Goal: Task Accomplishment & Management: Manage account settings

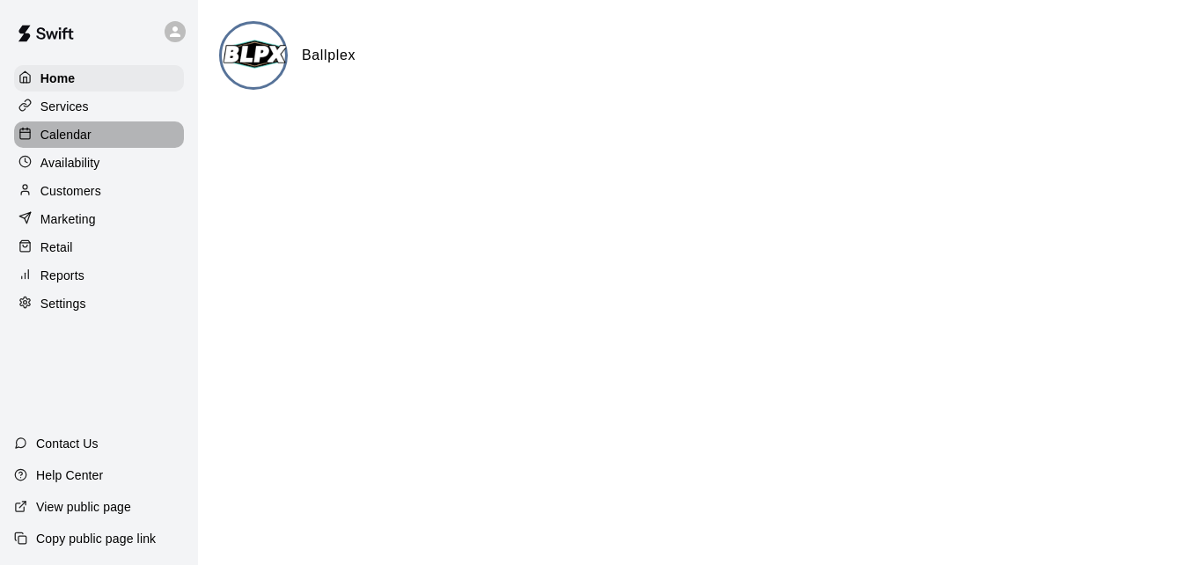
click at [130, 143] on div "Calendar" at bounding box center [99, 134] width 170 height 26
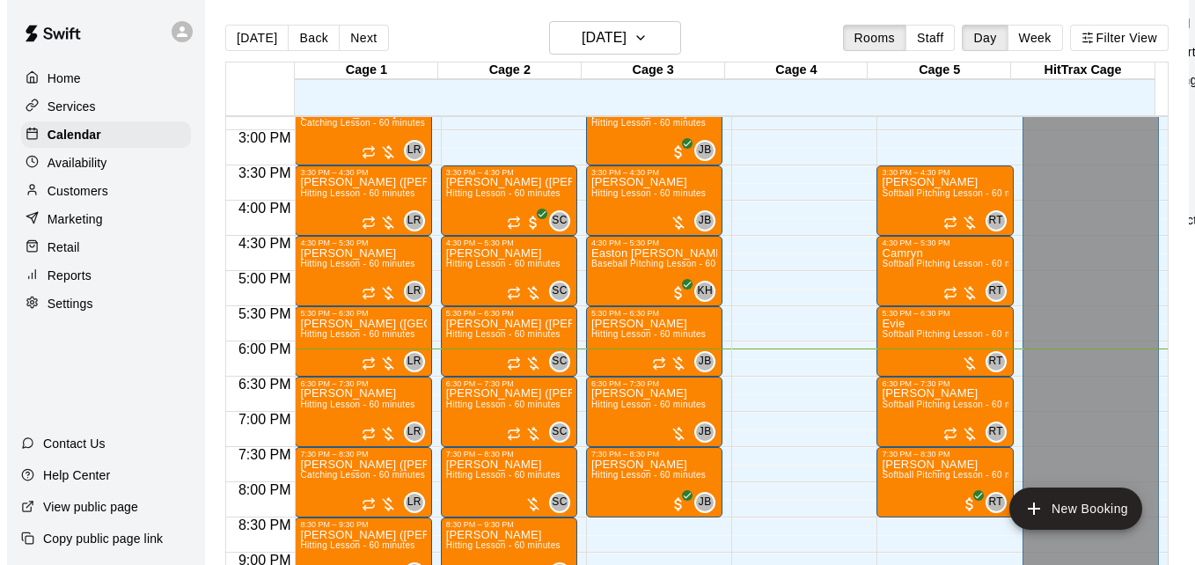
scroll to position [1028, 0]
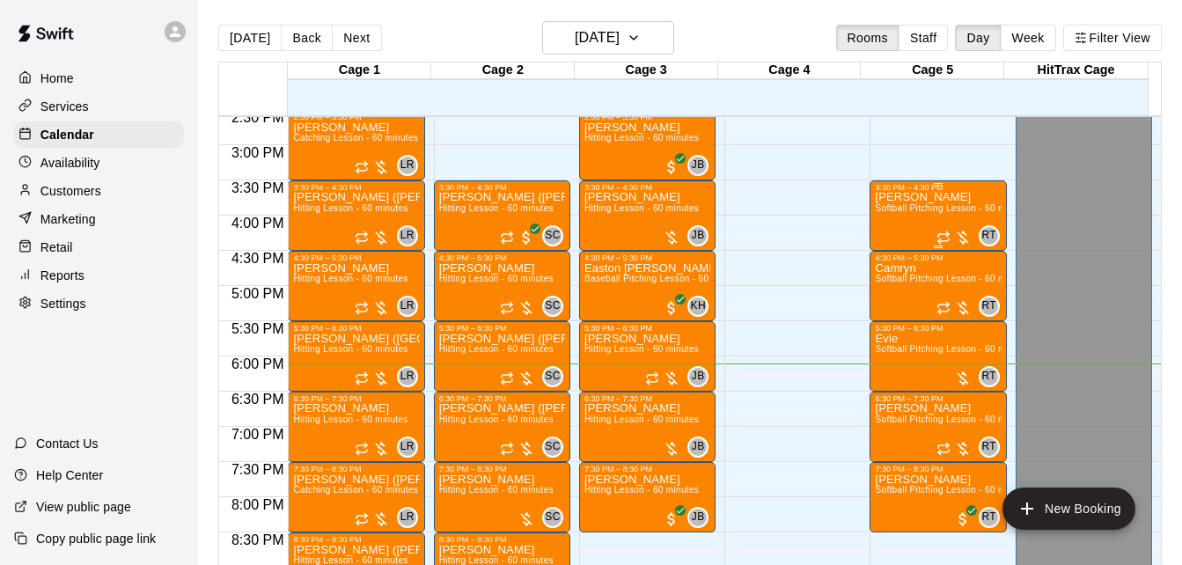
click at [902, 205] on div "[PERSON_NAME] Softball Pitching Lesson - 60 minutes" at bounding box center [938, 474] width 126 height 565
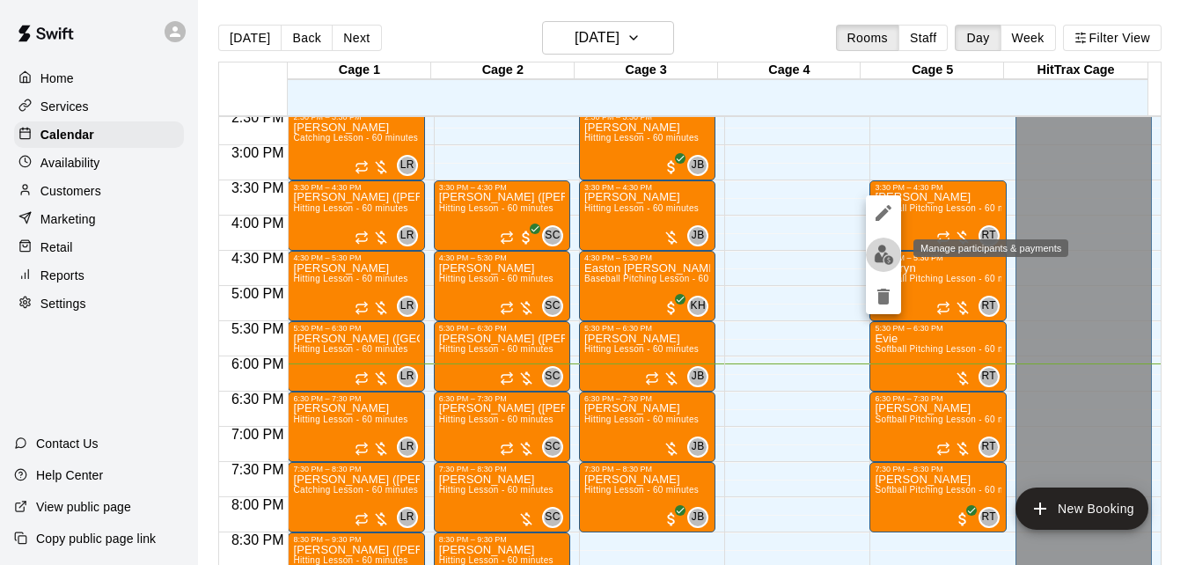
click at [882, 253] on img "edit" at bounding box center [884, 255] width 20 height 20
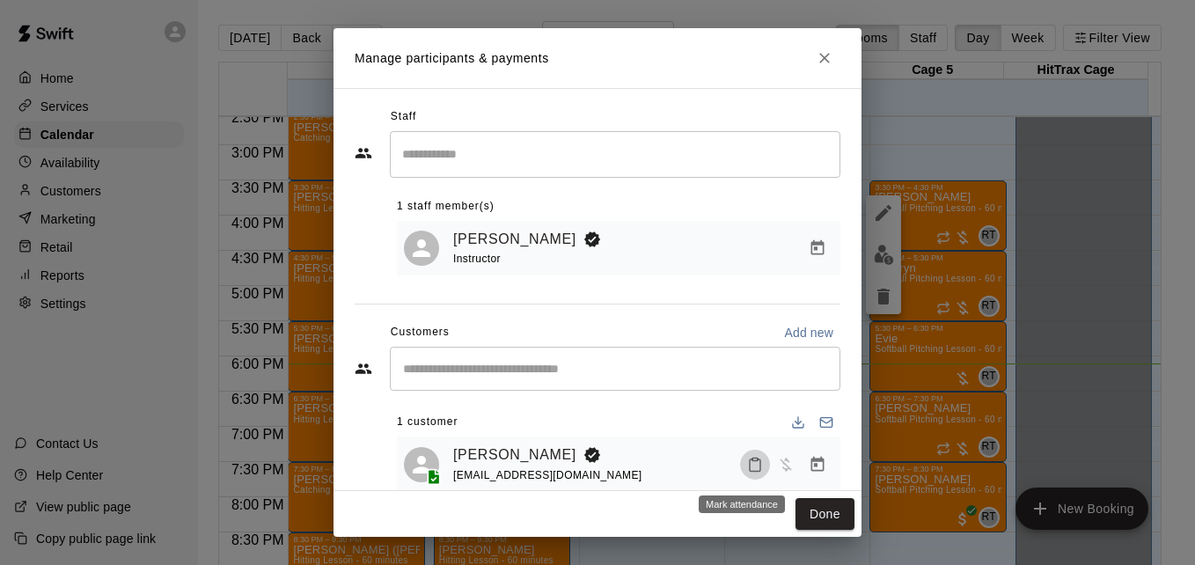
click at [747, 468] on icon "Mark attendance" at bounding box center [755, 465] width 16 height 16
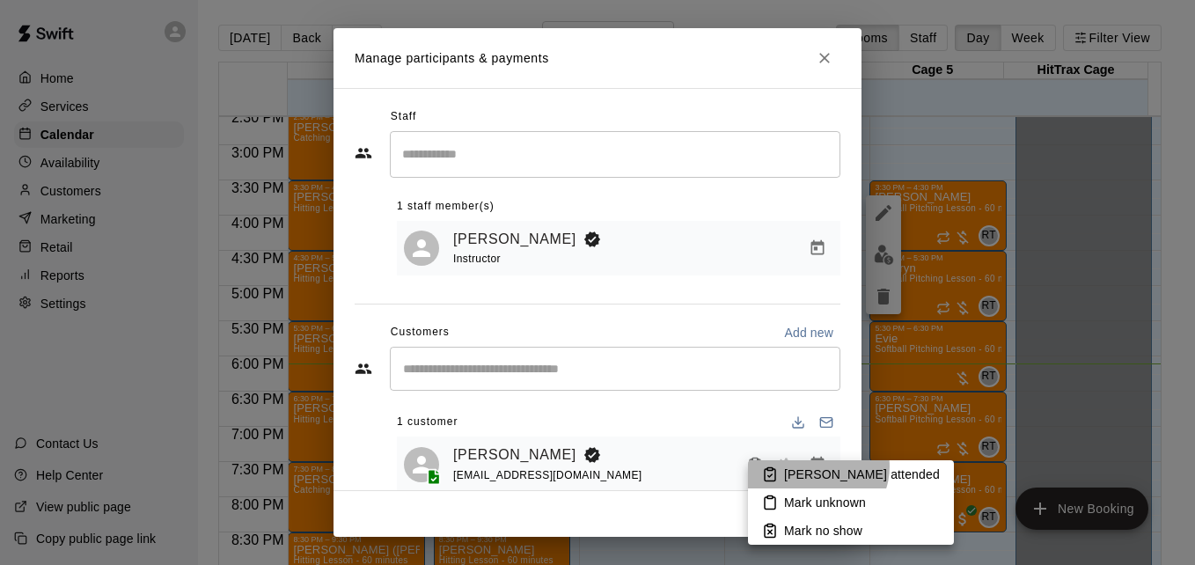
click at [817, 466] on p "[PERSON_NAME] attended" at bounding box center [862, 475] width 156 height 18
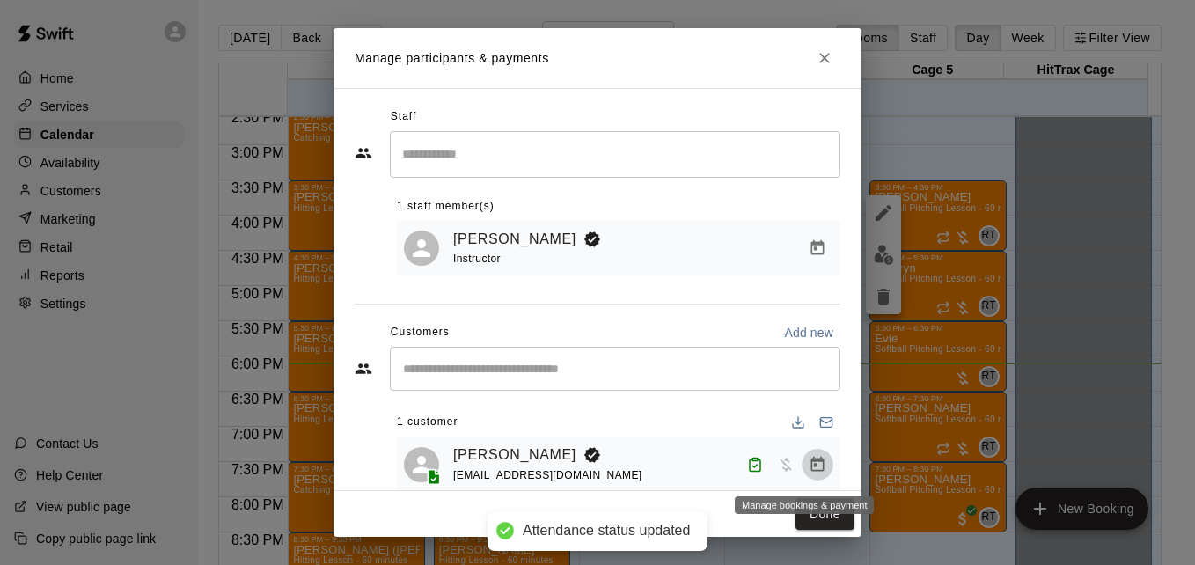
click at [809, 472] on icon "Manage bookings & payment" at bounding box center [818, 465] width 18 height 18
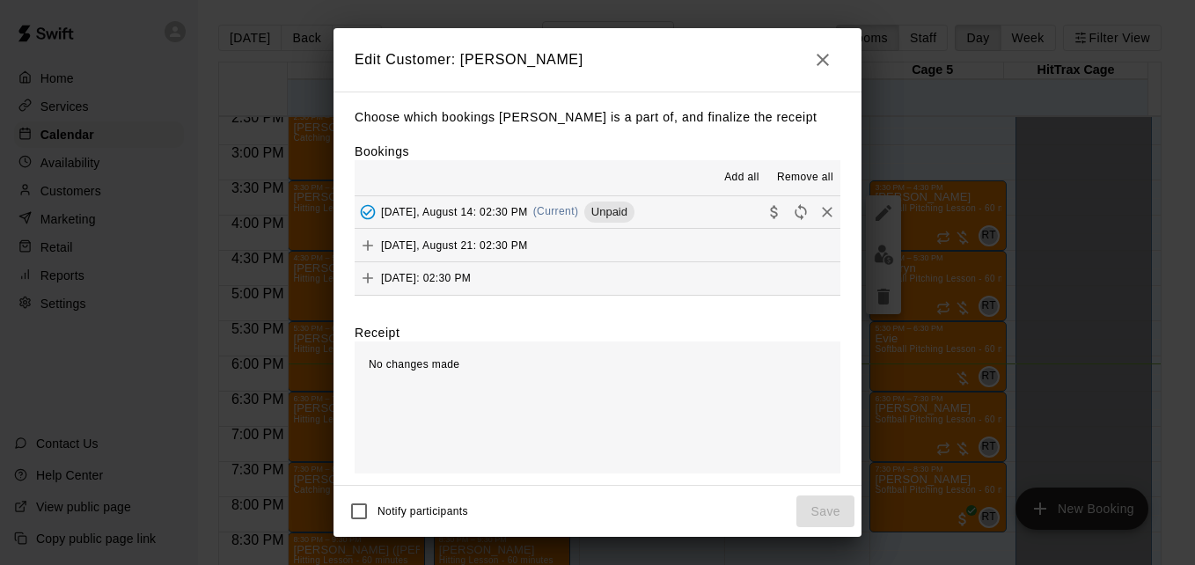
click at [691, 229] on button "[DATE], August 14: 02:30 PM (Current) Unpaid" at bounding box center [598, 212] width 486 height 33
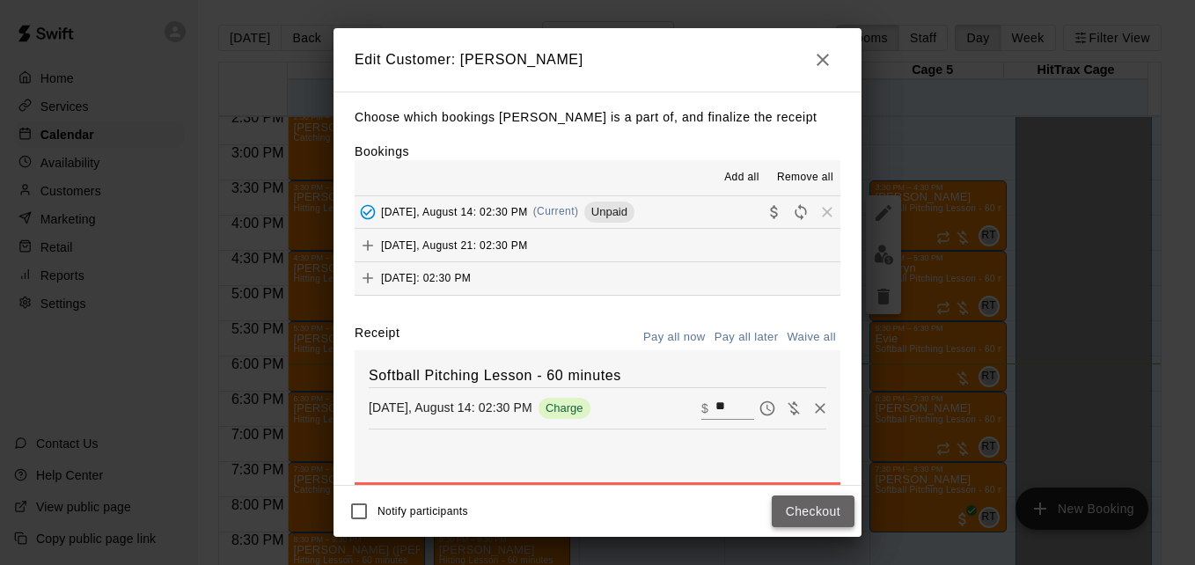
click at [815, 516] on button "Checkout" at bounding box center [813, 511] width 83 height 33
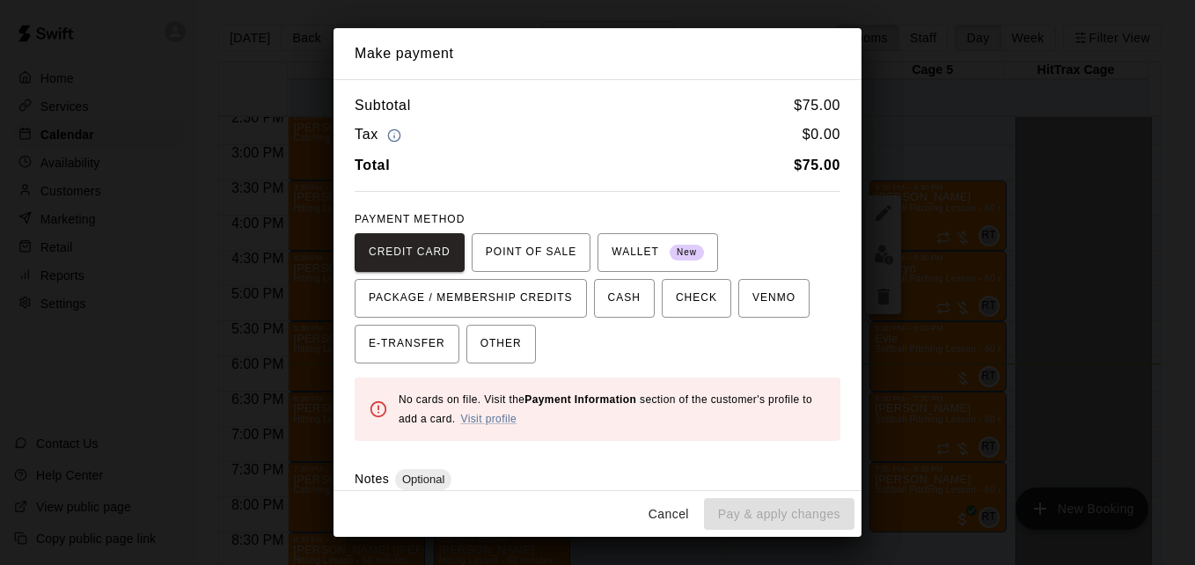
click at [792, 304] on div "CREDIT CARD POINT OF SALE WALLET New PACKAGE / MEMBERSHIP CREDITS CASH CHECK VE…" at bounding box center [598, 298] width 486 height 130
click at [755, 304] on span "VENMO" at bounding box center [773, 298] width 43 height 28
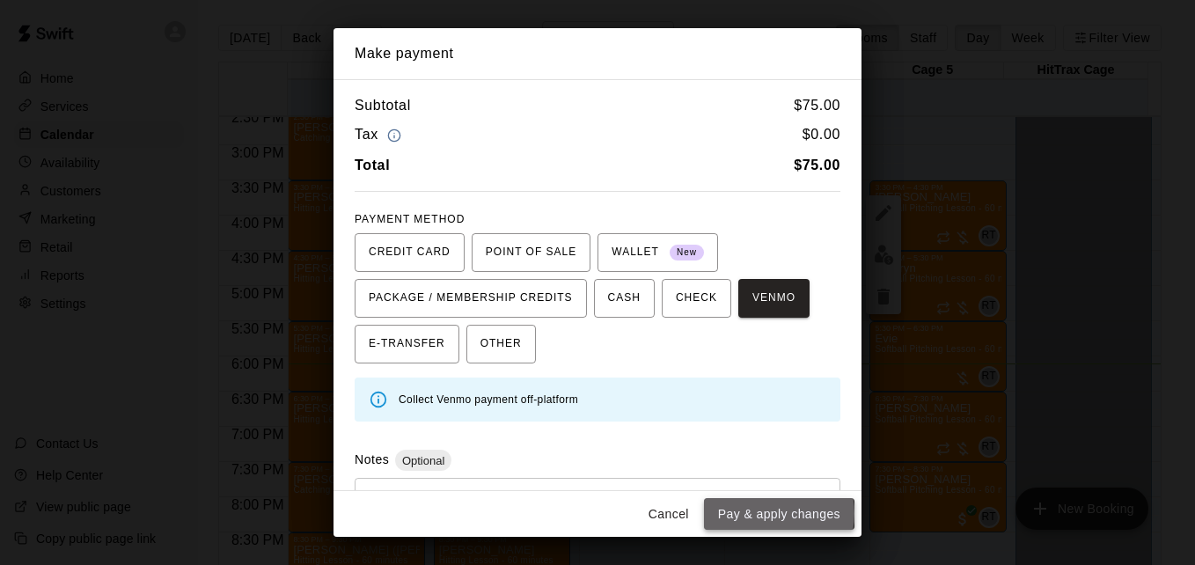
click at [772, 513] on button "Pay & apply changes" at bounding box center [779, 514] width 150 height 33
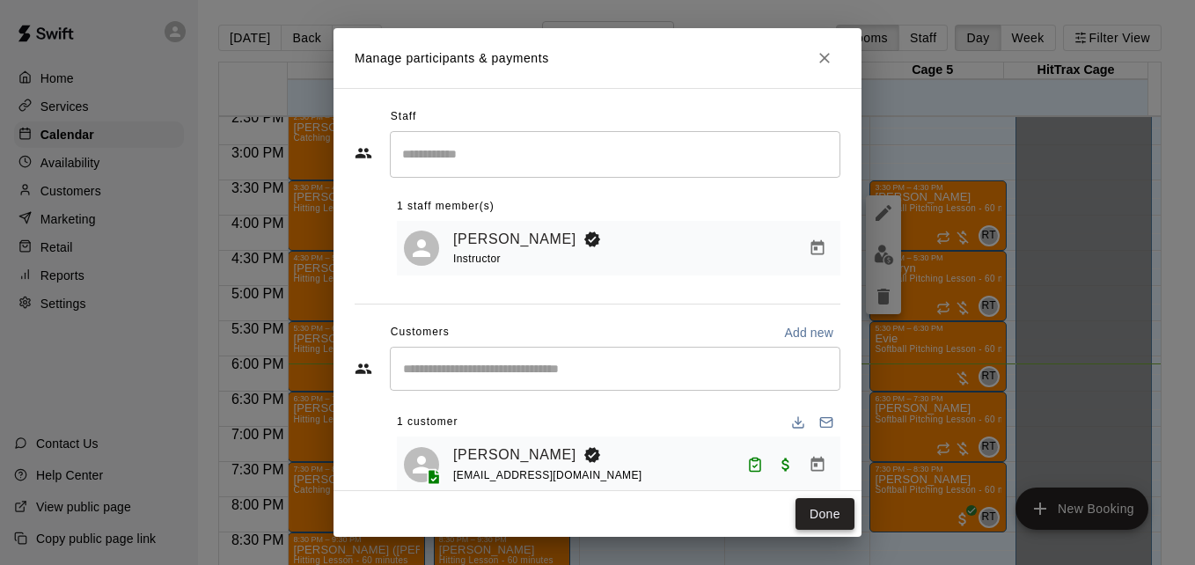
click at [808, 515] on button "Done" at bounding box center [825, 514] width 59 height 33
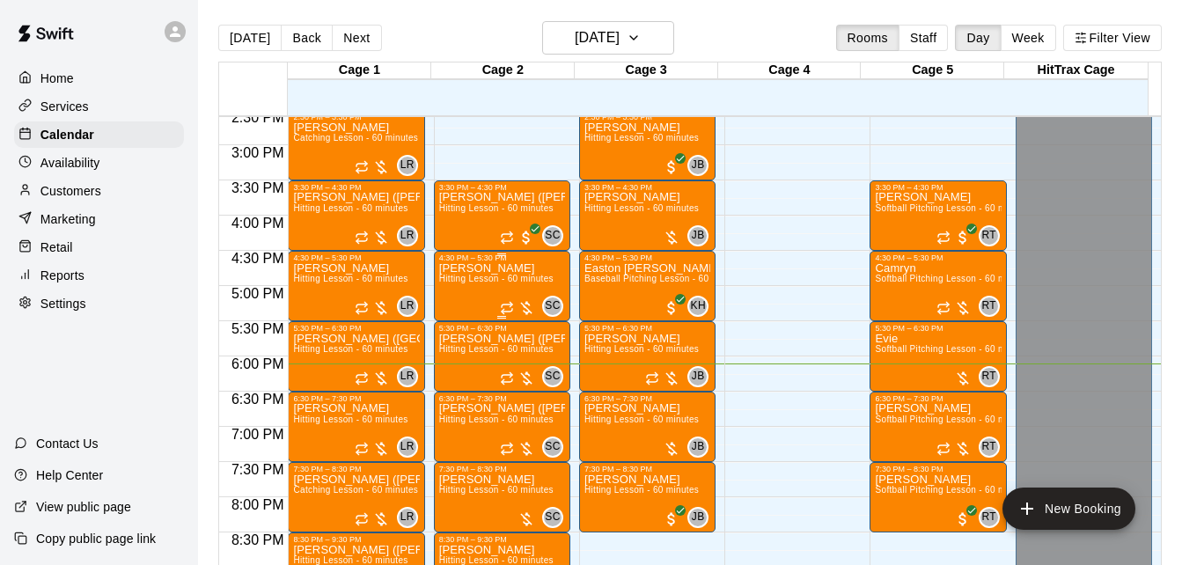
click at [504, 290] on div "[PERSON_NAME] Hitting Lesson - 60 minutes" at bounding box center [496, 544] width 114 height 565
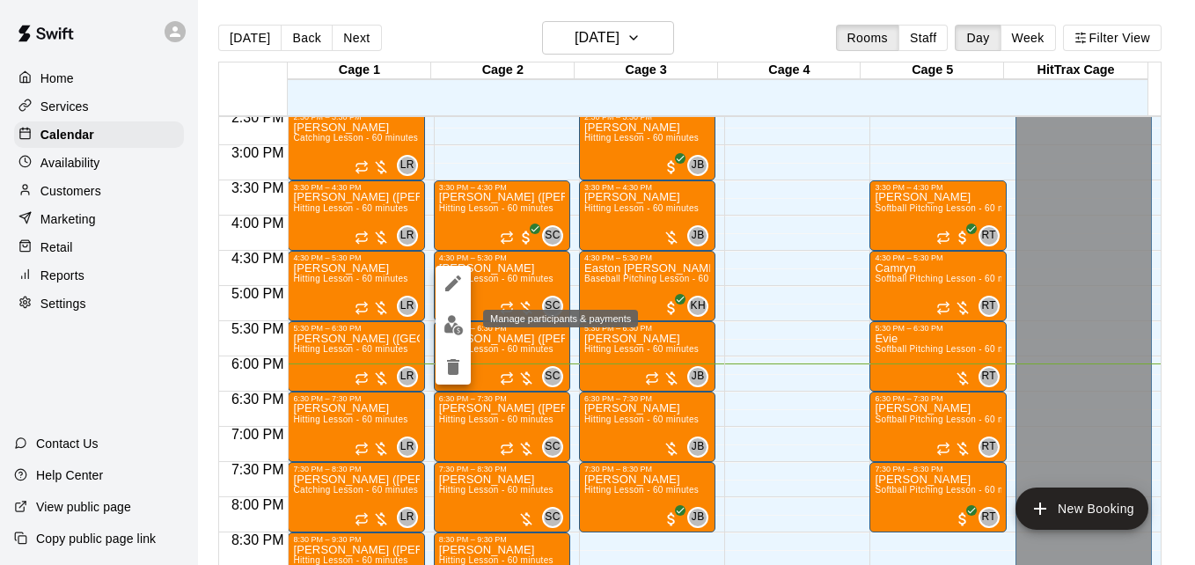
click at [452, 328] on img "edit" at bounding box center [454, 325] width 20 height 20
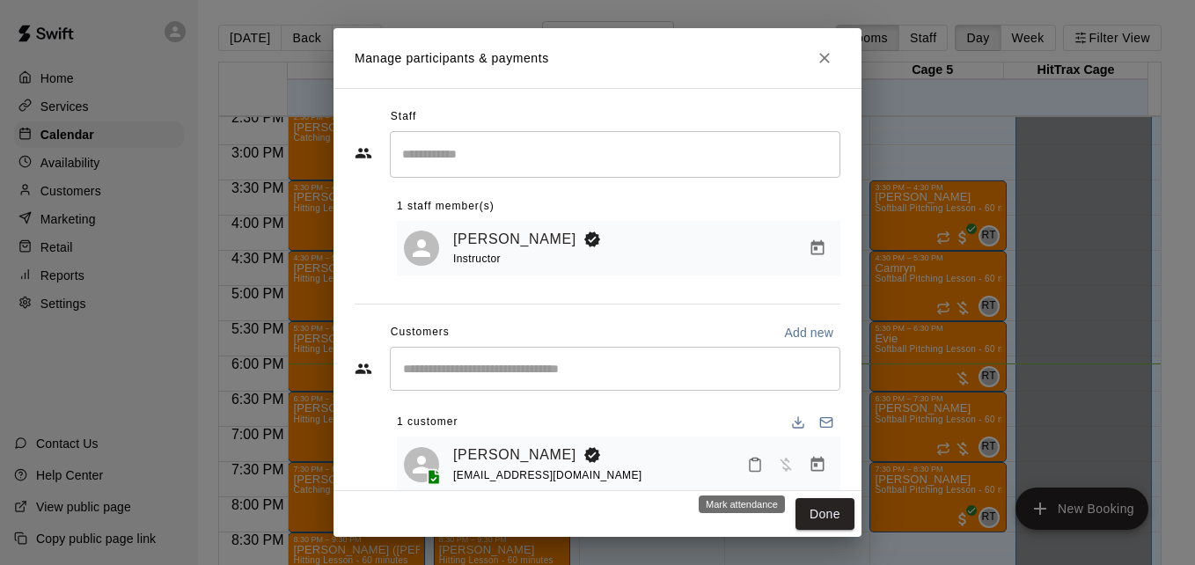
click at [747, 469] on icon "Mark attendance" at bounding box center [755, 465] width 16 height 16
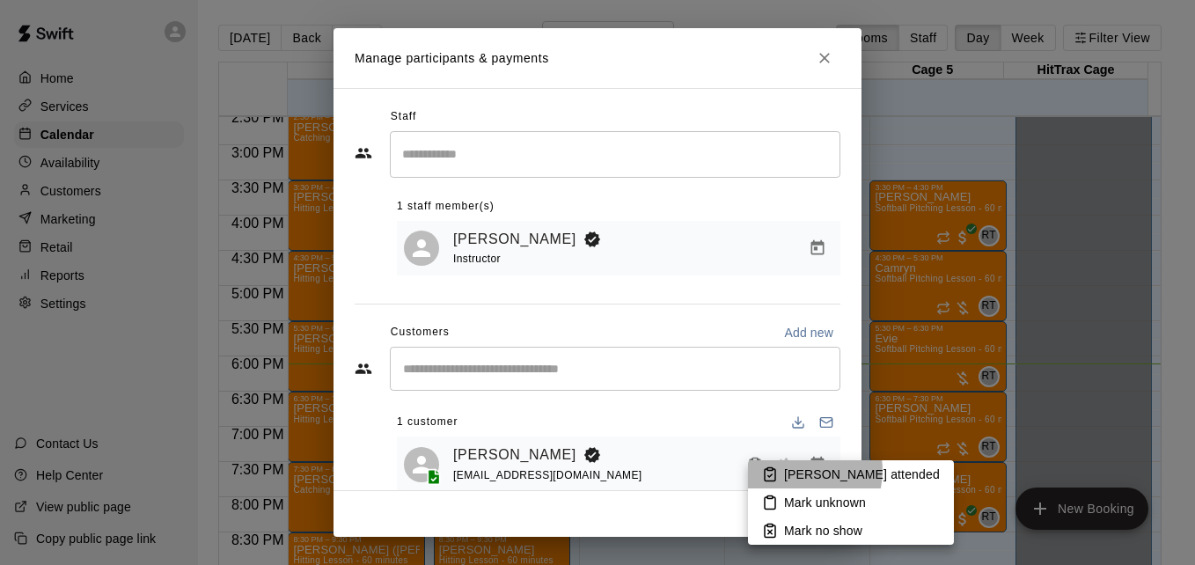
click at [802, 471] on p "[PERSON_NAME] attended" at bounding box center [862, 475] width 156 height 18
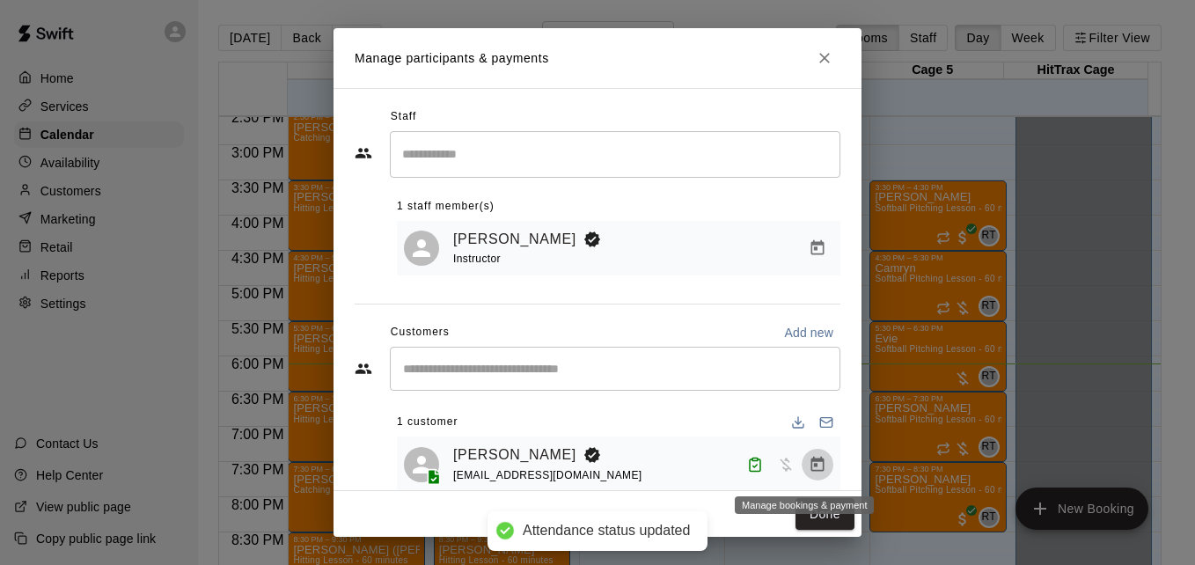
click at [811, 465] on icon "Manage bookings & payment" at bounding box center [817, 463] width 13 height 15
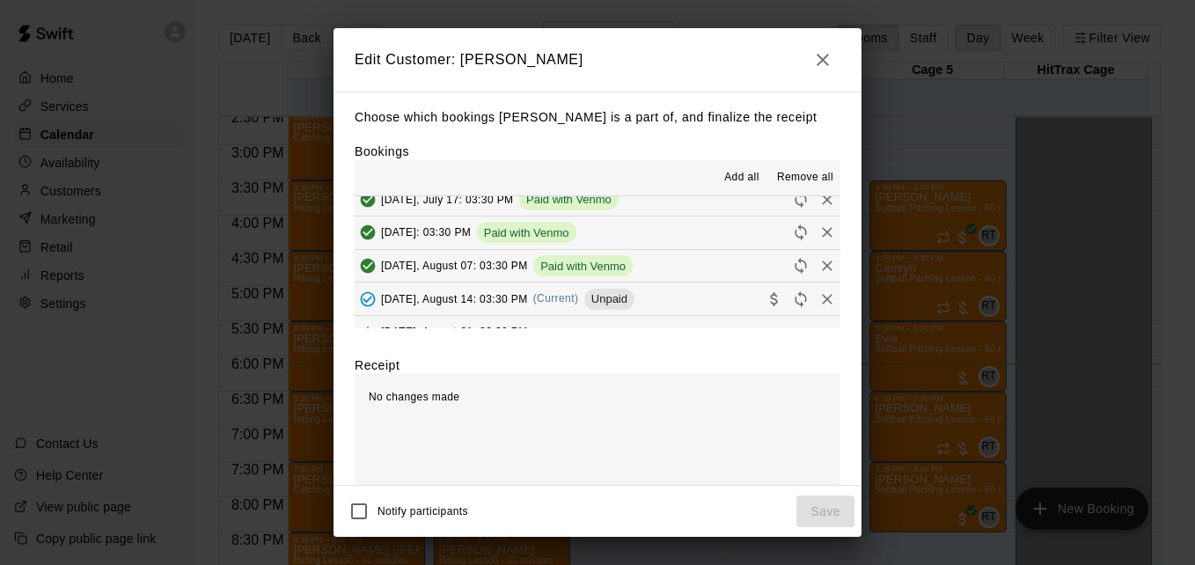
scroll to position [246, 0]
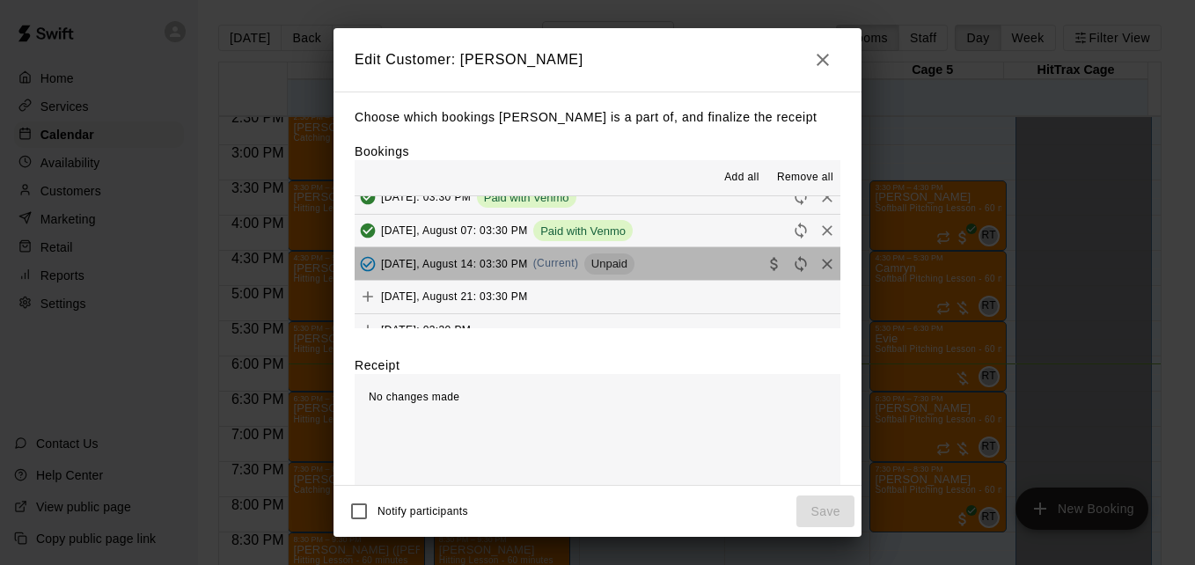
click at [715, 262] on button "[DATE], August 14: 03:30 PM (Current) Unpaid" at bounding box center [598, 263] width 486 height 33
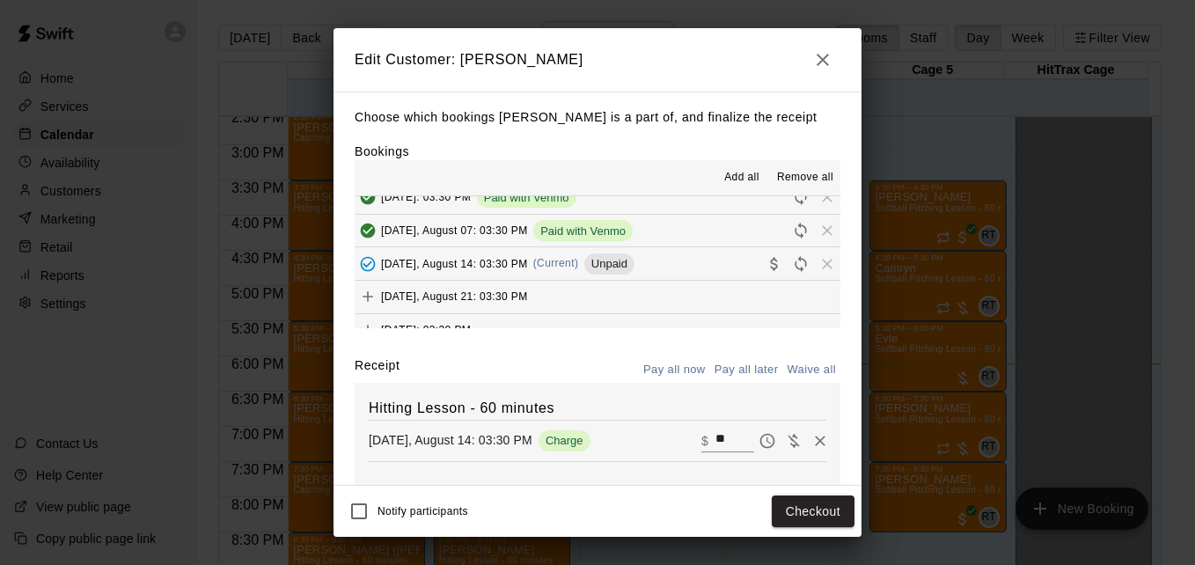
click at [715, 452] on input "**" at bounding box center [734, 440] width 39 height 23
type input "**"
click at [814, 516] on button "Checkout" at bounding box center [813, 511] width 83 height 33
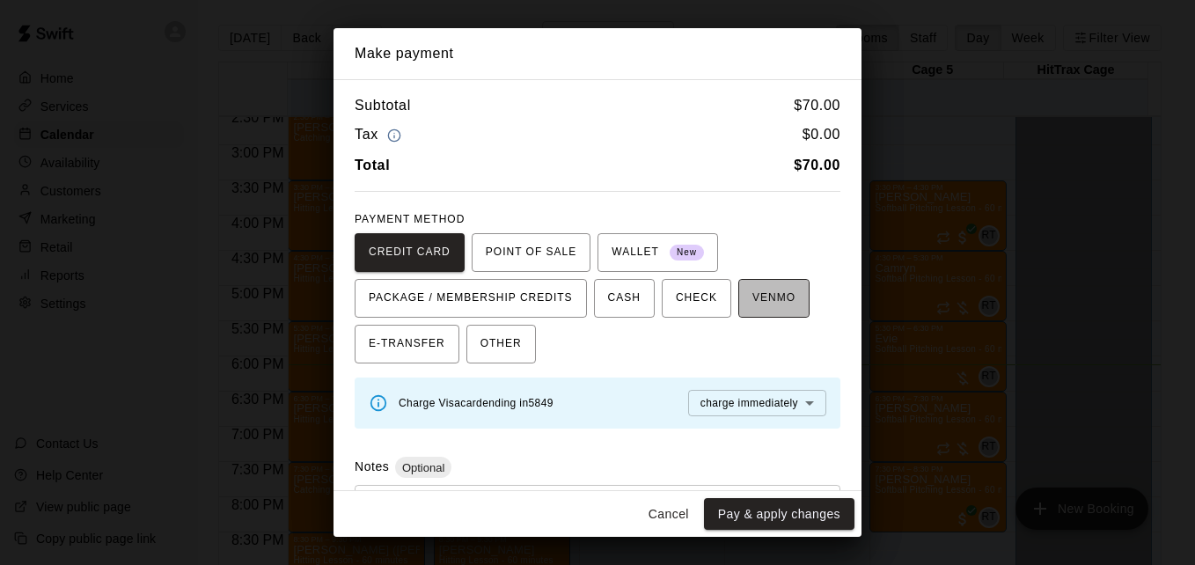
click at [774, 303] on span "VENMO" at bounding box center [773, 298] width 43 height 28
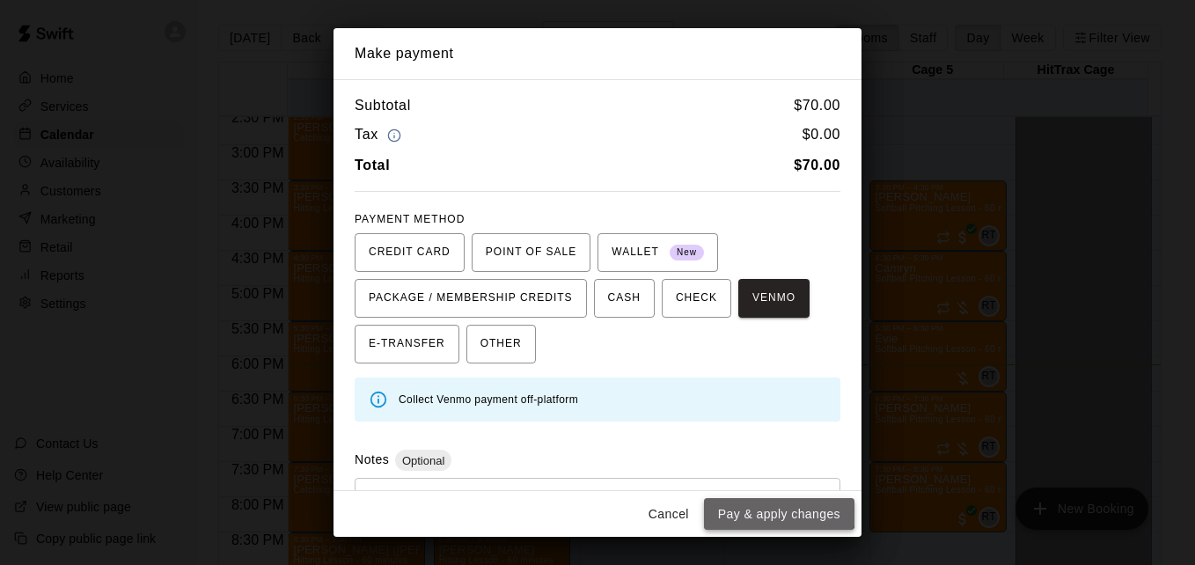
click at [776, 501] on button "Pay & apply changes" at bounding box center [779, 514] width 150 height 33
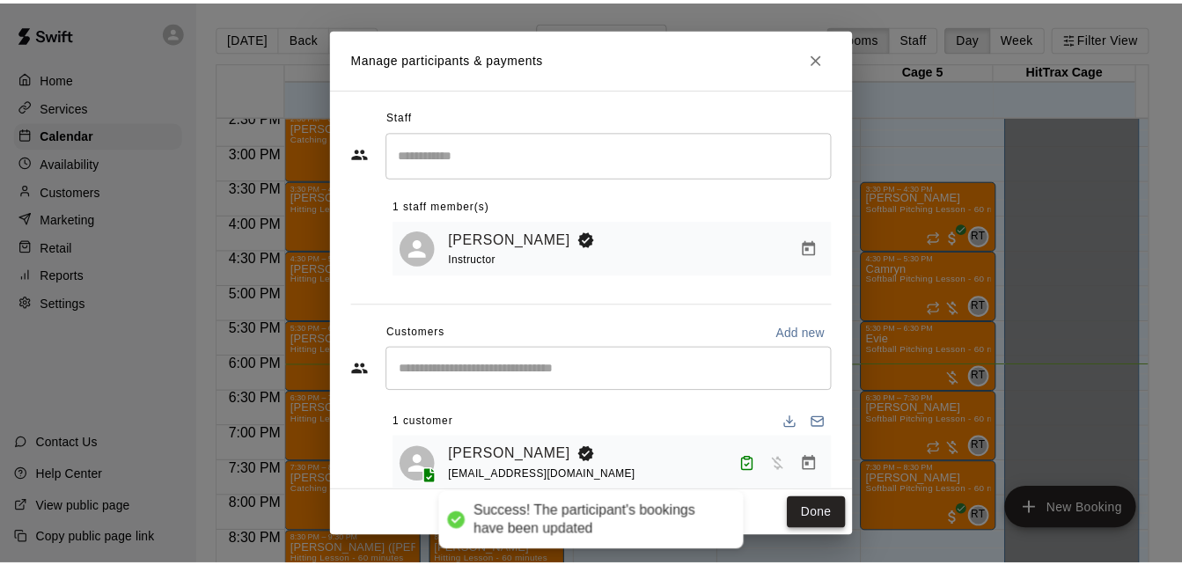
scroll to position [0, 0]
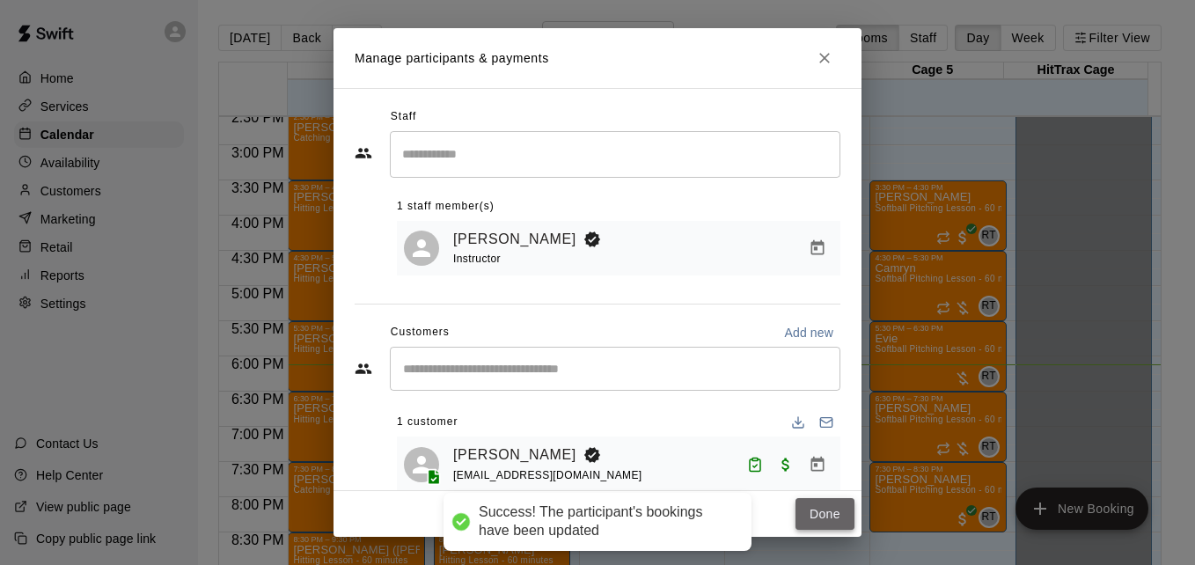
click at [817, 509] on button "Done" at bounding box center [825, 514] width 59 height 33
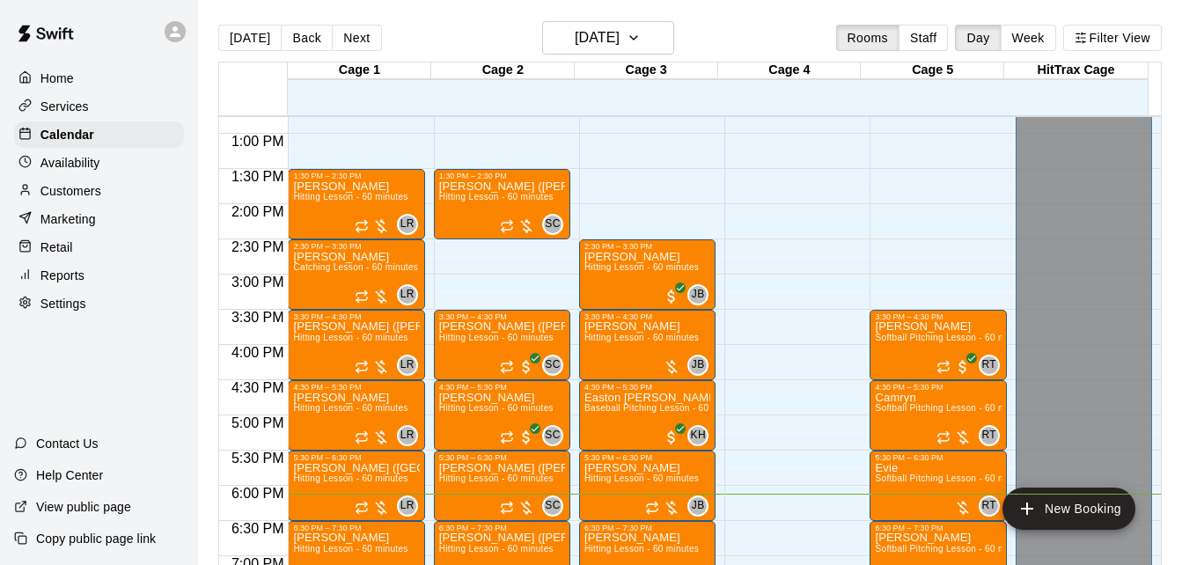
scroll to position [887, 0]
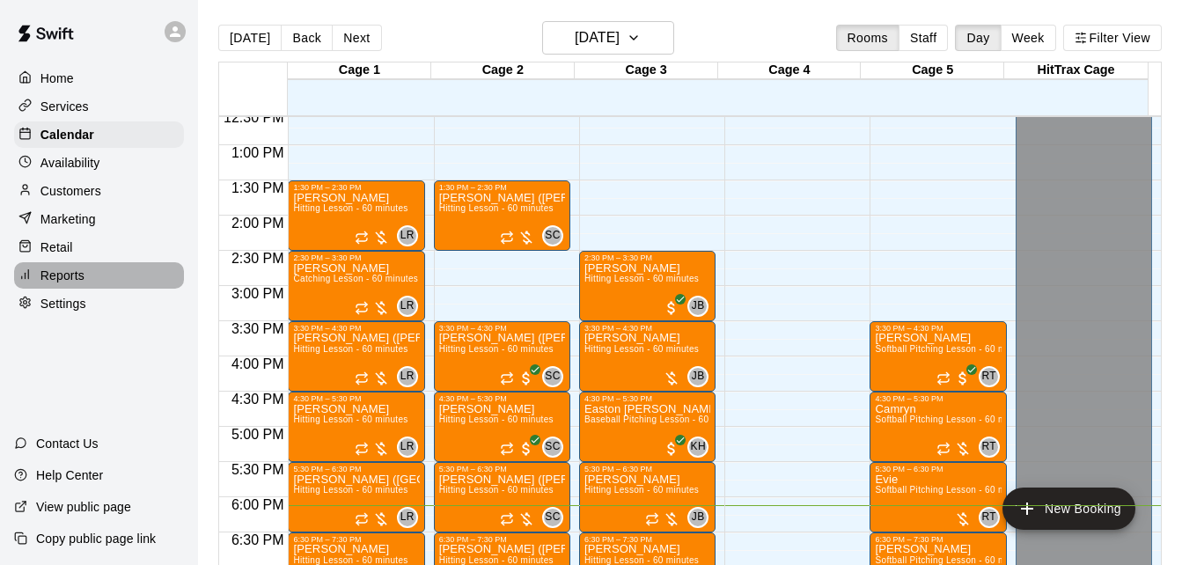
click at [114, 282] on div "Reports" at bounding box center [99, 275] width 170 height 26
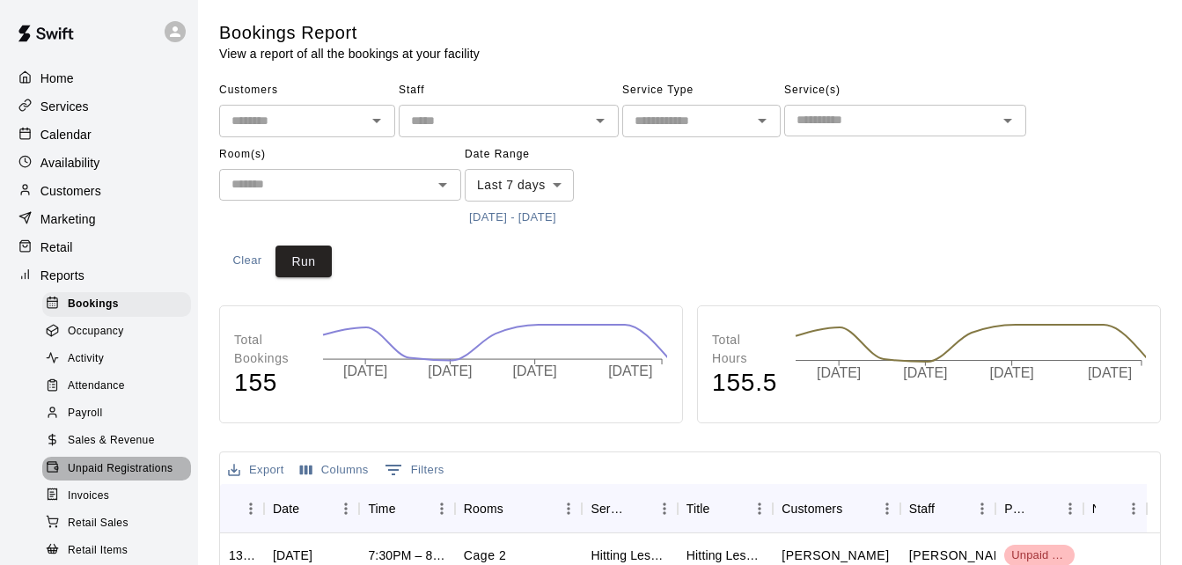
click at [123, 478] on span "Unpaid Registrations" at bounding box center [120, 469] width 105 height 18
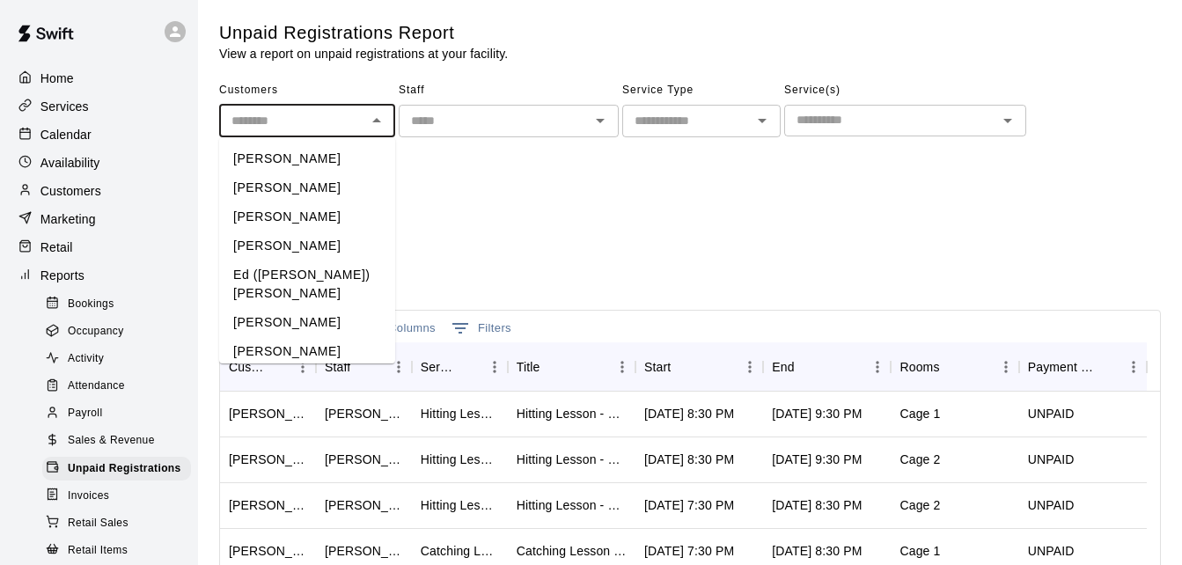
click at [298, 128] on input "text" at bounding box center [292, 121] width 136 height 22
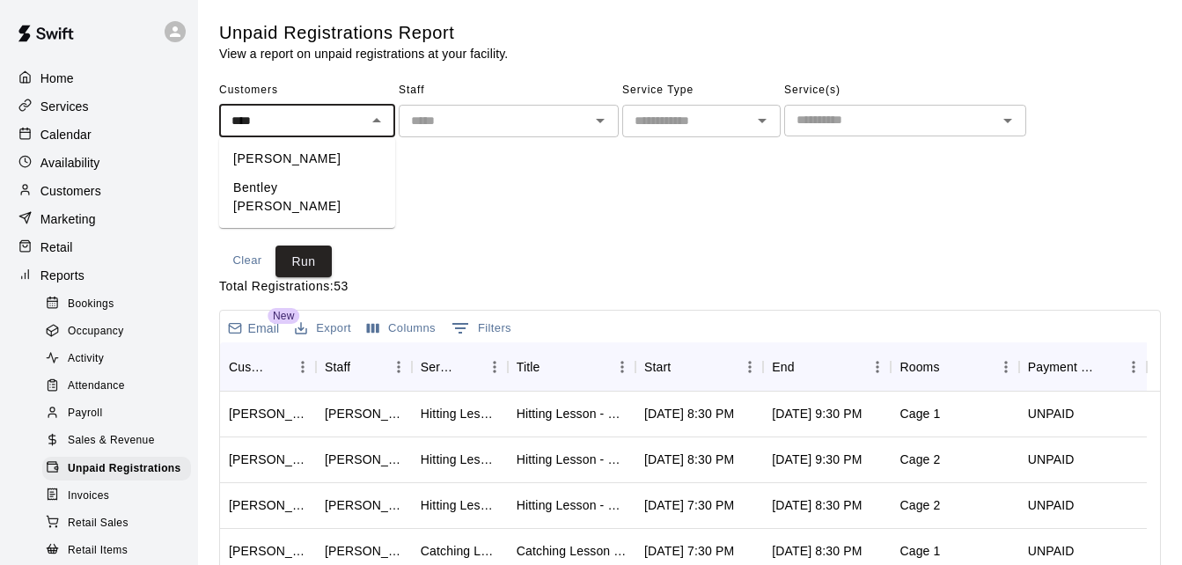
click at [314, 188] on li "Bentley [PERSON_NAME]" at bounding box center [307, 197] width 176 height 48
type input "**********"
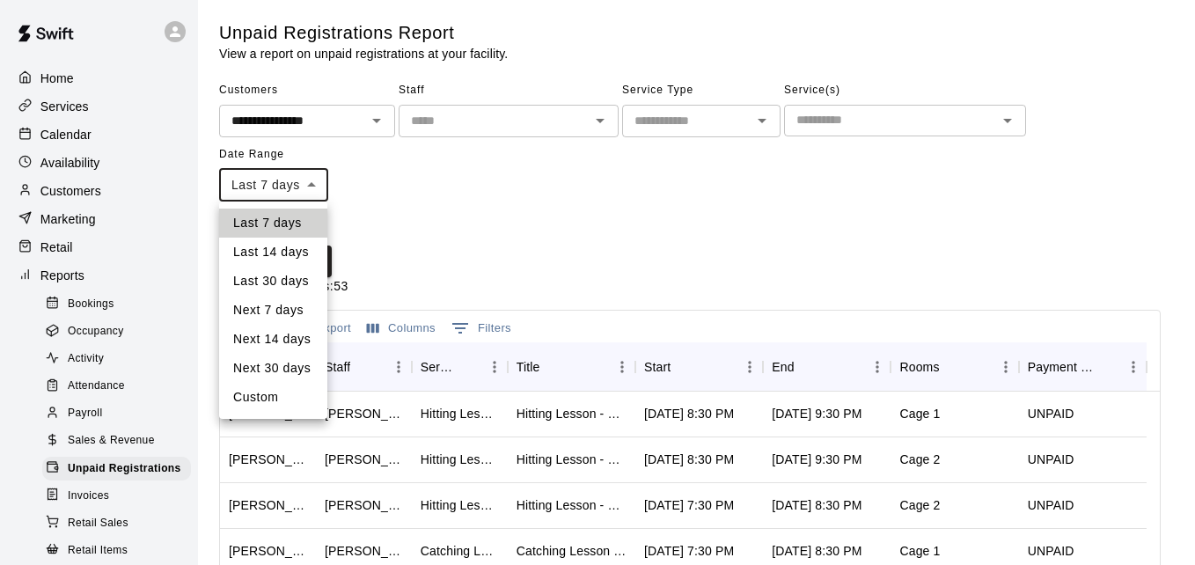
click at [314, 188] on body "**********" at bounding box center [597, 466] width 1195 height 933
click at [299, 283] on li "Last 30 days" at bounding box center [273, 281] width 108 height 29
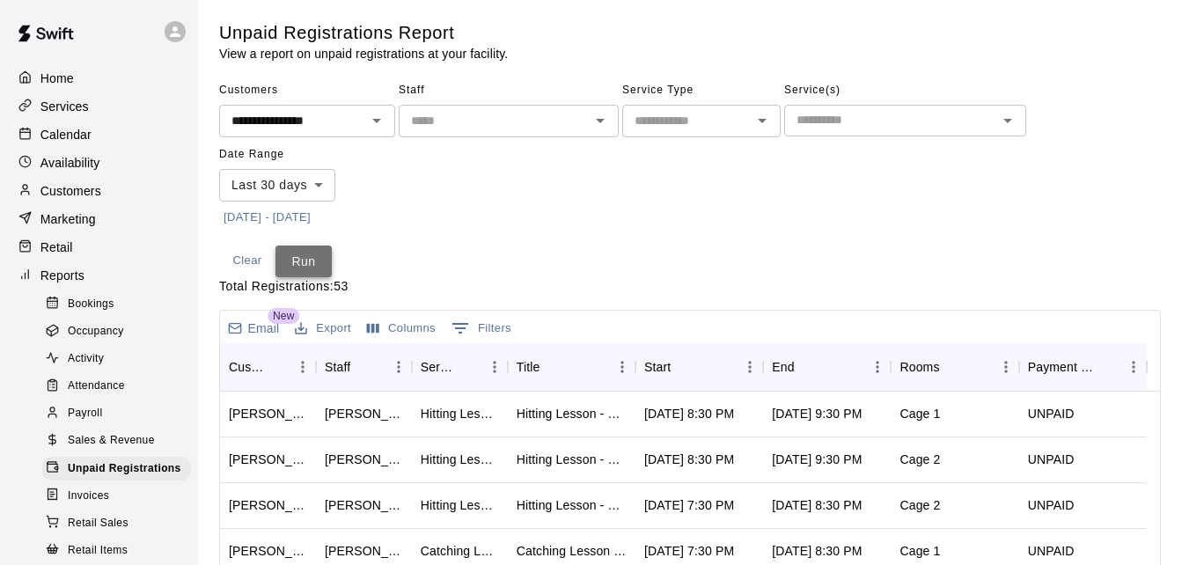
click at [315, 272] on button "Run" at bounding box center [303, 262] width 56 height 33
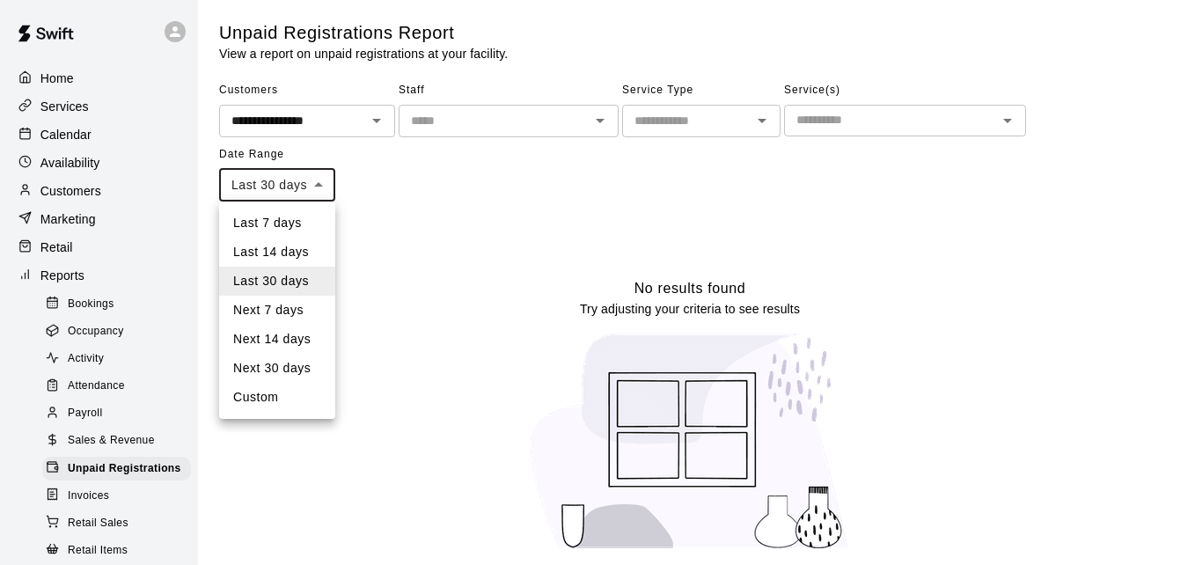
click at [311, 181] on body "**********" at bounding box center [597, 286] width 1195 height 572
click at [296, 304] on li "Next 7 days" at bounding box center [277, 310] width 116 height 29
type input "********"
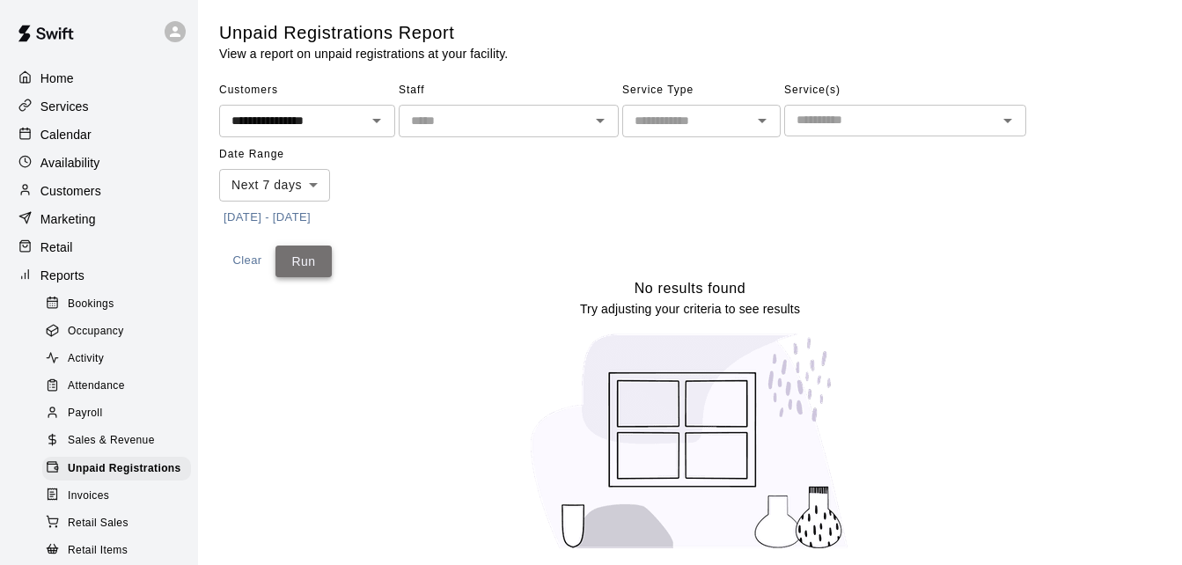
click at [317, 257] on button "Run" at bounding box center [303, 262] width 56 height 33
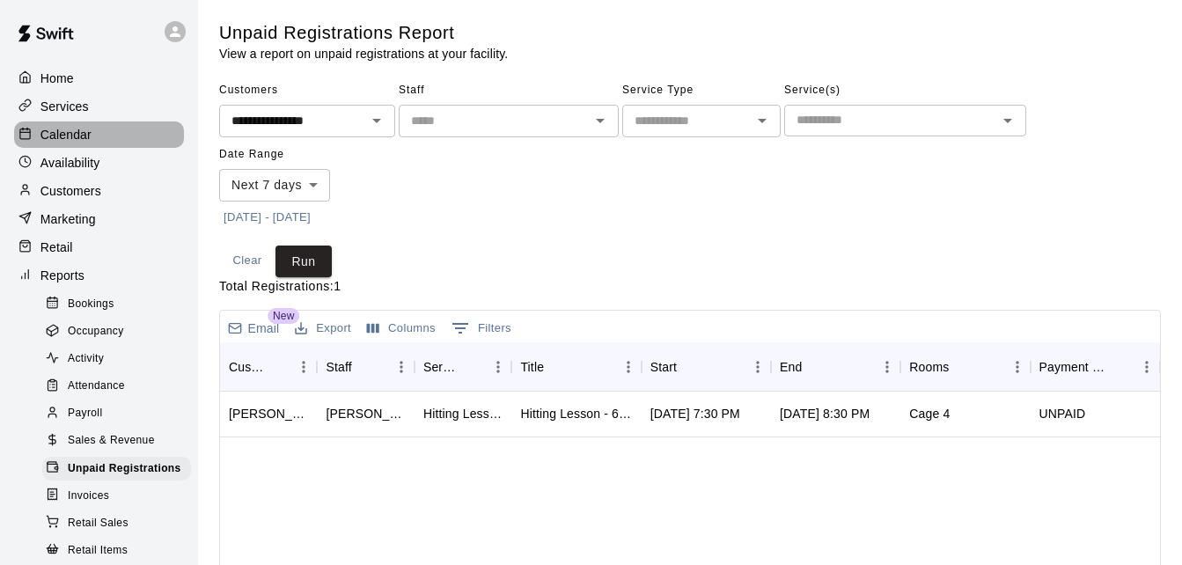
click at [100, 136] on div "Calendar" at bounding box center [99, 134] width 170 height 26
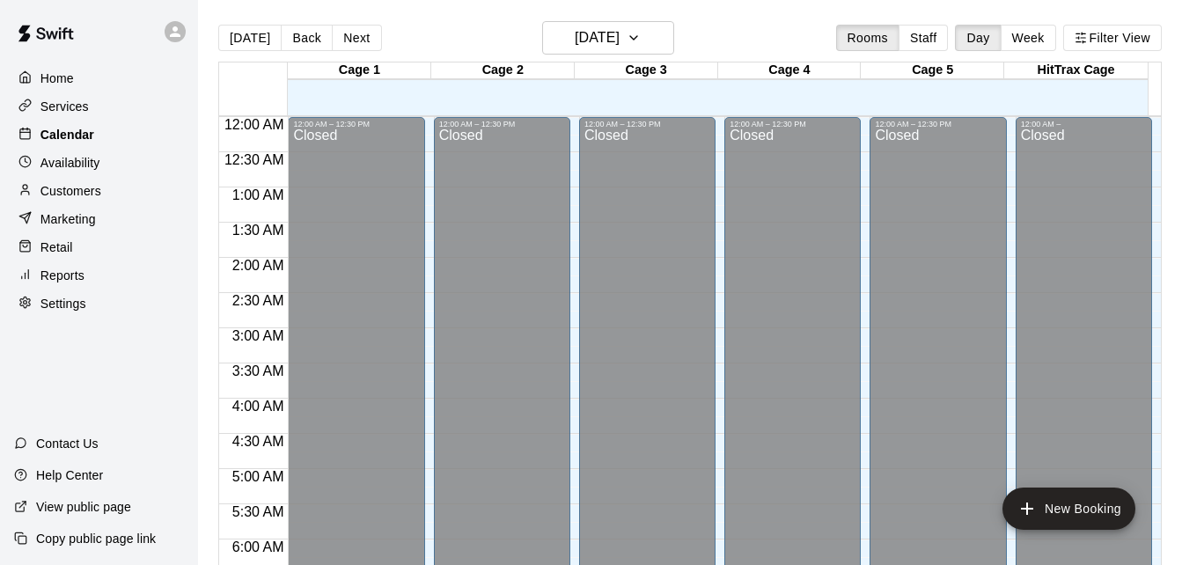
scroll to position [1169, 0]
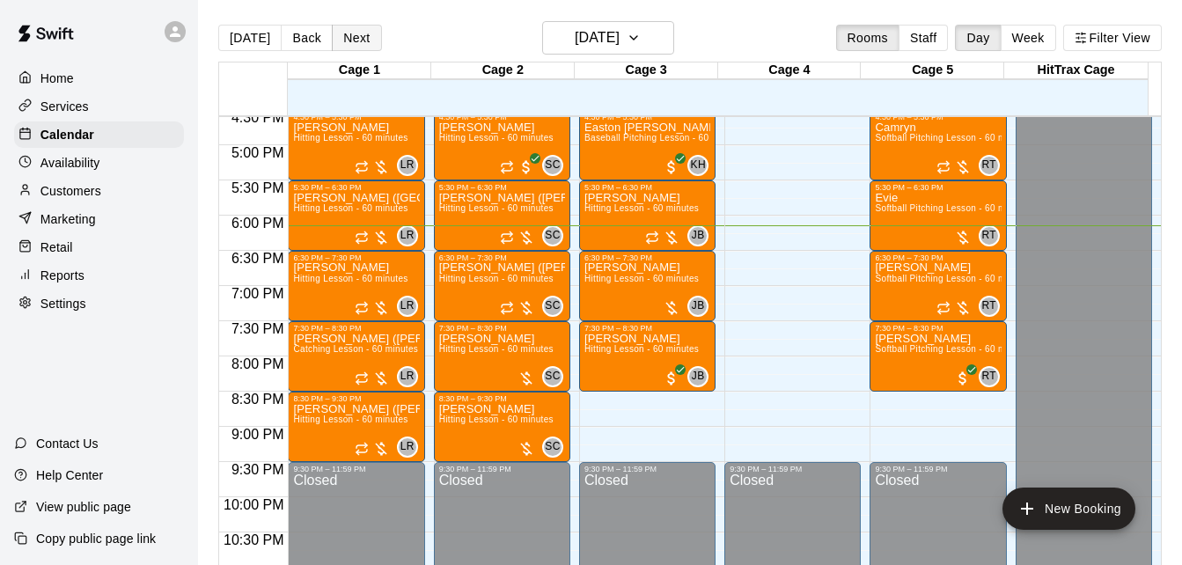
click at [367, 43] on button "Next" at bounding box center [356, 38] width 49 height 26
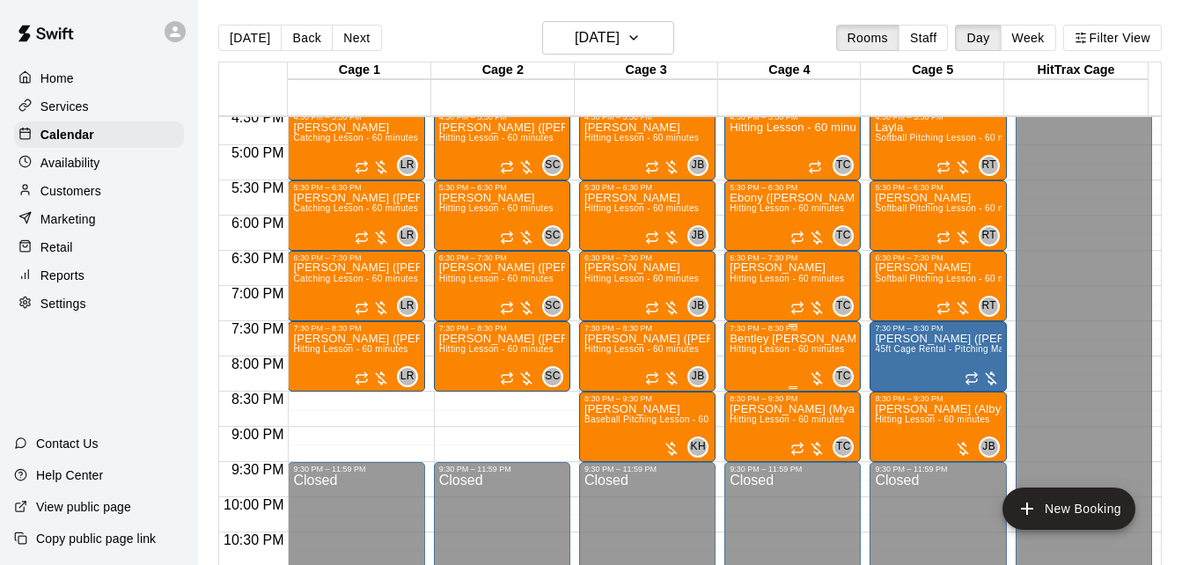
click at [765, 354] on span "Hitting Lesson - 60 minutes" at bounding box center [787, 349] width 114 height 10
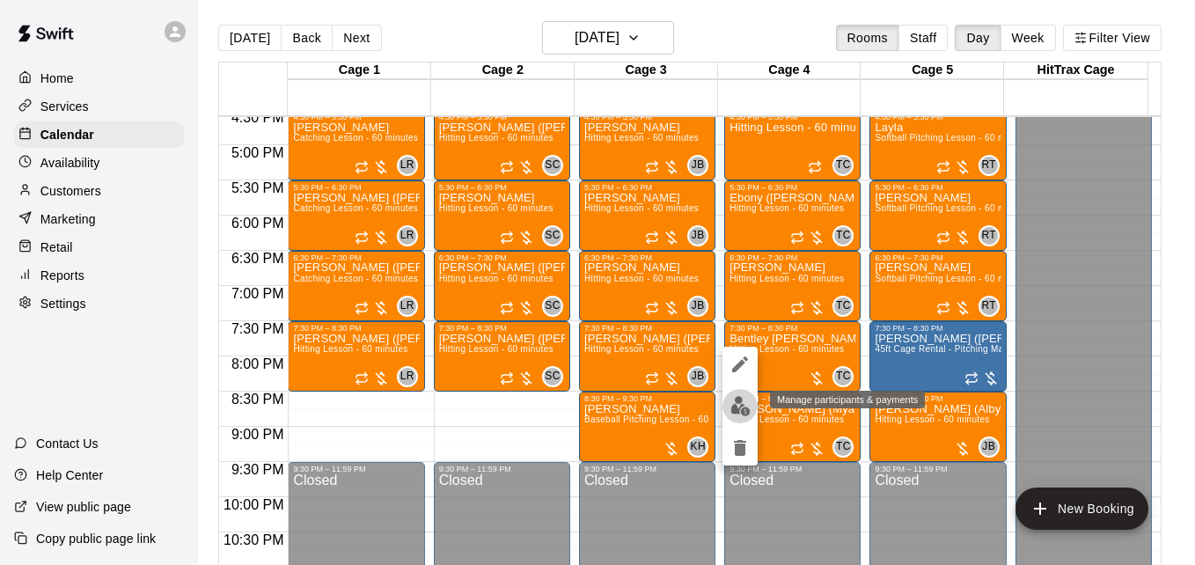
click at [744, 404] on img "edit" at bounding box center [740, 406] width 20 height 20
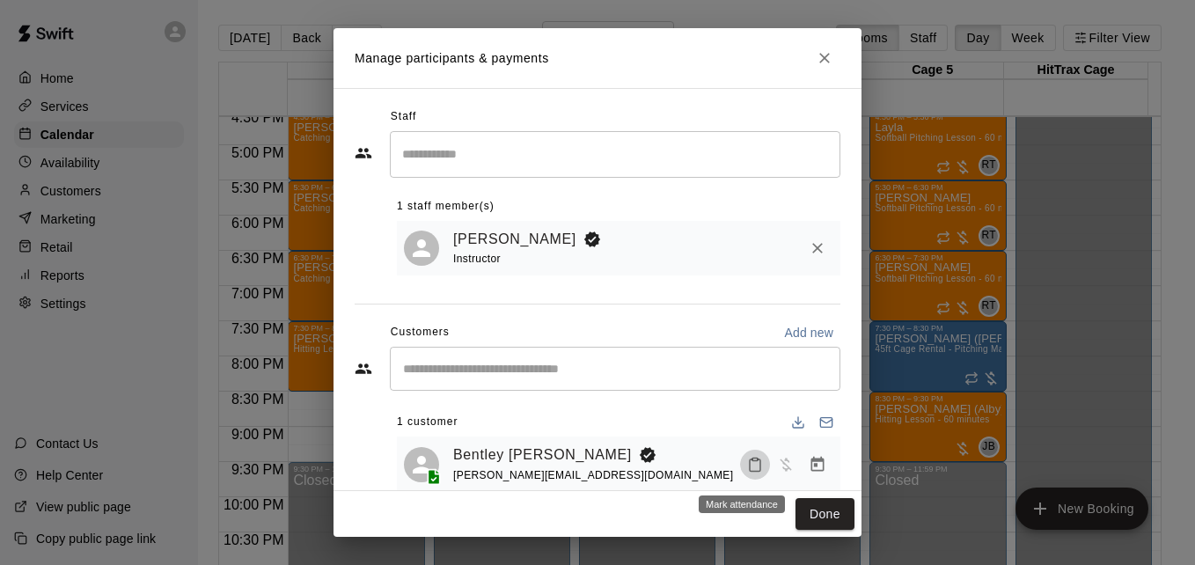
click at [747, 467] on icon "Mark attendance" at bounding box center [755, 465] width 16 height 16
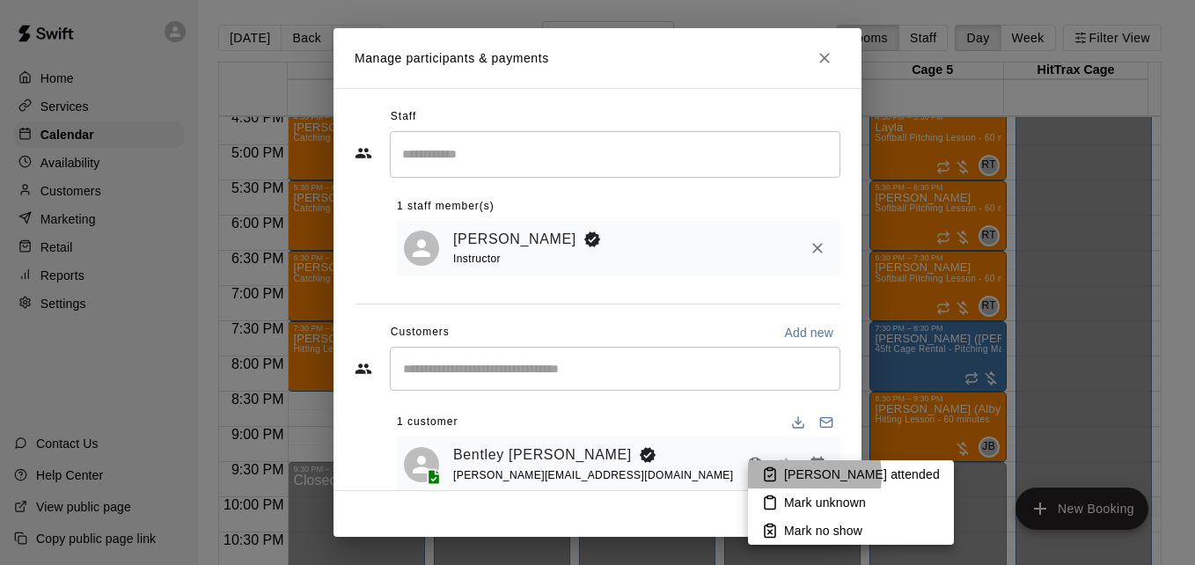
click at [784, 475] on p "[PERSON_NAME] attended" at bounding box center [862, 475] width 156 height 18
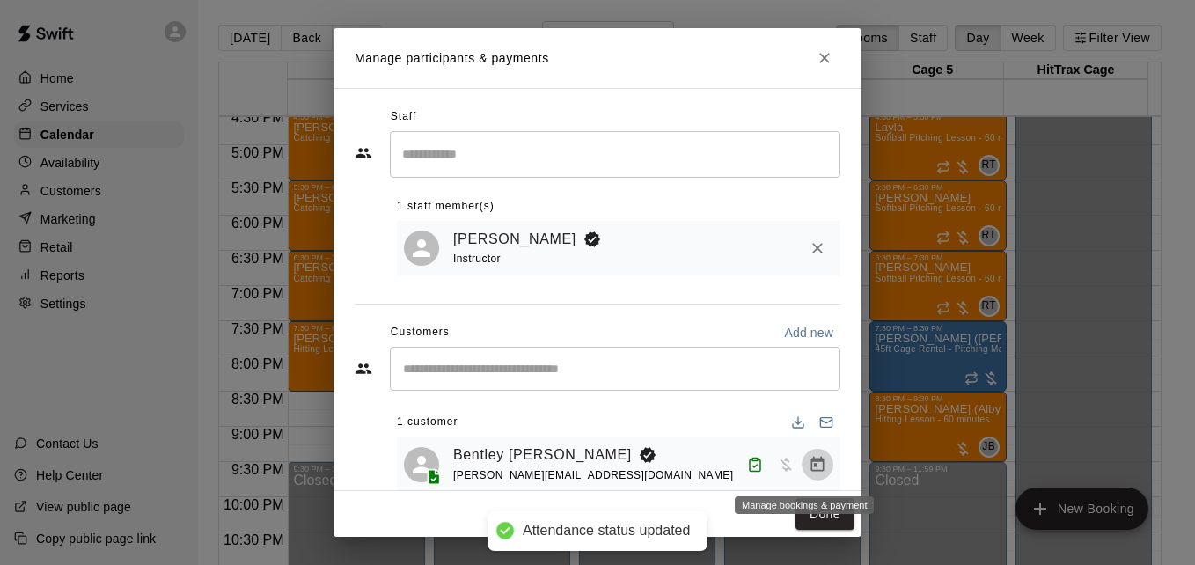
click at [811, 468] on icon "Manage bookings & payment" at bounding box center [817, 463] width 13 height 15
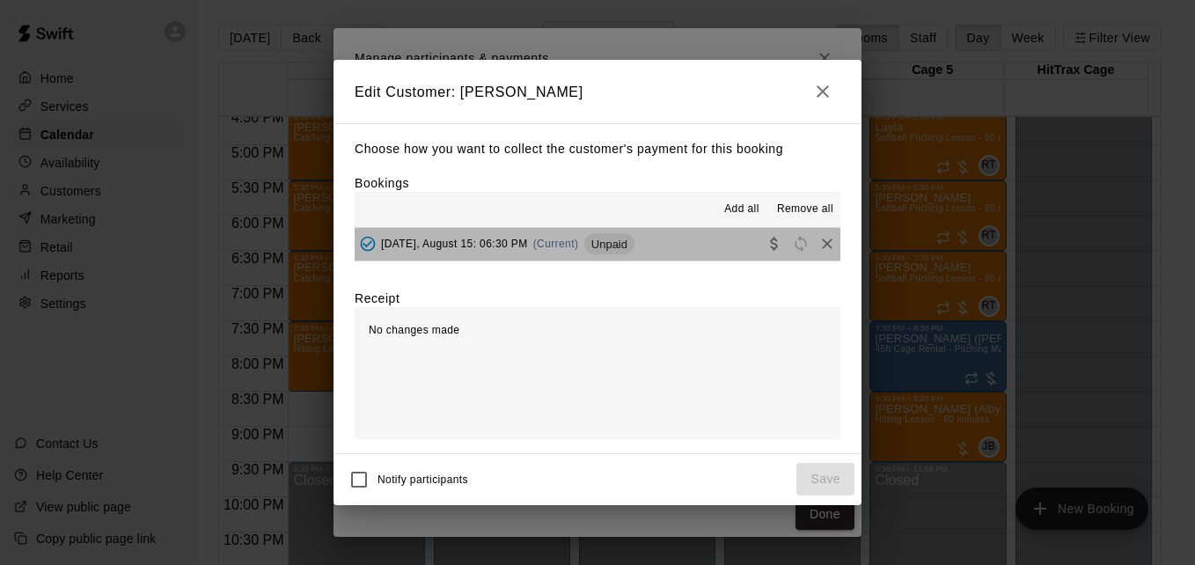
click at [684, 249] on button "[DATE], August 15: 06:30 PM (Current) Unpaid" at bounding box center [598, 244] width 486 height 33
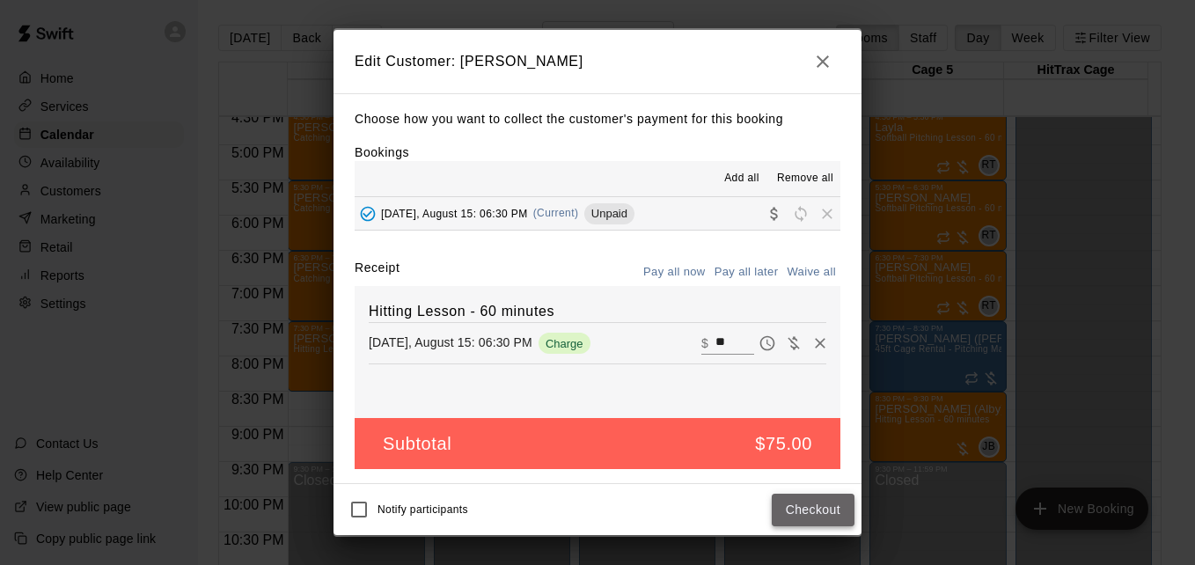
click at [800, 510] on button "Checkout" at bounding box center [813, 510] width 83 height 33
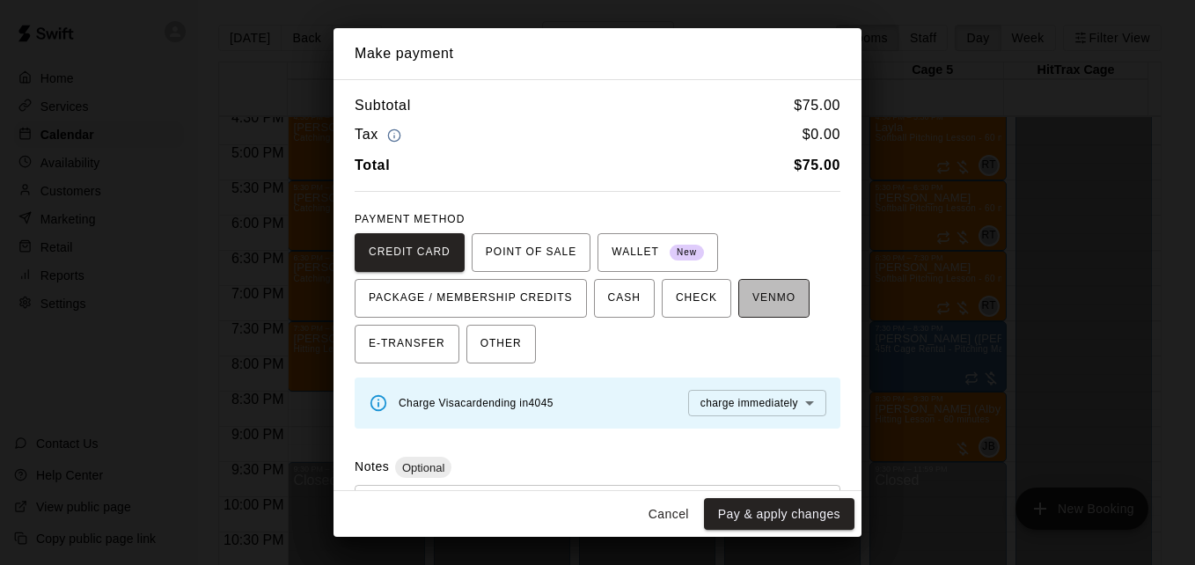
click at [763, 304] on span "VENMO" at bounding box center [773, 298] width 43 height 28
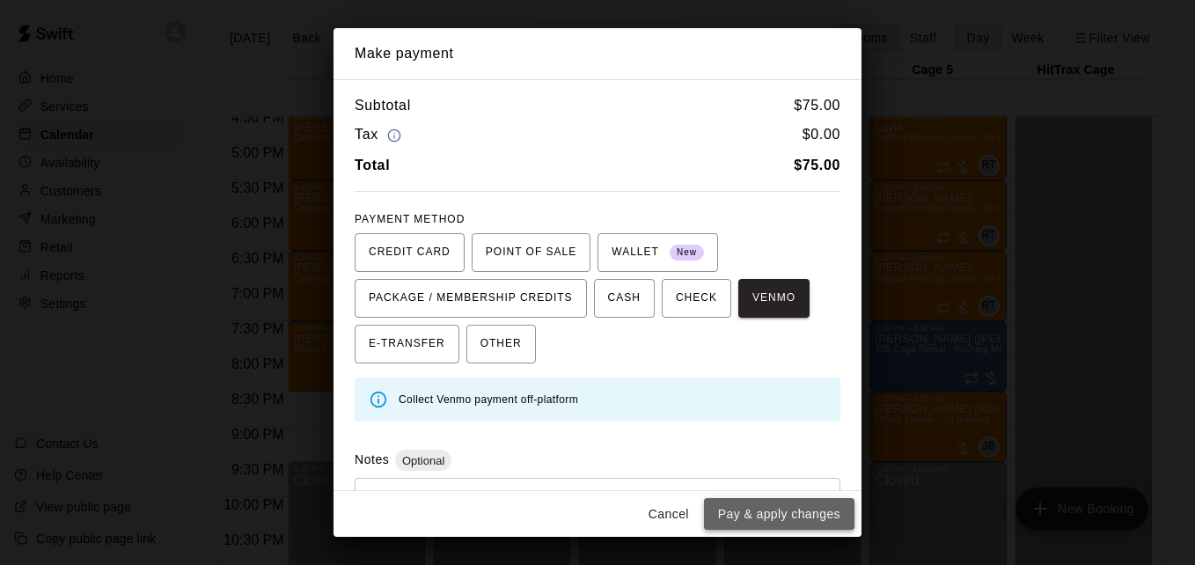
click at [803, 518] on button "Pay & apply changes" at bounding box center [779, 514] width 150 height 33
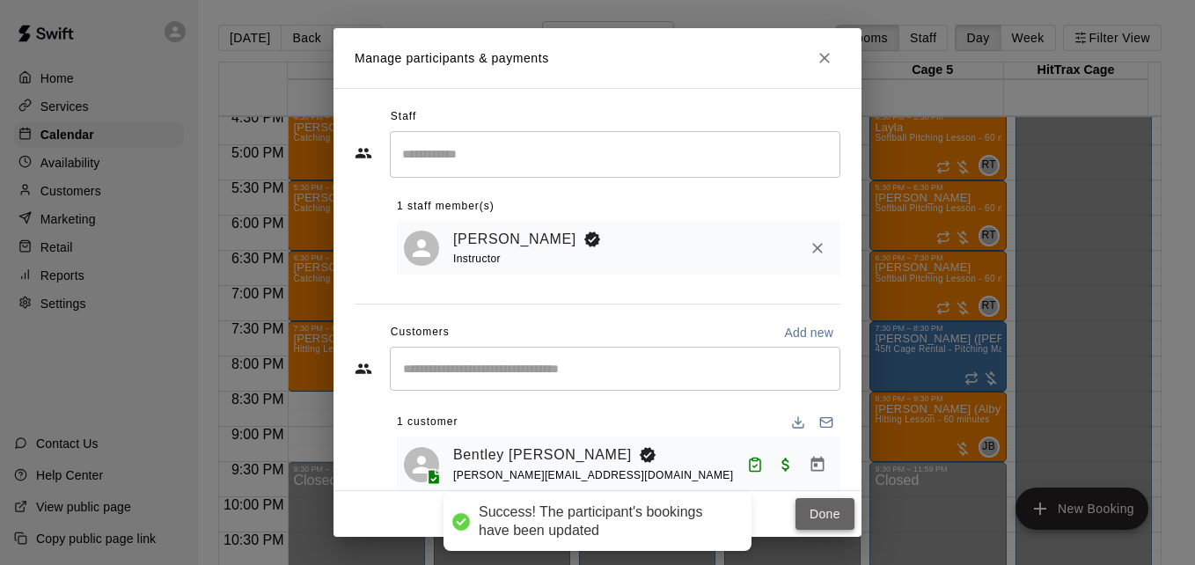
click at [811, 514] on button "Done" at bounding box center [825, 514] width 59 height 33
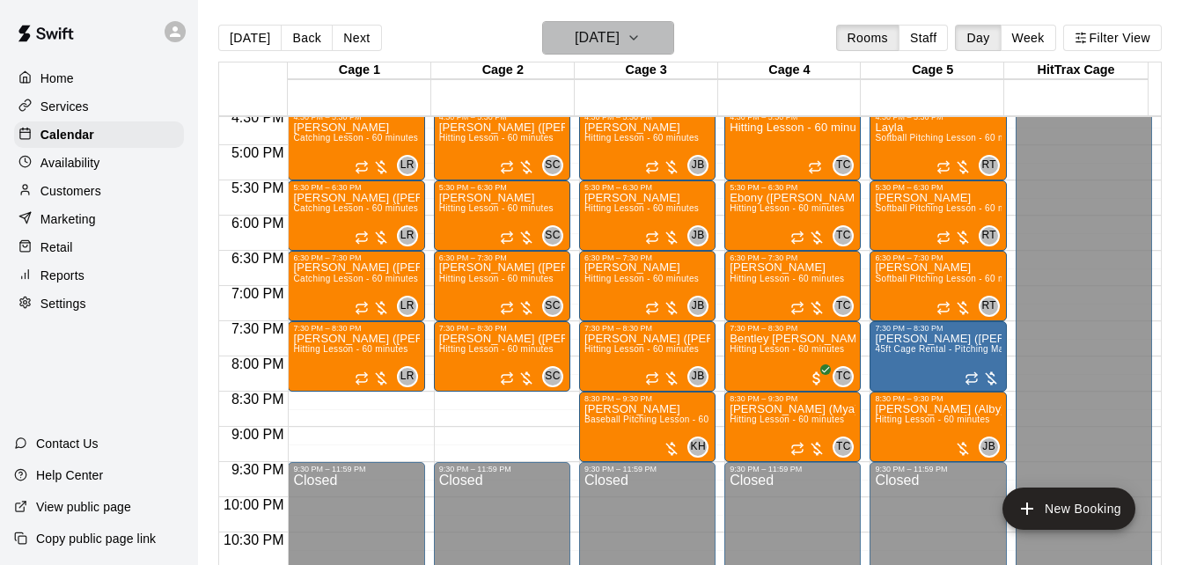
click at [620, 40] on h6 "[DATE]" at bounding box center [597, 38] width 45 height 25
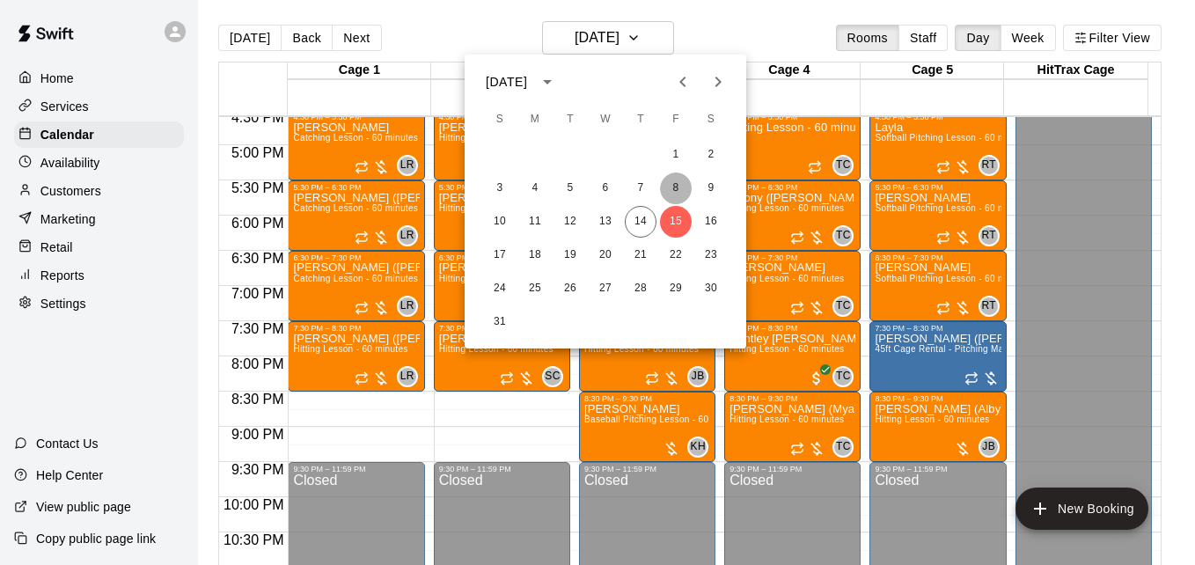
click at [678, 180] on button "8" at bounding box center [676, 188] width 32 height 32
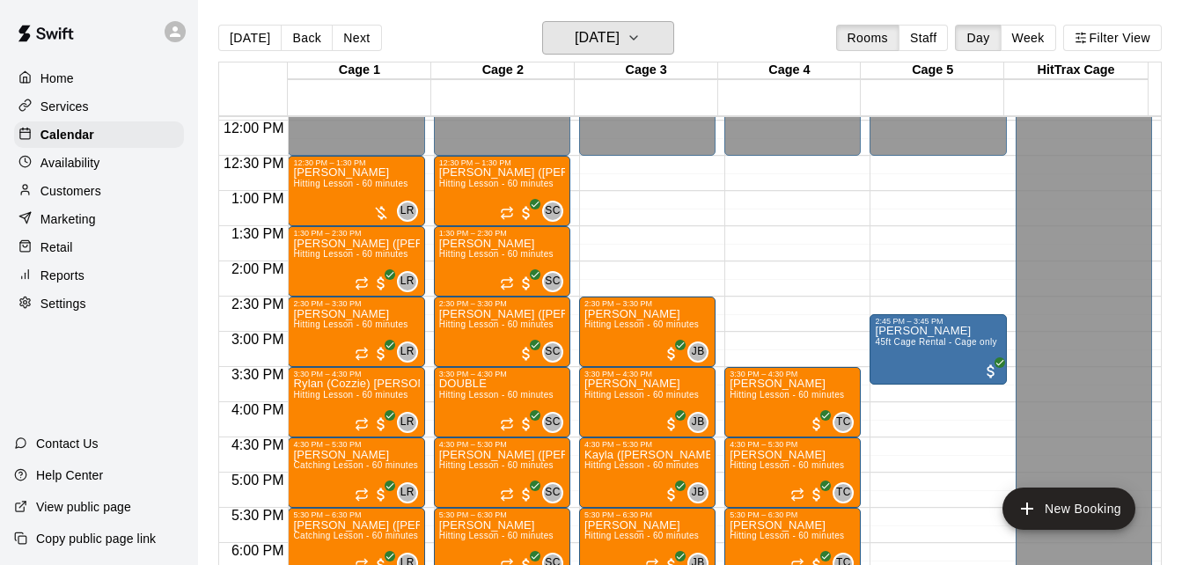
scroll to position [817, 0]
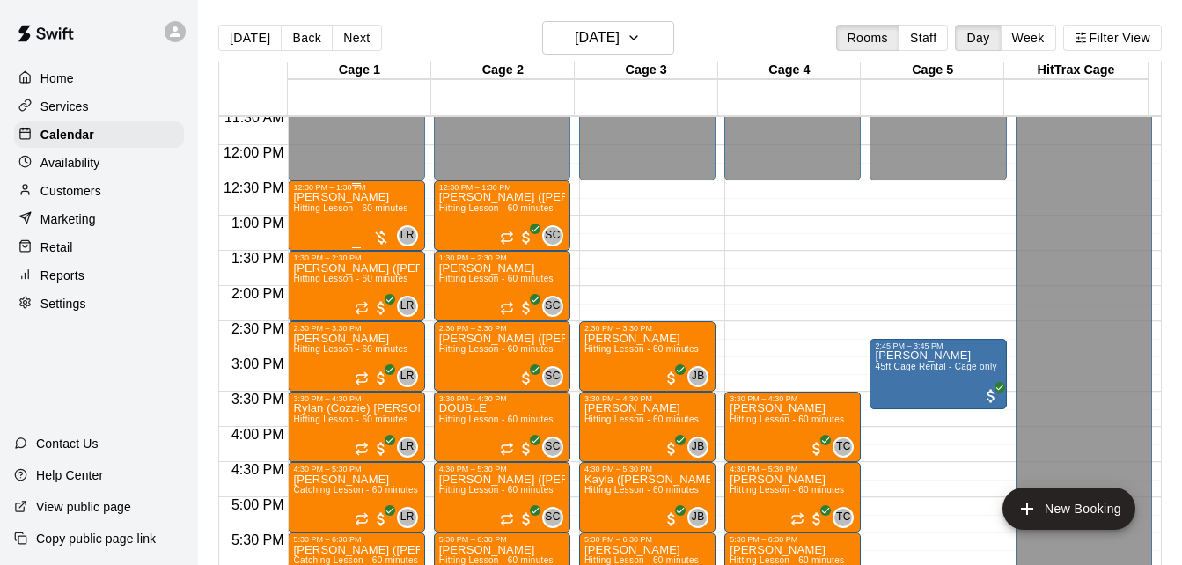
click at [326, 224] on div "[PERSON_NAME] Hitting Lesson - 60 minutes" at bounding box center [350, 474] width 114 height 565
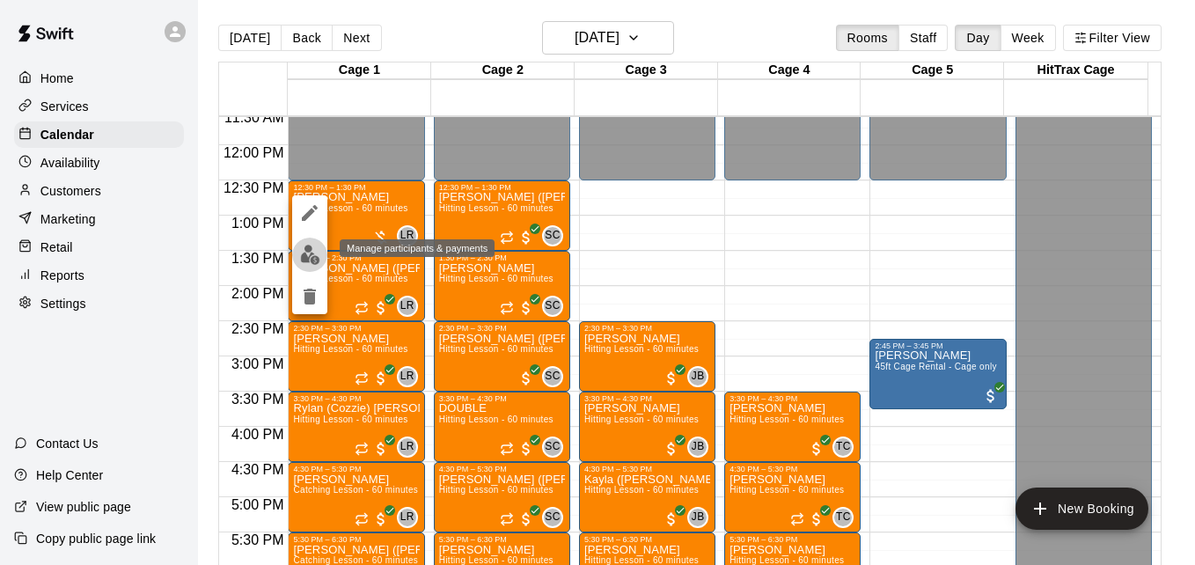
click at [312, 254] on img "edit" at bounding box center [310, 255] width 20 height 20
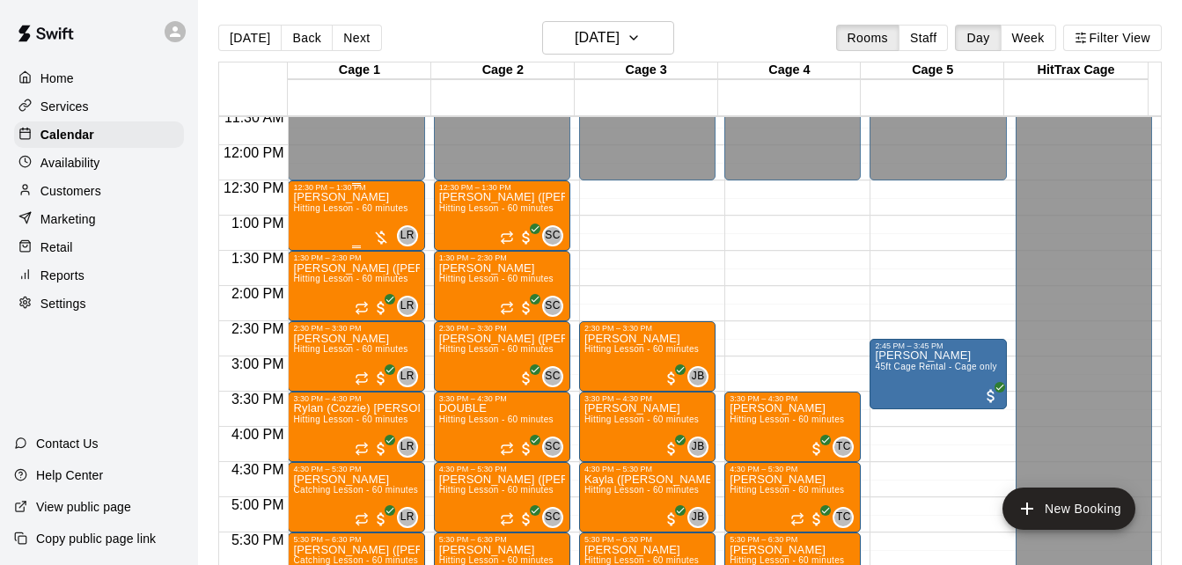
drag, startPoint x: 312, startPoint y: 254, endPoint x: 311, endPoint y: 201, distance: 53.7
click at [311, 197] on p "[PERSON_NAME]" at bounding box center [350, 197] width 114 height 0
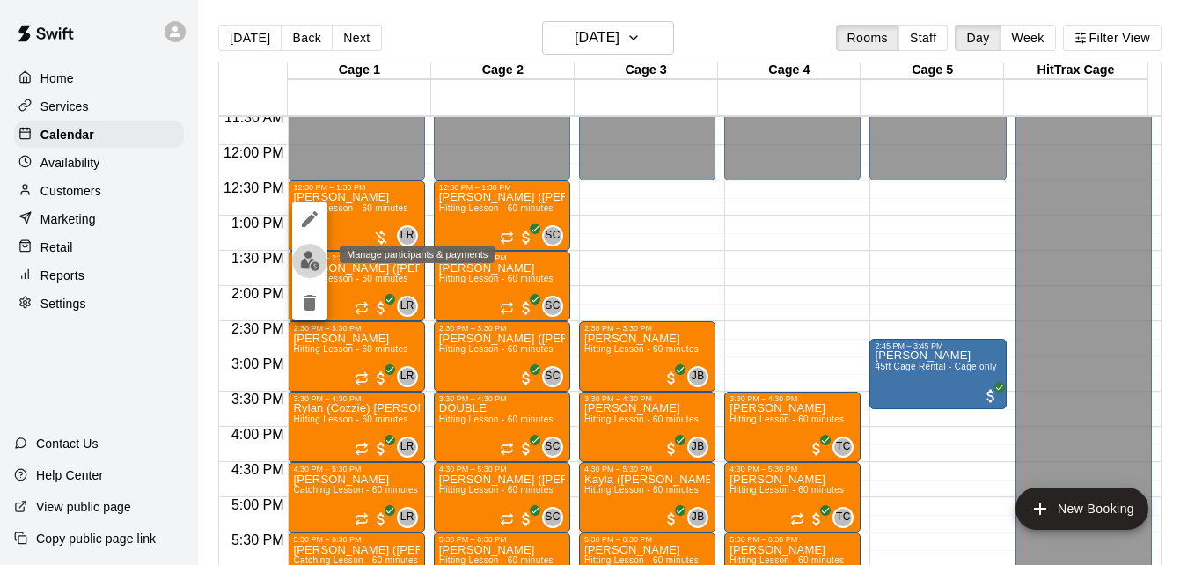
click at [308, 260] on img "edit" at bounding box center [310, 261] width 20 height 20
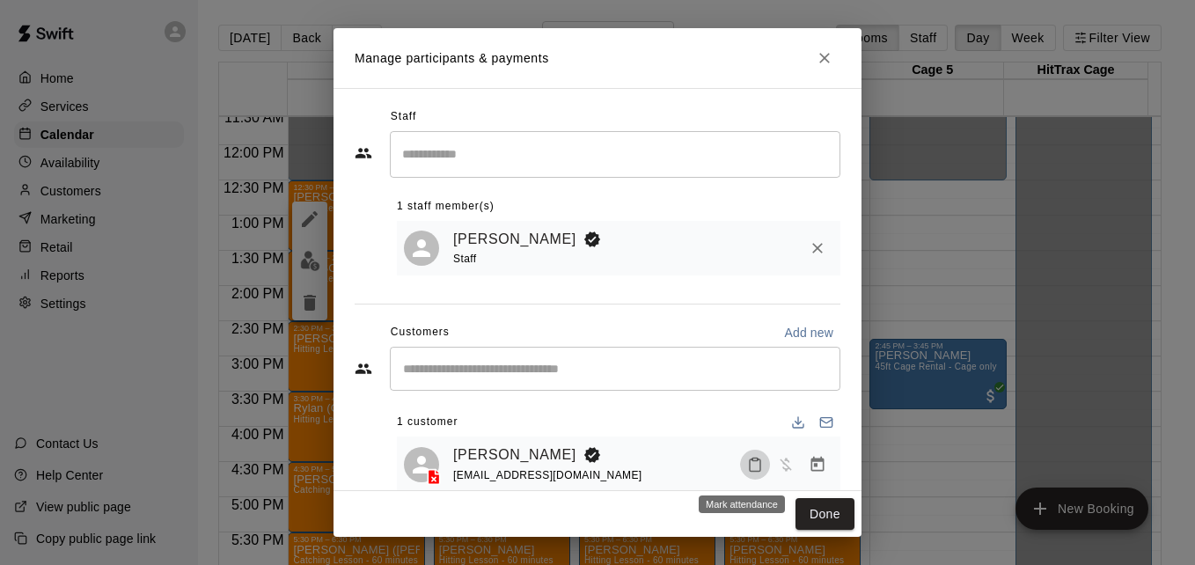
click at [747, 466] on icon "Mark attendance" at bounding box center [755, 465] width 16 height 16
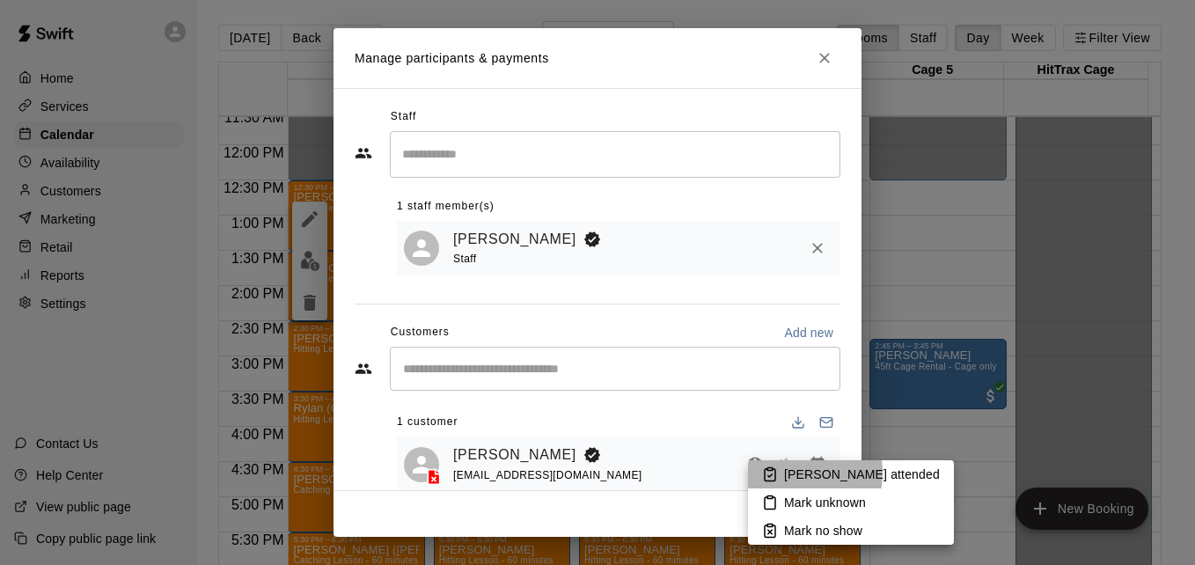
click at [790, 473] on p "[PERSON_NAME] attended" at bounding box center [862, 475] width 156 height 18
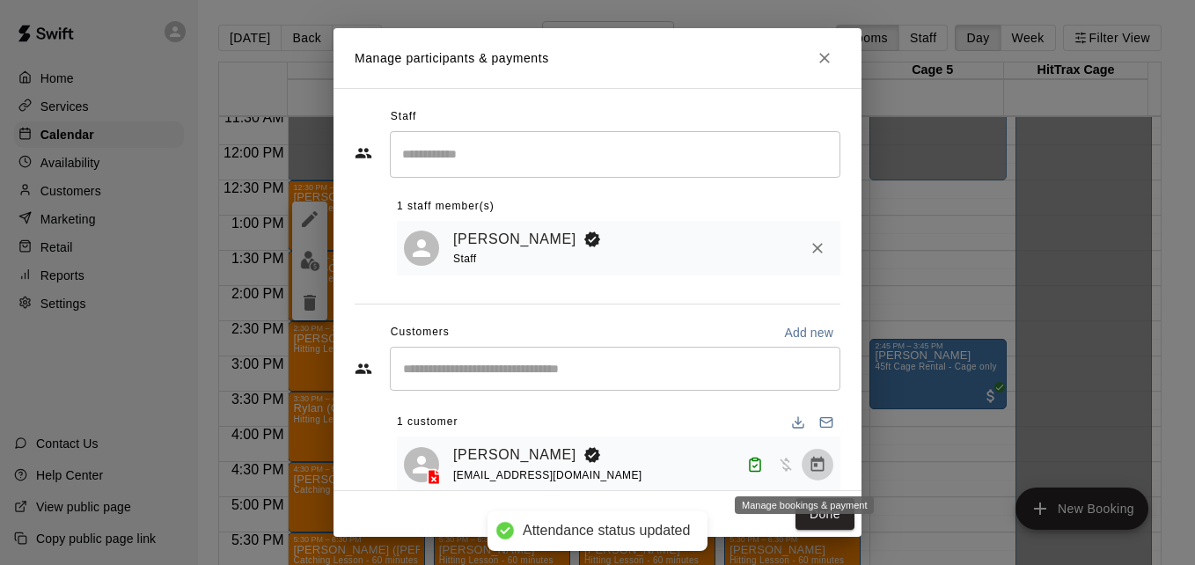
click at [811, 465] on icon "Manage bookings & payment" at bounding box center [817, 463] width 13 height 15
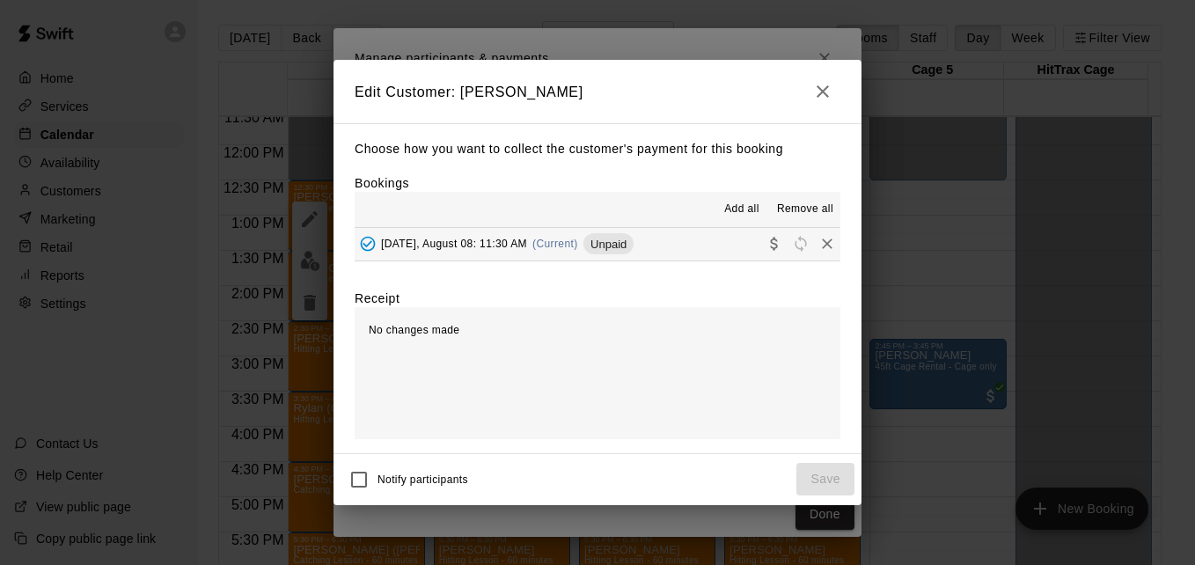
click at [666, 254] on button "[DATE], August 08: 11:30 AM (Current) Unpaid" at bounding box center [598, 244] width 486 height 33
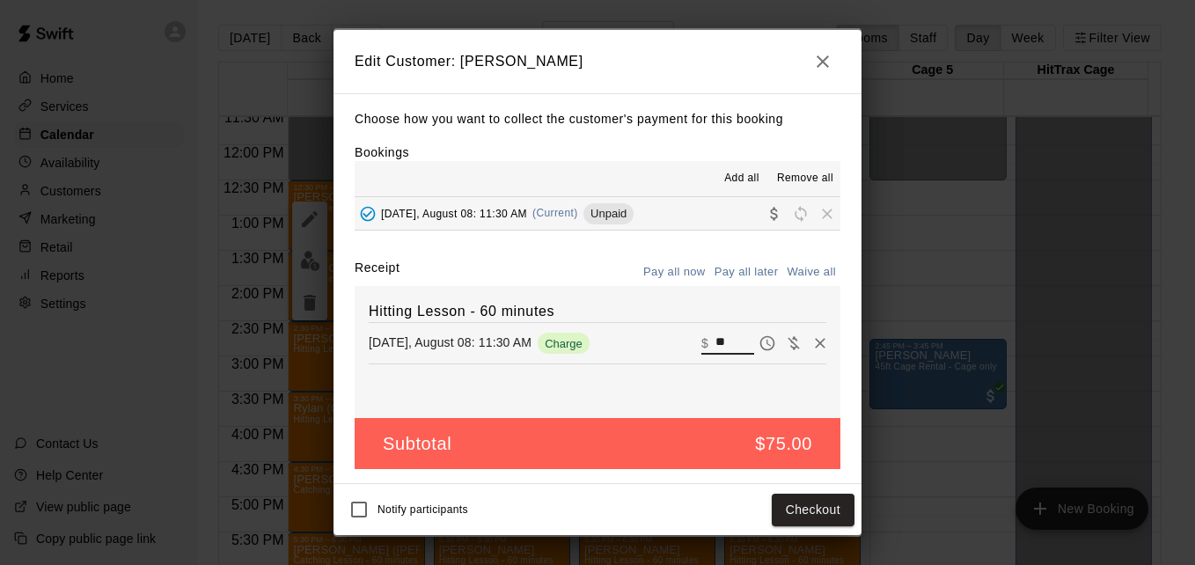
click at [728, 341] on input "**" at bounding box center [734, 343] width 39 height 23
type input "*"
type input "**"
click at [804, 519] on button "Checkout" at bounding box center [813, 510] width 83 height 33
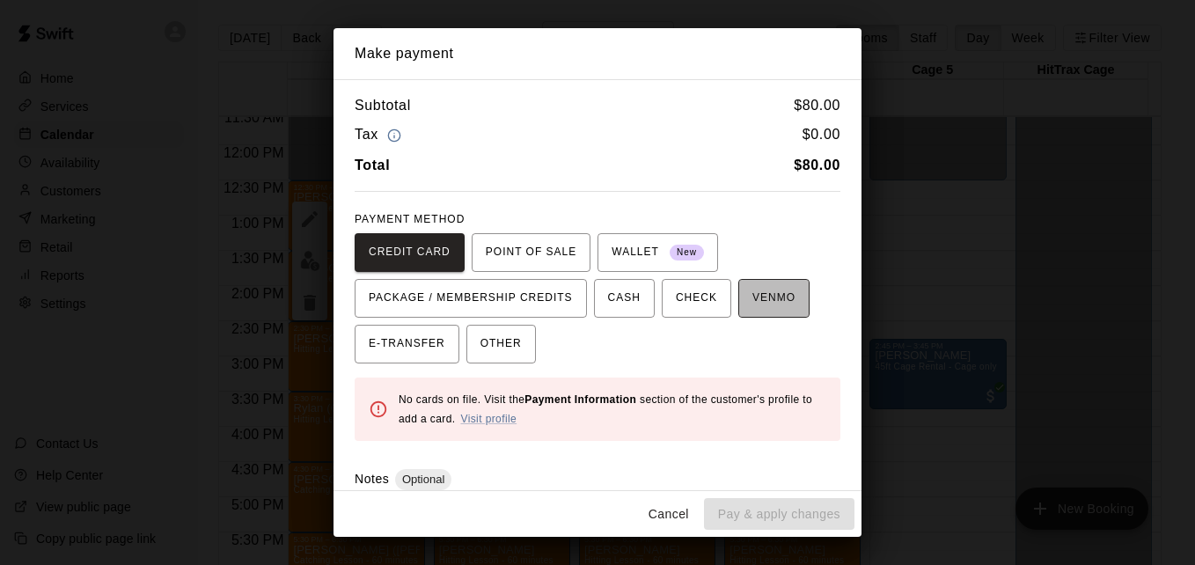
click at [752, 300] on span "VENMO" at bounding box center [773, 298] width 43 height 28
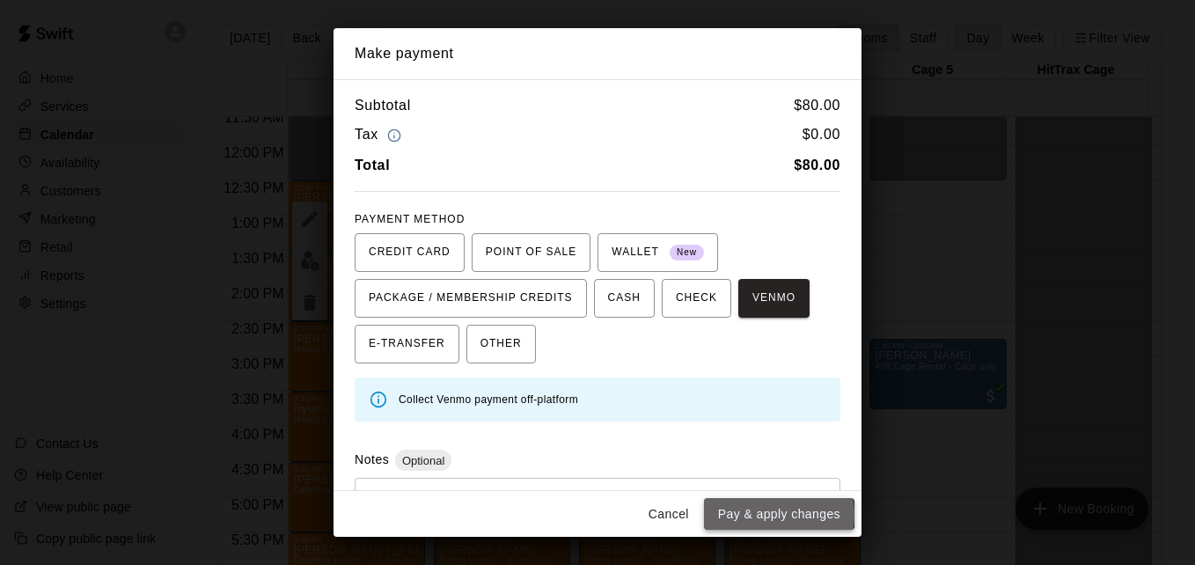
click at [767, 514] on button "Pay & apply changes" at bounding box center [779, 514] width 150 height 33
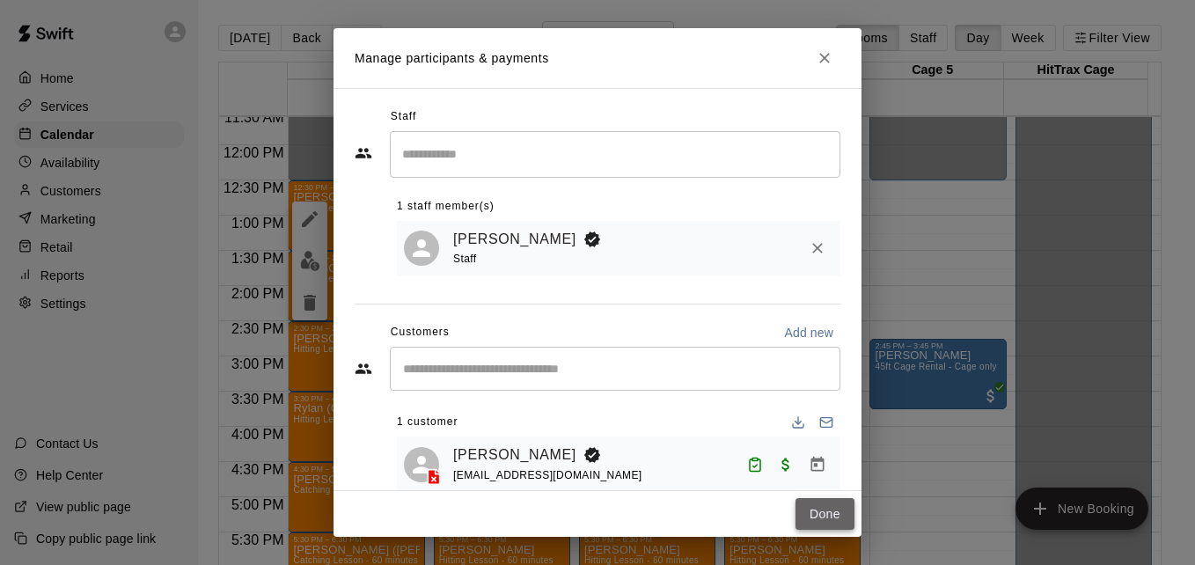
click at [817, 514] on button "Done" at bounding box center [825, 514] width 59 height 33
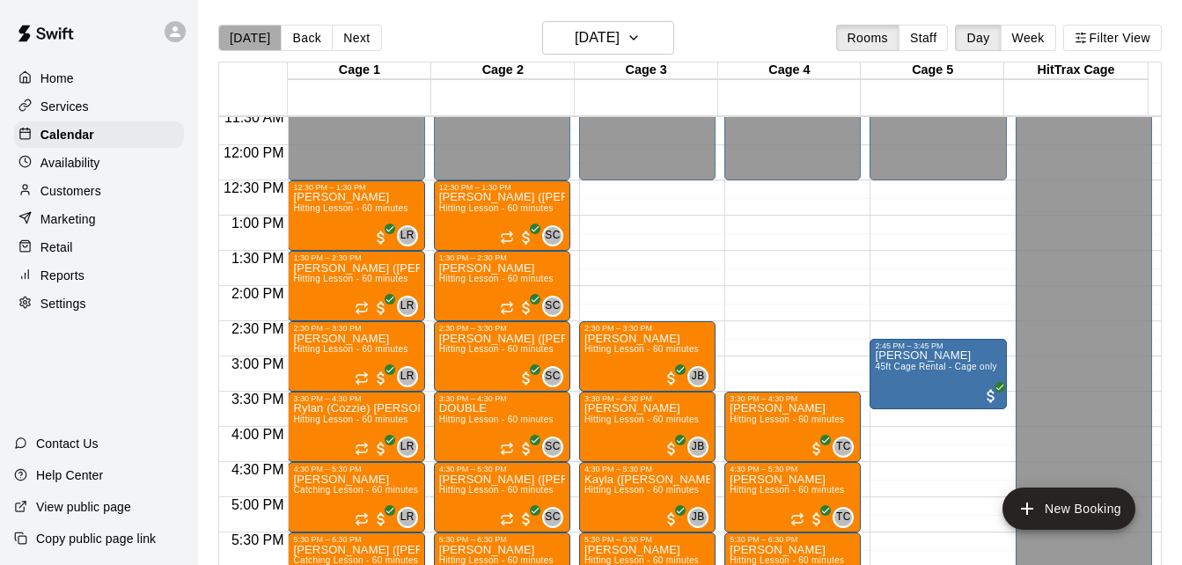
click at [264, 39] on button "[DATE]" at bounding box center [249, 38] width 63 height 26
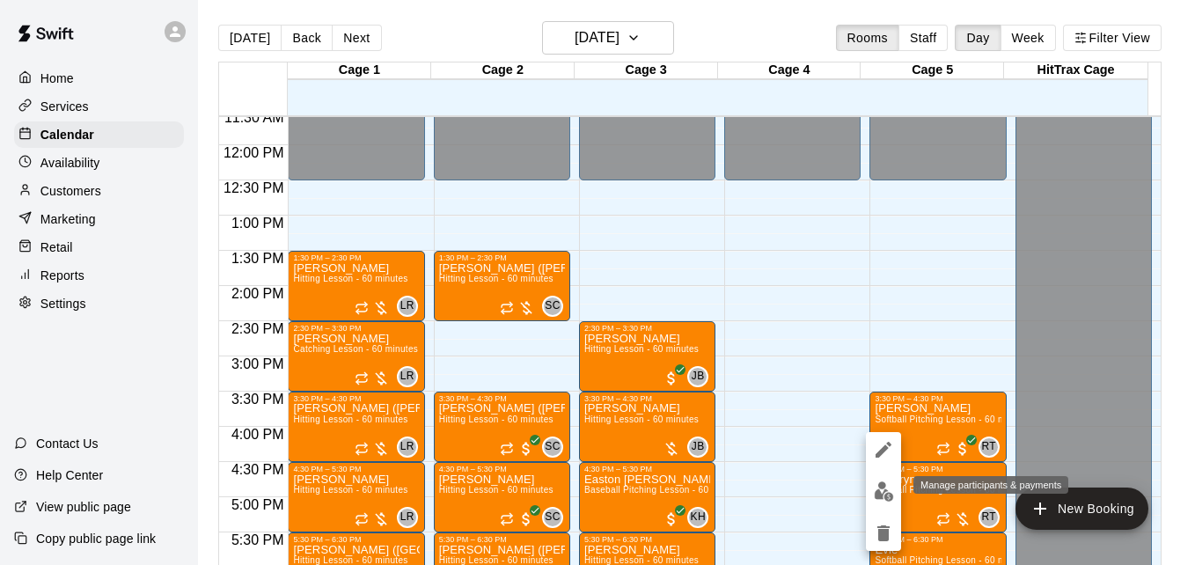
click at [889, 499] on img "edit" at bounding box center [884, 491] width 20 height 20
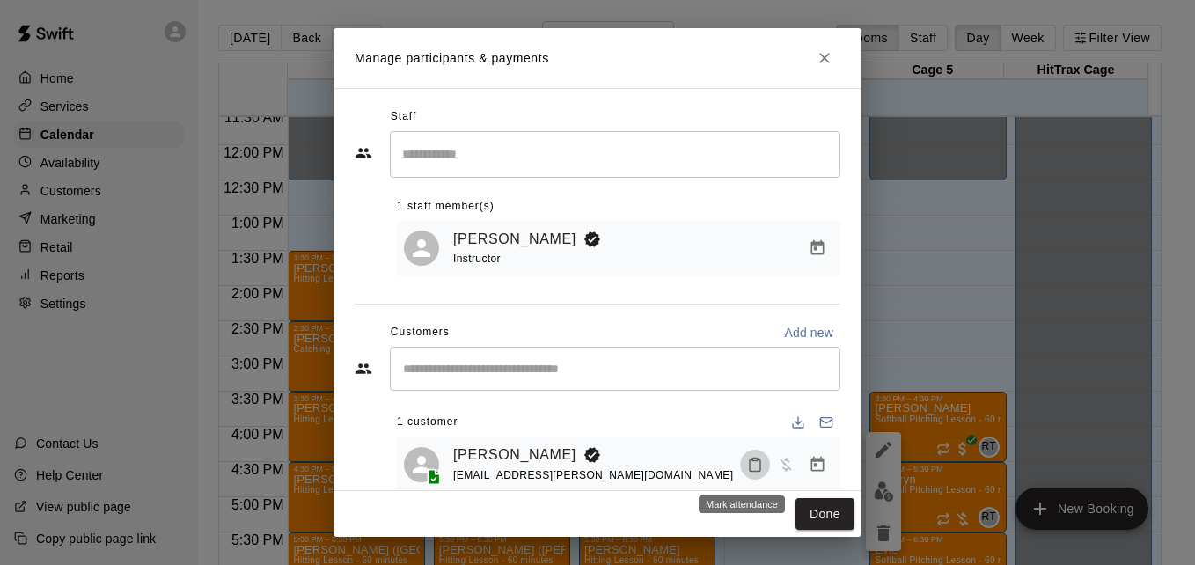
click at [747, 466] on icon "Mark attendance" at bounding box center [755, 465] width 16 height 16
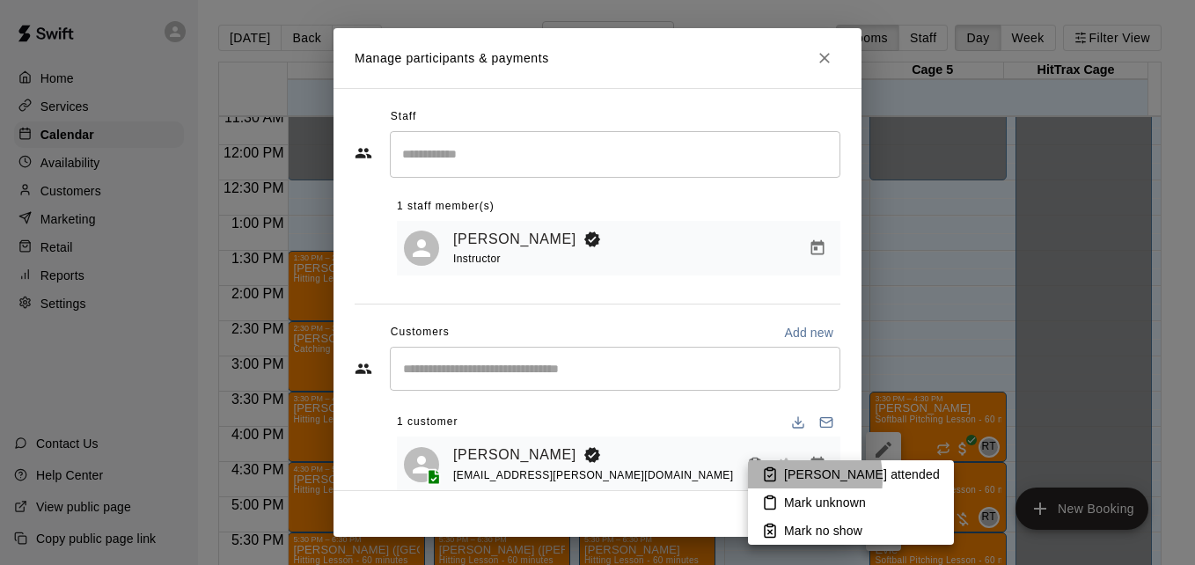
click at [776, 479] on icon at bounding box center [770, 474] width 16 height 16
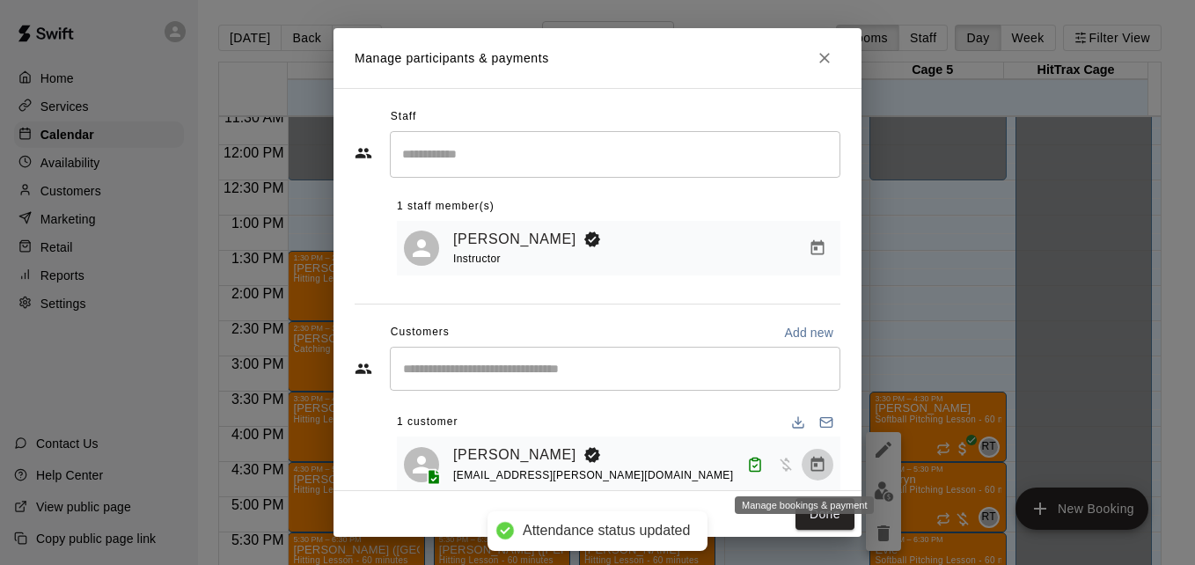
click at [811, 468] on icon "Manage bookings & payment" at bounding box center [817, 463] width 13 height 15
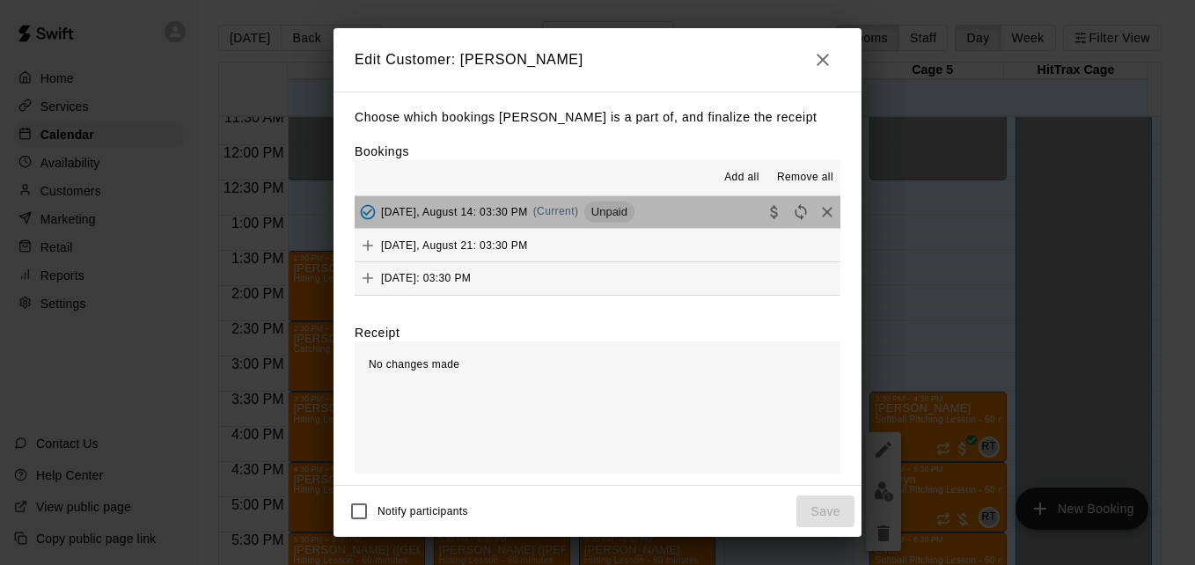
click at [689, 204] on button "[DATE], August 14: 03:30 PM (Current) Unpaid" at bounding box center [598, 212] width 486 height 33
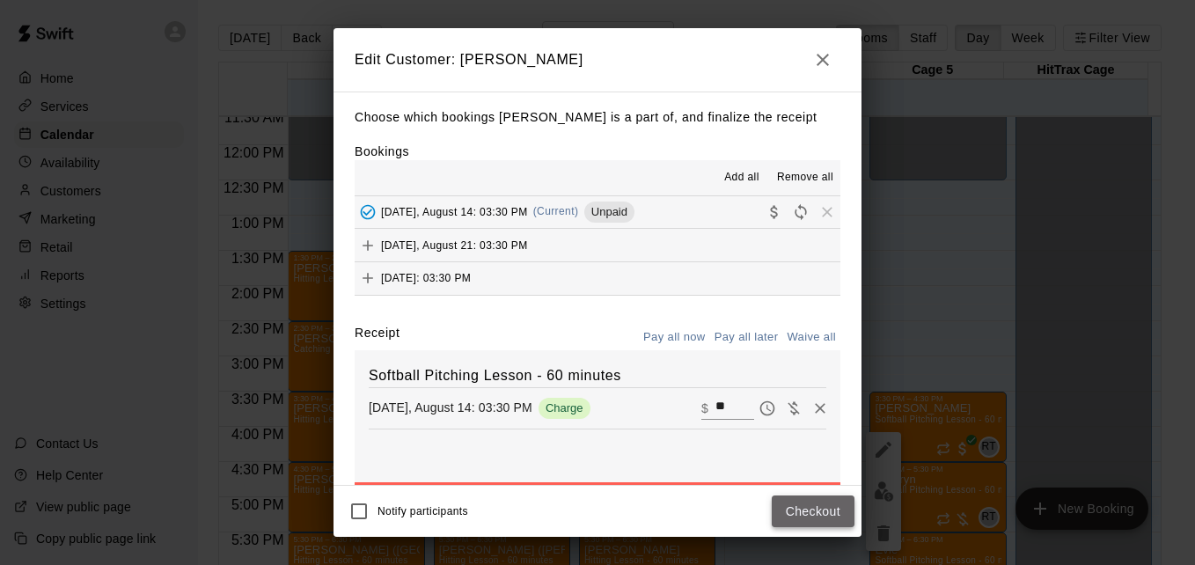
click at [811, 505] on button "Checkout" at bounding box center [813, 511] width 83 height 33
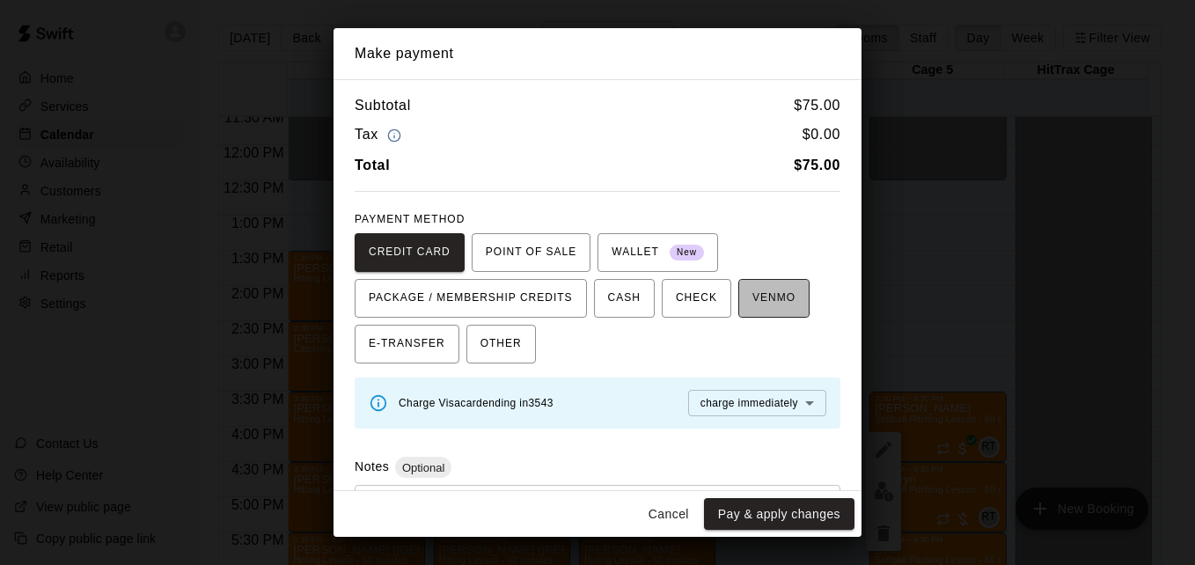
click at [757, 289] on span "VENMO" at bounding box center [773, 298] width 43 height 28
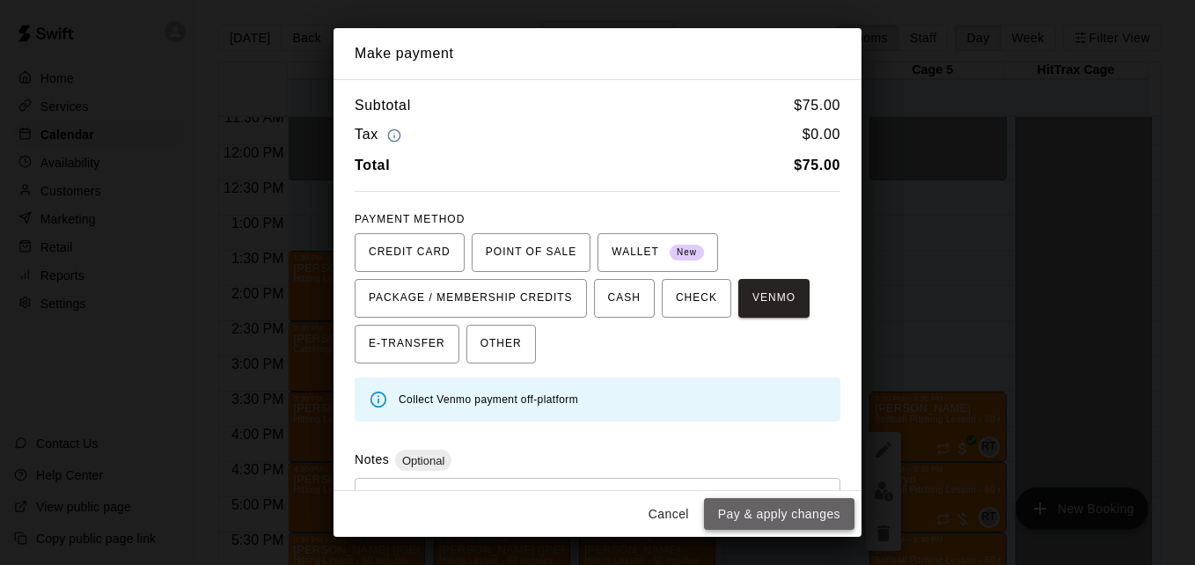
click at [810, 508] on button "Pay & apply changes" at bounding box center [779, 514] width 150 height 33
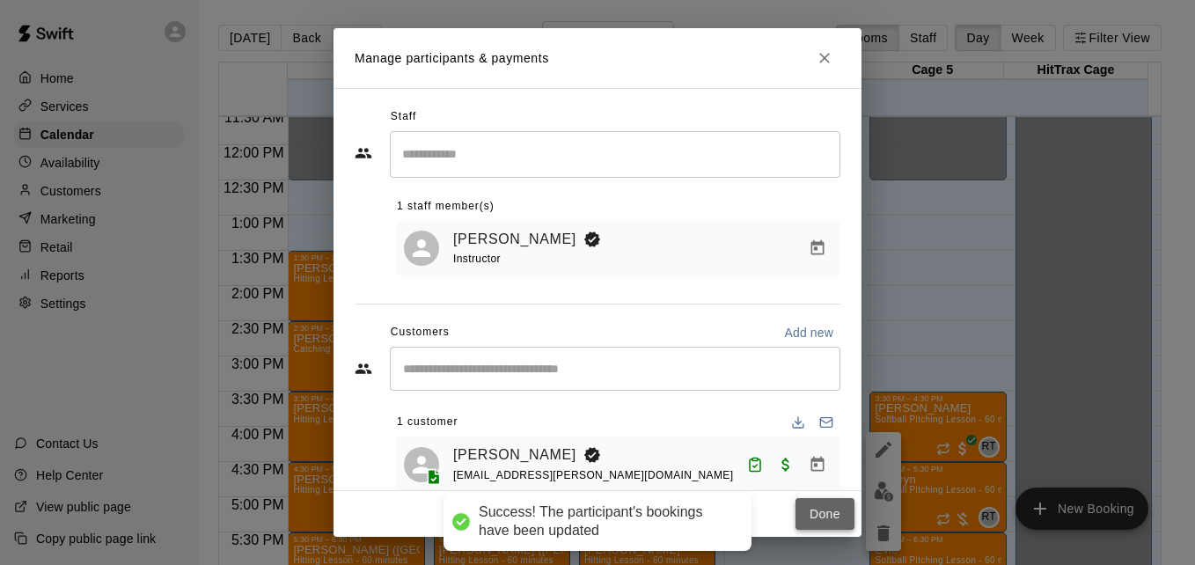
click at [833, 511] on button "Done" at bounding box center [825, 514] width 59 height 33
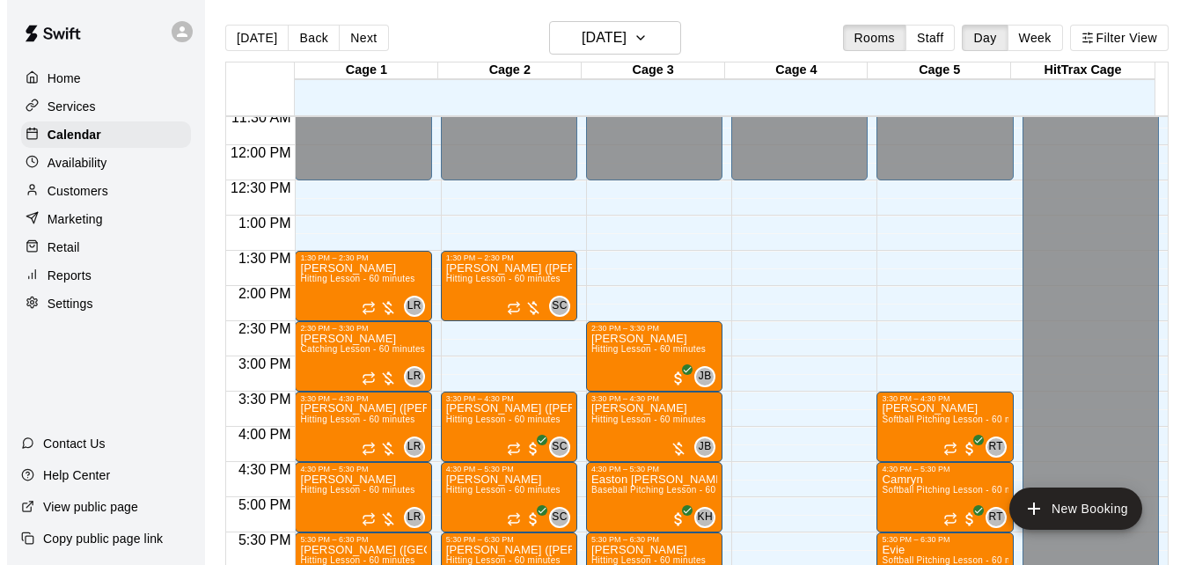
scroll to position [1223, 0]
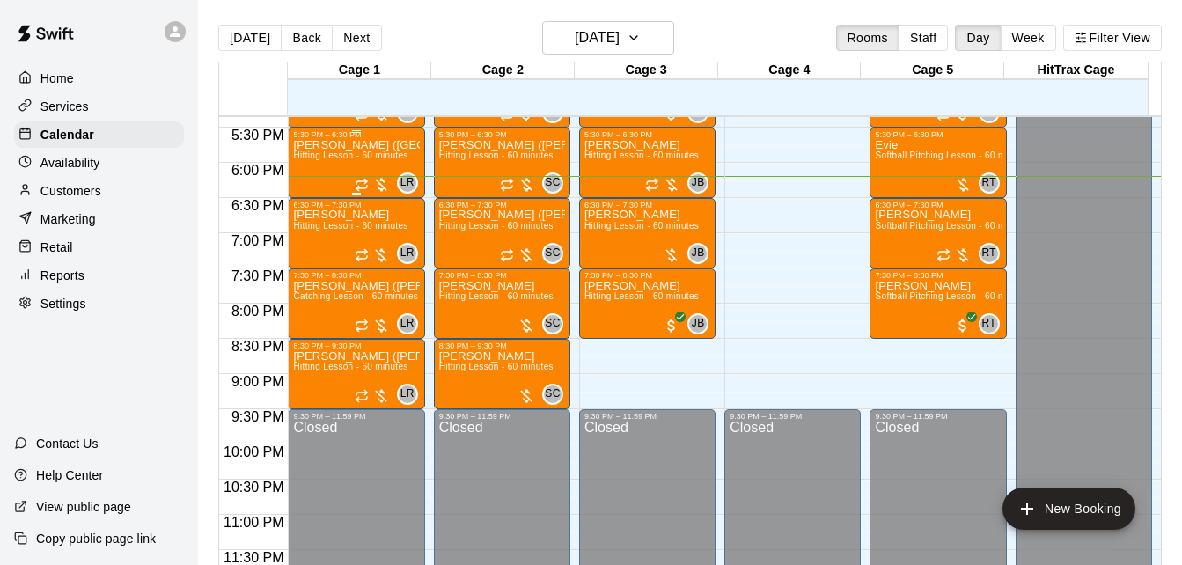
click at [342, 145] on p "[PERSON_NAME] ([GEOGRAPHIC_DATA]) Rider" at bounding box center [356, 145] width 126 height 0
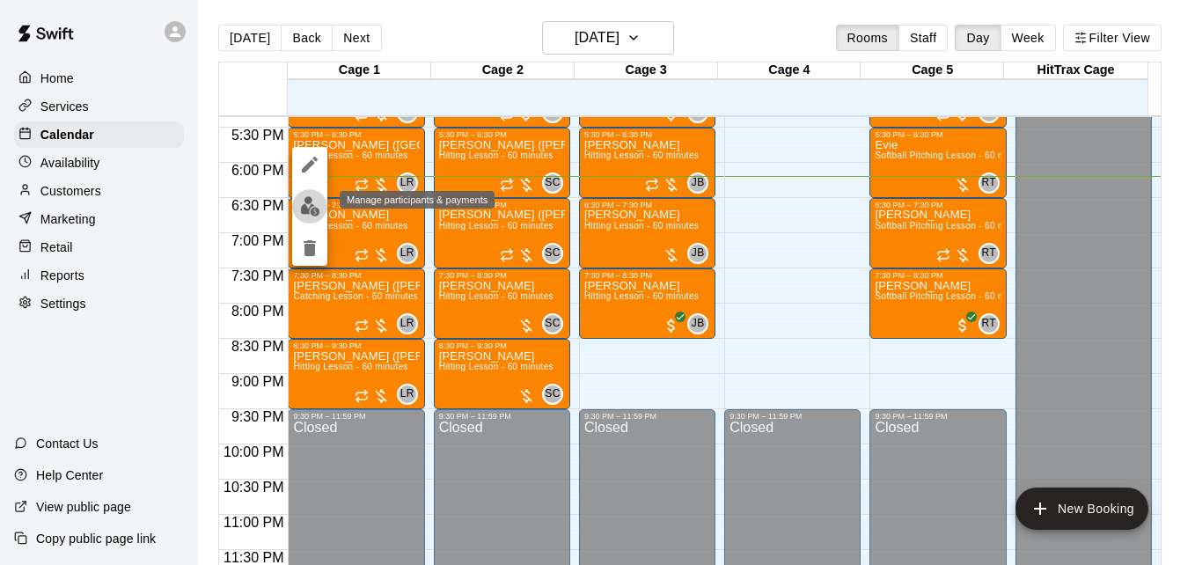
click at [302, 210] on img "edit" at bounding box center [310, 206] width 20 height 20
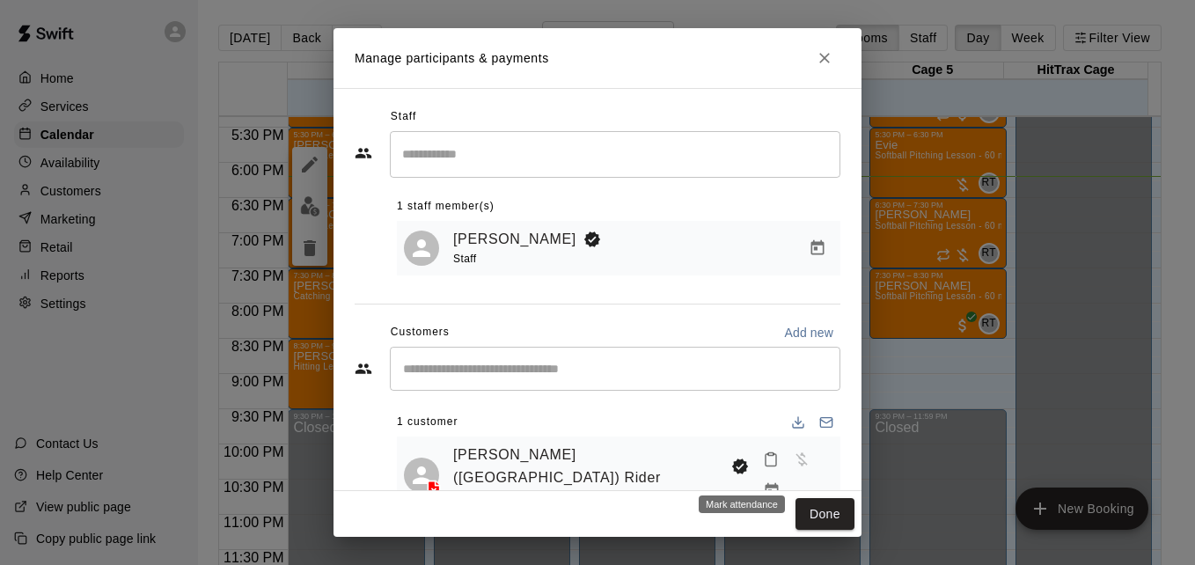
click at [763, 467] on icon "Mark attendance" at bounding box center [771, 459] width 16 height 16
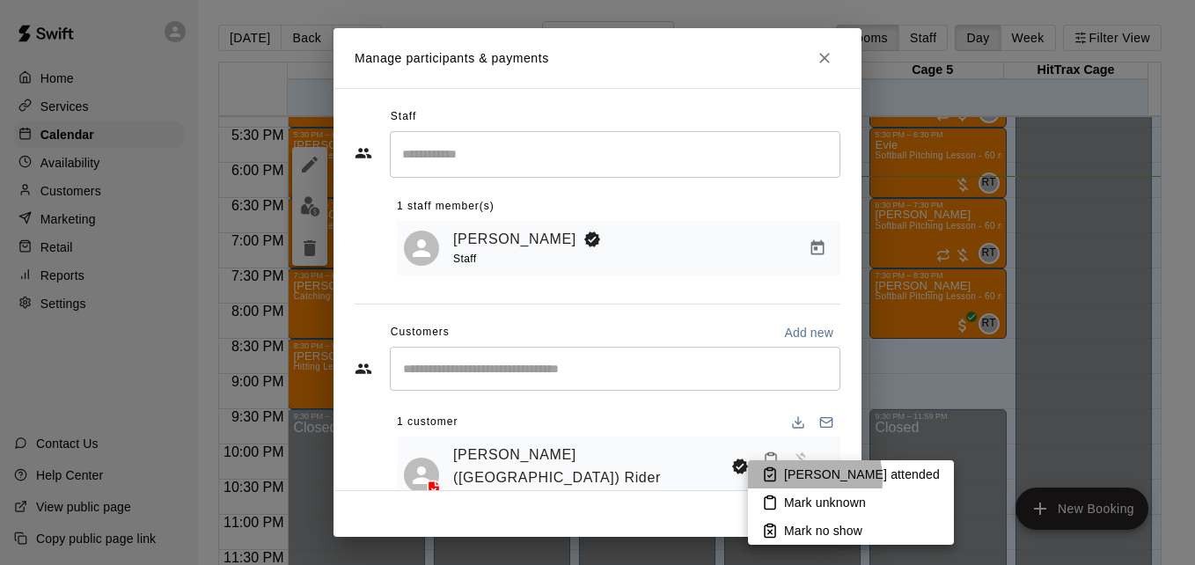
click at [787, 480] on p "[PERSON_NAME] attended" at bounding box center [862, 475] width 156 height 18
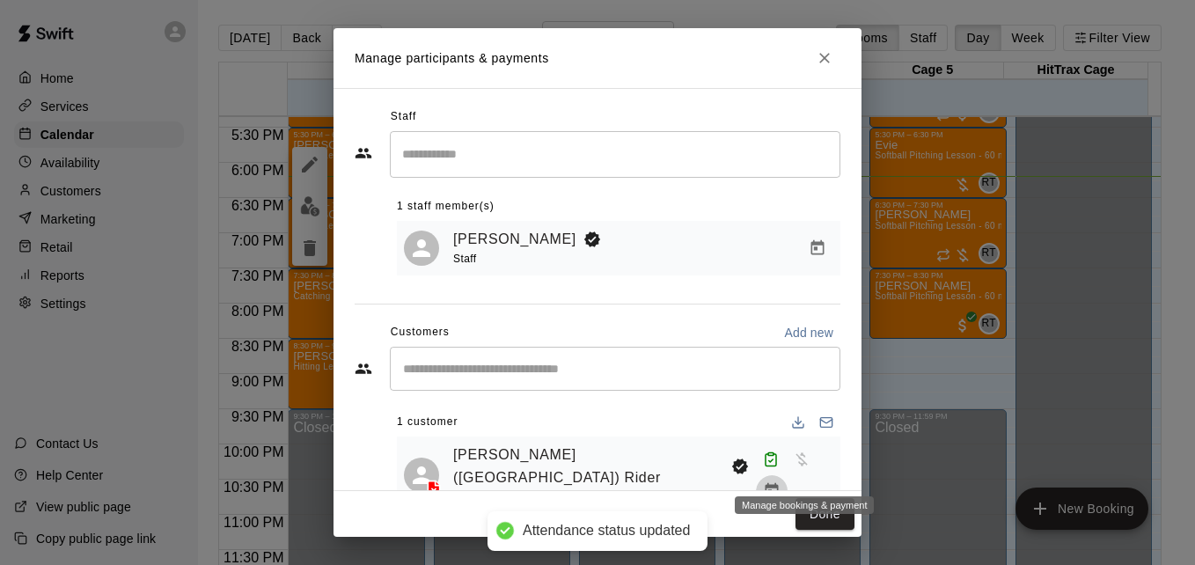
click at [788, 475] on button "Manage bookings & payment" at bounding box center [772, 491] width 32 height 32
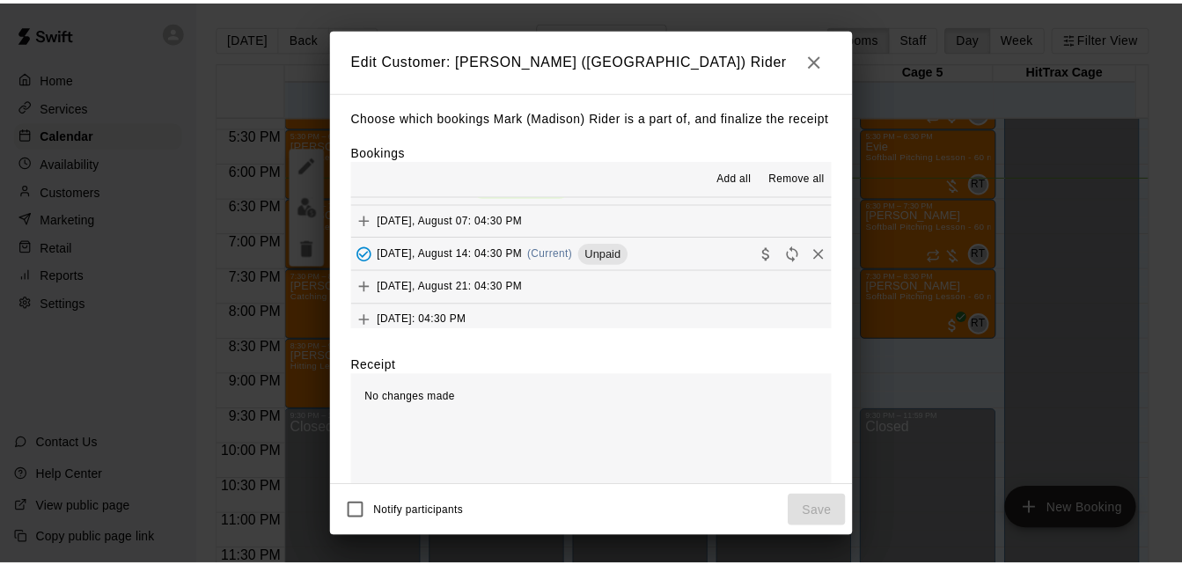
scroll to position [166, 0]
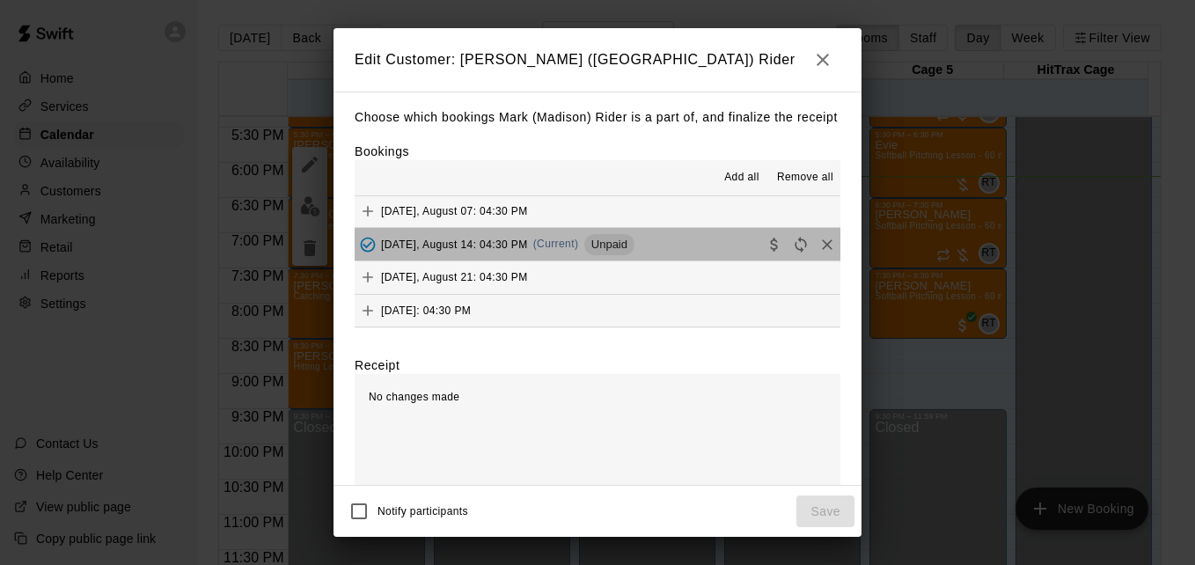
click at [683, 260] on button "[DATE], August 14: 04:30 PM (Current) Unpaid" at bounding box center [598, 244] width 486 height 33
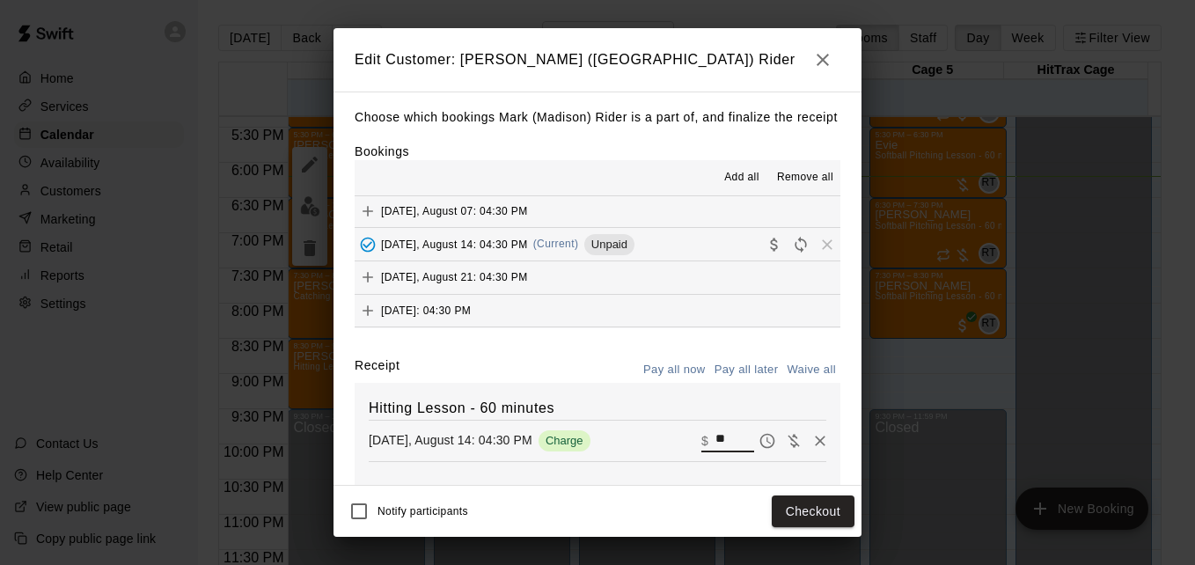
click at [715, 452] on input "**" at bounding box center [734, 440] width 39 height 23
type input "*"
type input "**"
click at [820, 511] on button "Checkout" at bounding box center [813, 511] width 83 height 33
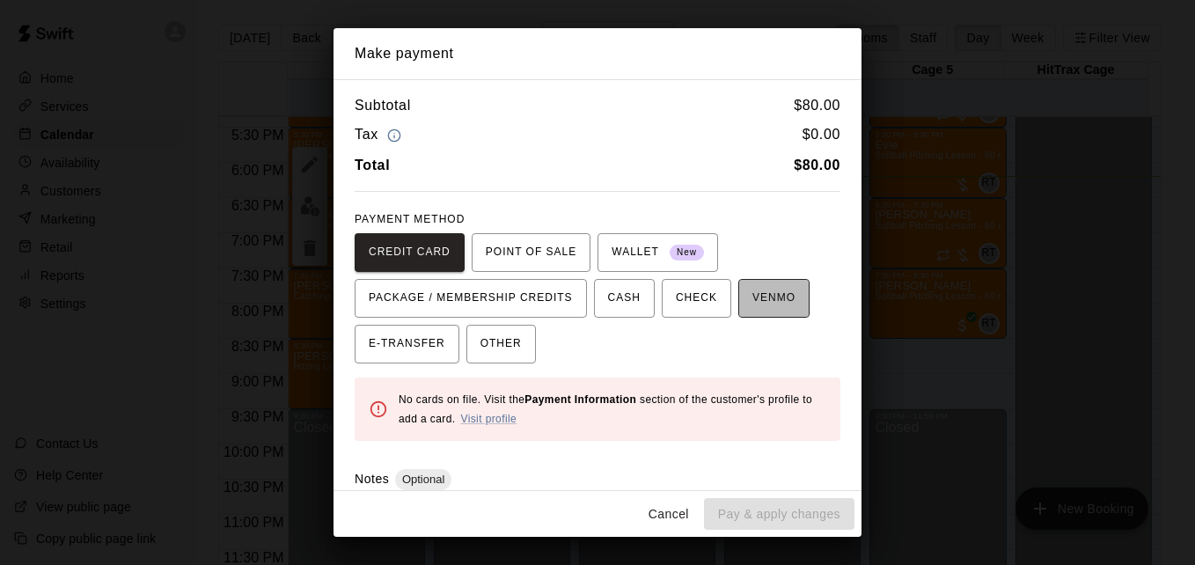
click at [765, 301] on span "VENMO" at bounding box center [773, 298] width 43 height 28
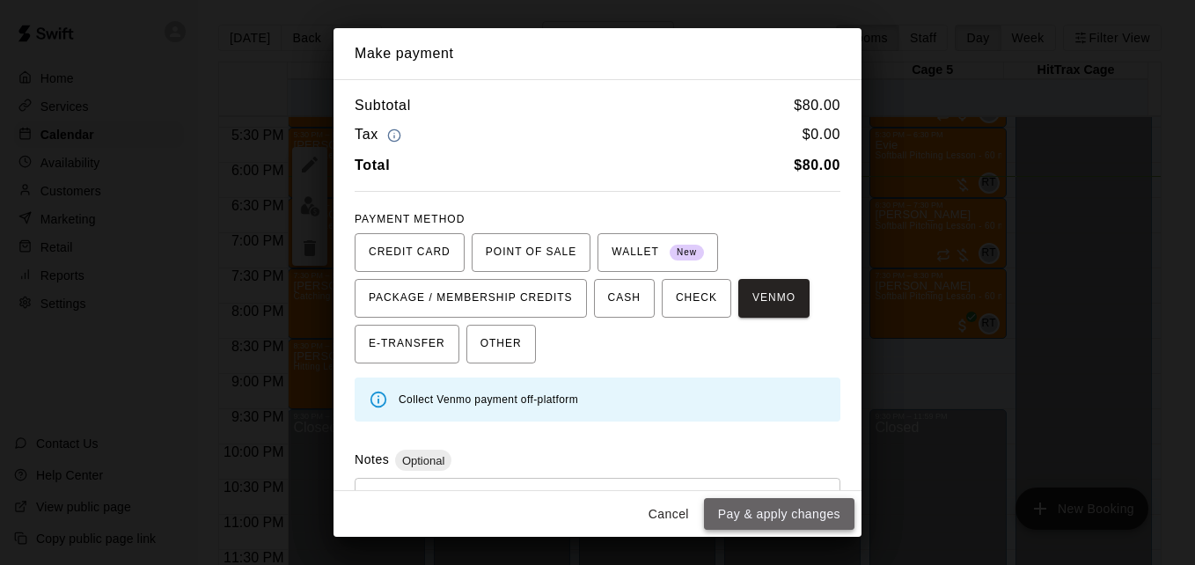
click at [795, 505] on button "Pay & apply changes" at bounding box center [779, 514] width 150 height 33
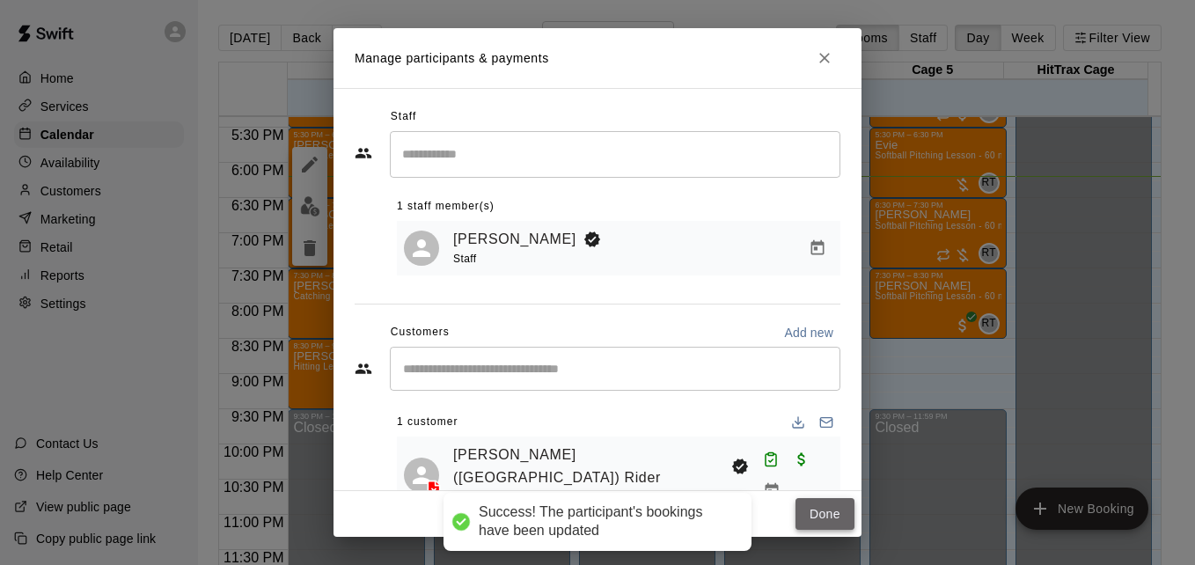
click at [826, 516] on button "Done" at bounding box center [825, 514] width 59 height 33
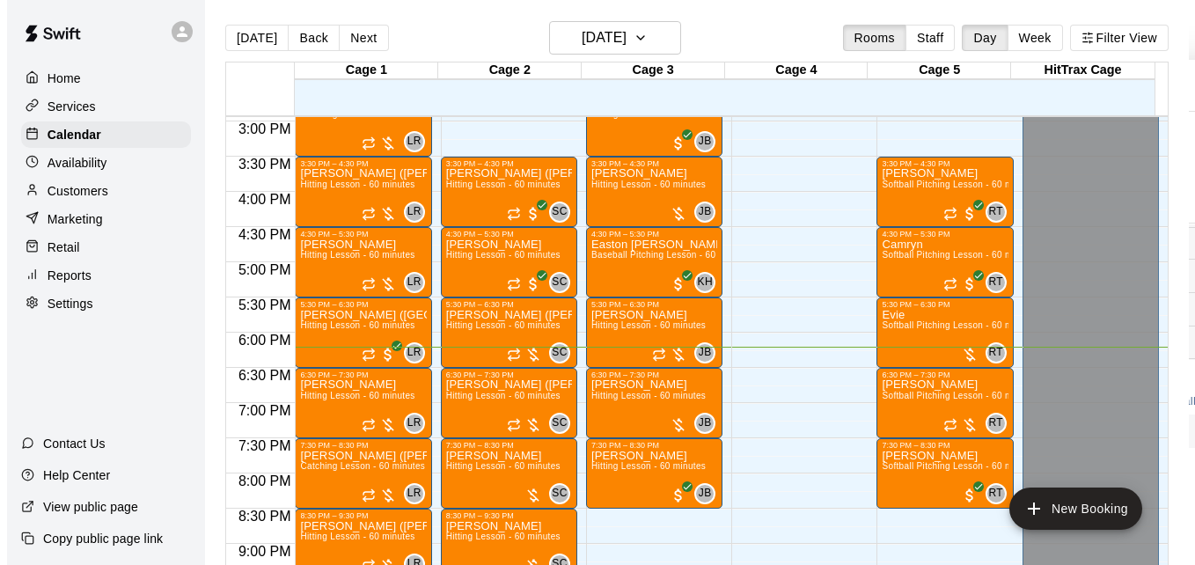
scroll to position [1047, 0]
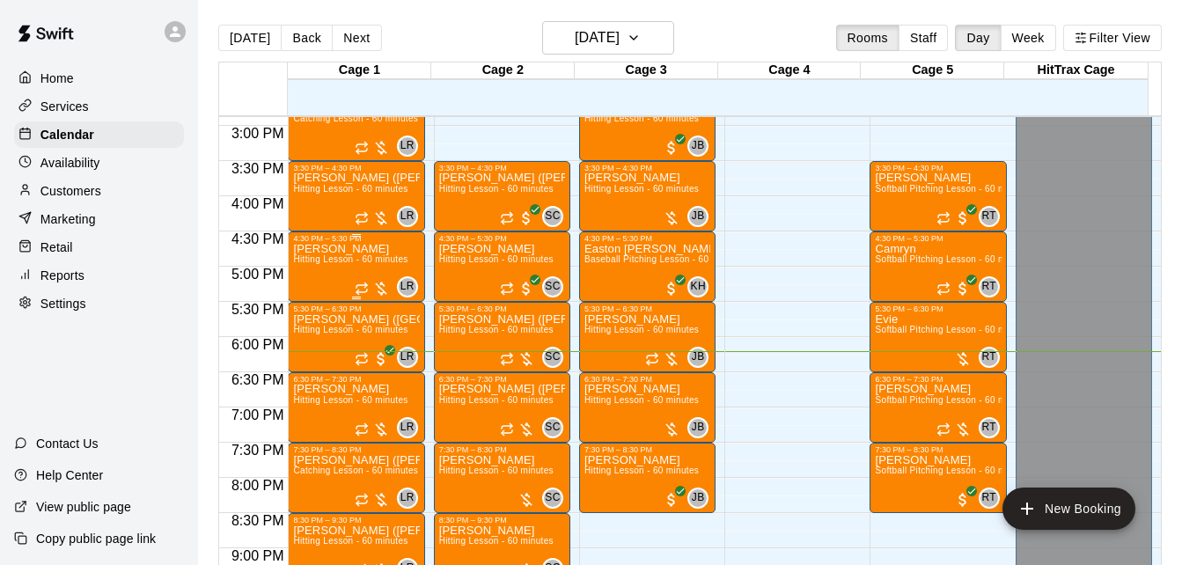
click at [355, 262] on span "Hitting Lesson - 60 minutes" at bounding box center [350, 259] width 114 height 10
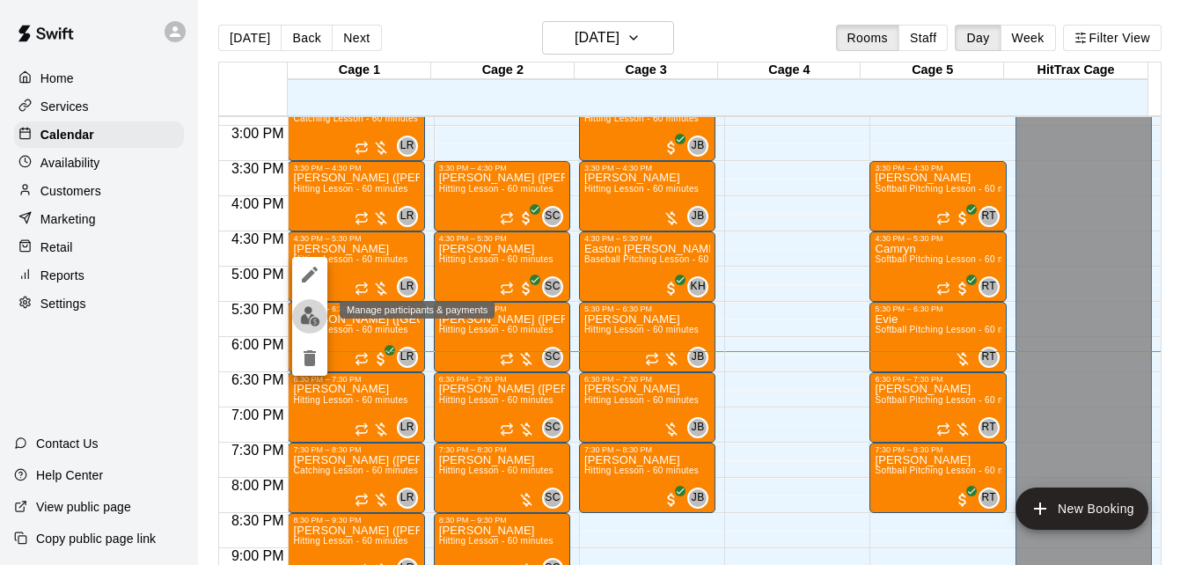
click at [310, 317] on img "edit" at bounding box center [310, 316] width 20 height 20
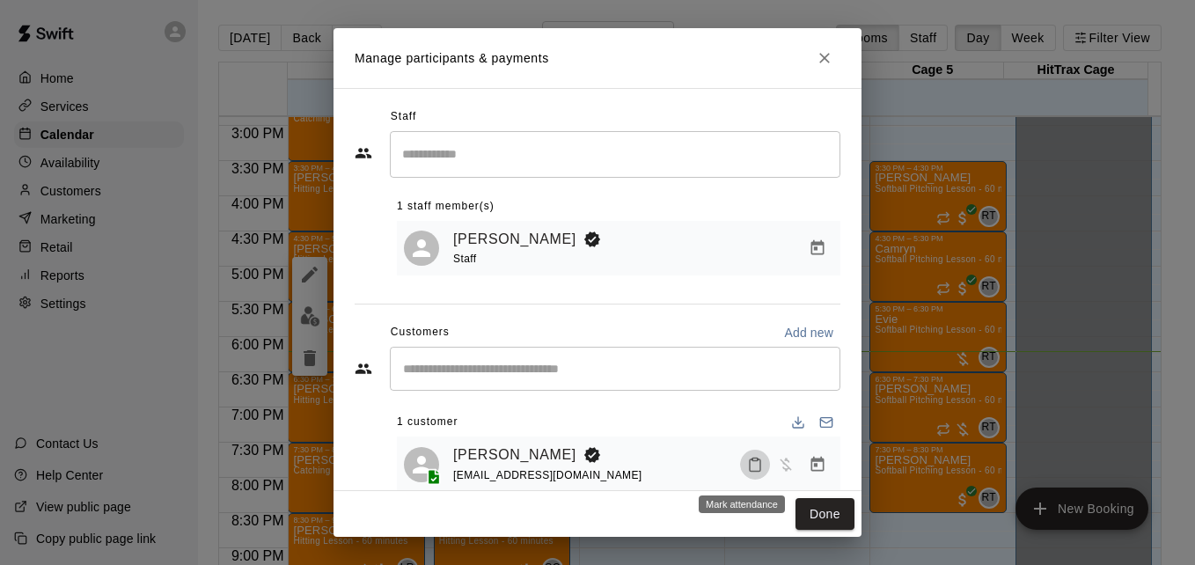
click at [747, 471] on icon "Mark attendance" at bounding box center [755, 465] width 16 height 16
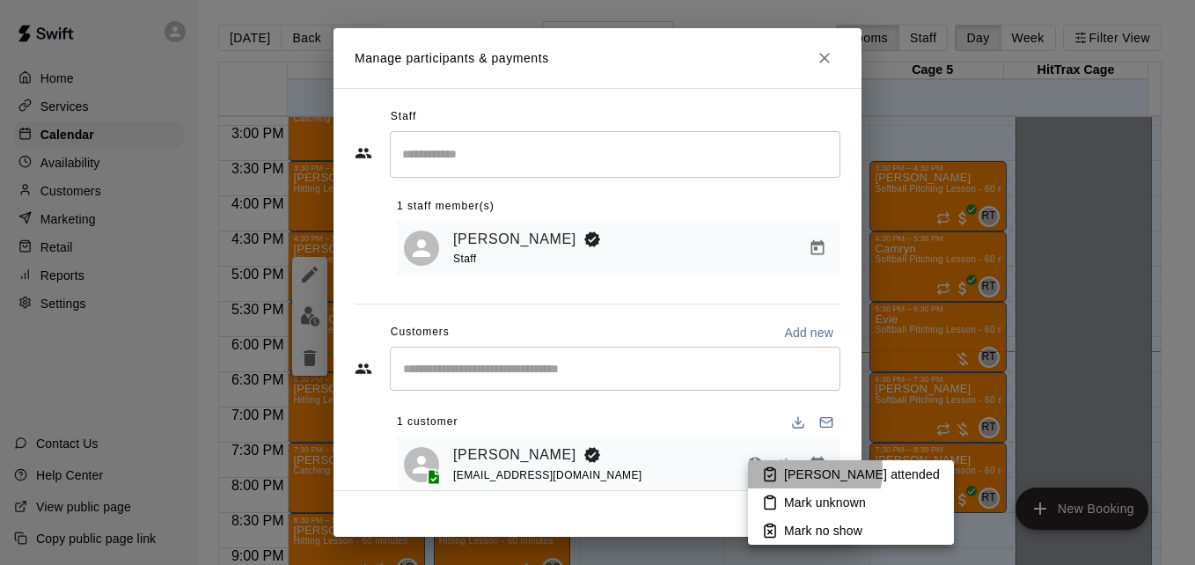
click at [796, 471] on p "[PERSON_NAME] attended" at bounding box center [862, 475] width 156 height 18
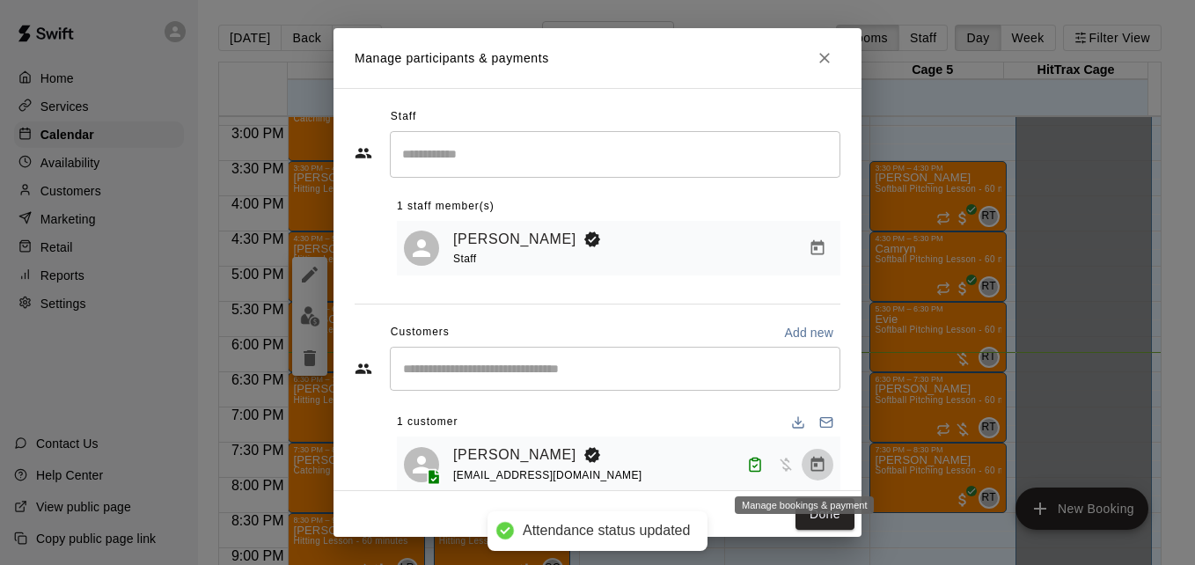
click at [809, 468] on icon "Manage bookings & payment" at bounding box center [818, 465] width 18 height 18
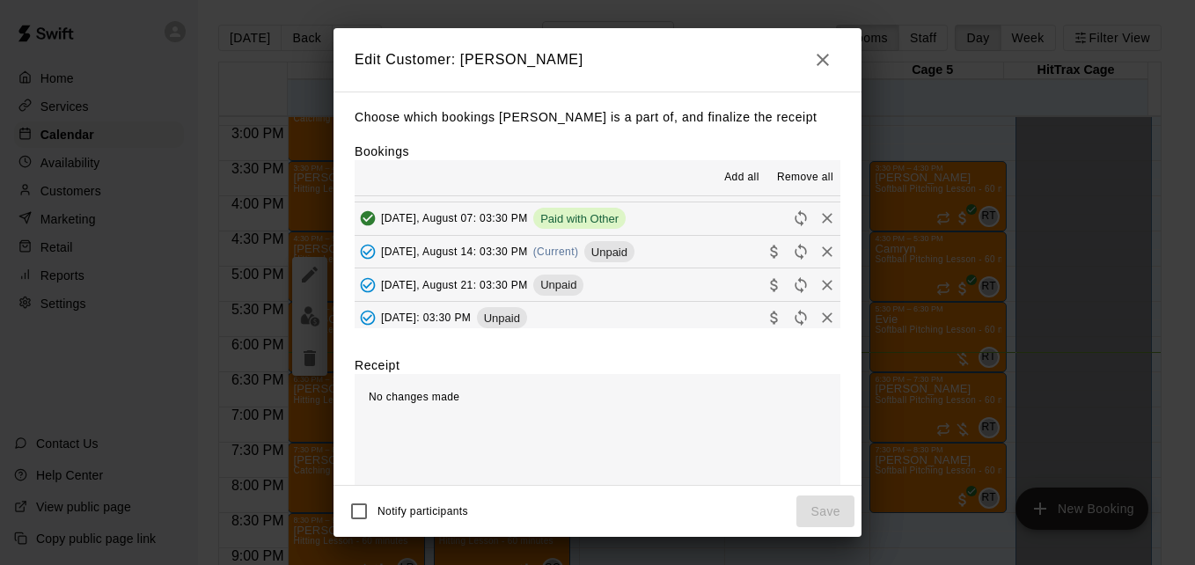
scroll to position [232, 0]
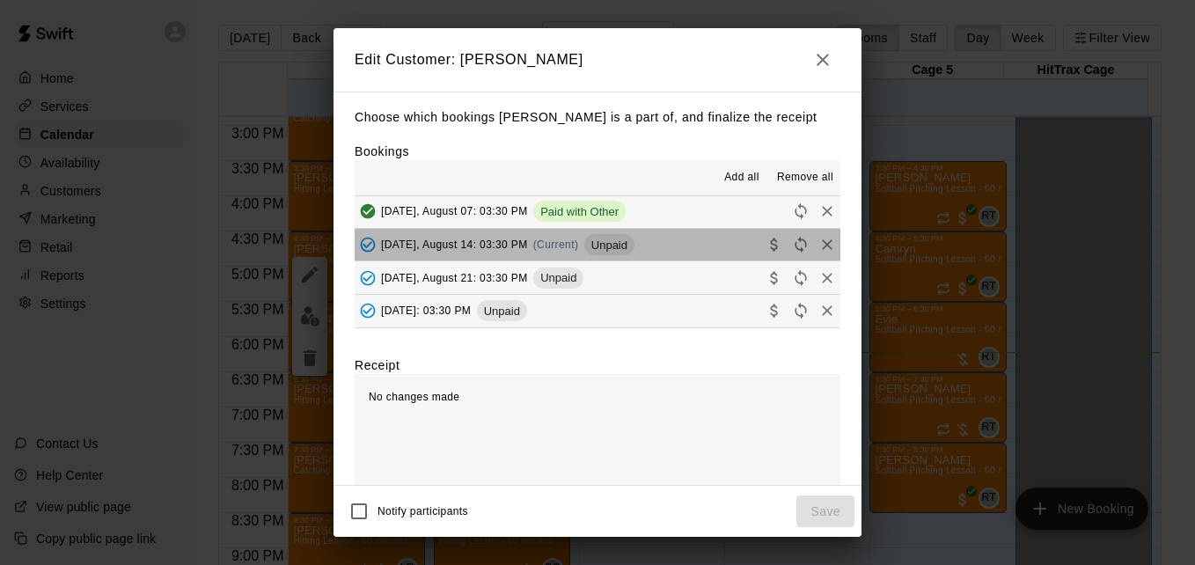
click at [690, 248] on button "[DATE], August 14: 03:30 PM (Current) Unpaid" at bounding box center [598, 245] width 486 height 33
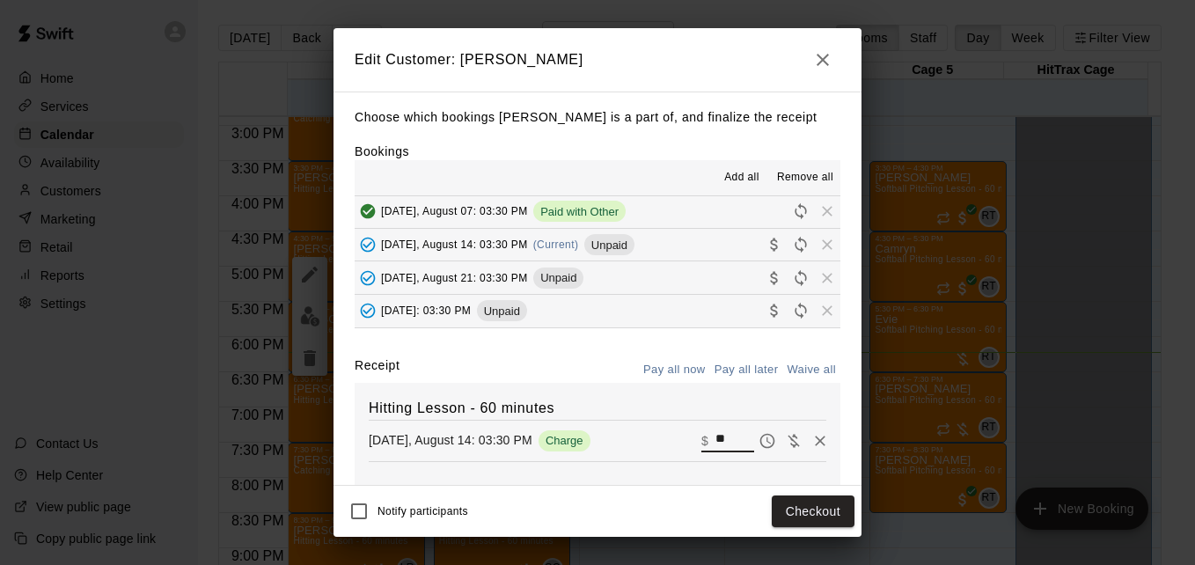
click at [715, 448] on input "**" at bounding box center [734, 440] width 39 height 23
type input "*"
type input "**"
click at [781, 512] on button "Checkout" at bounding box center [813, 511] width 83 height 33
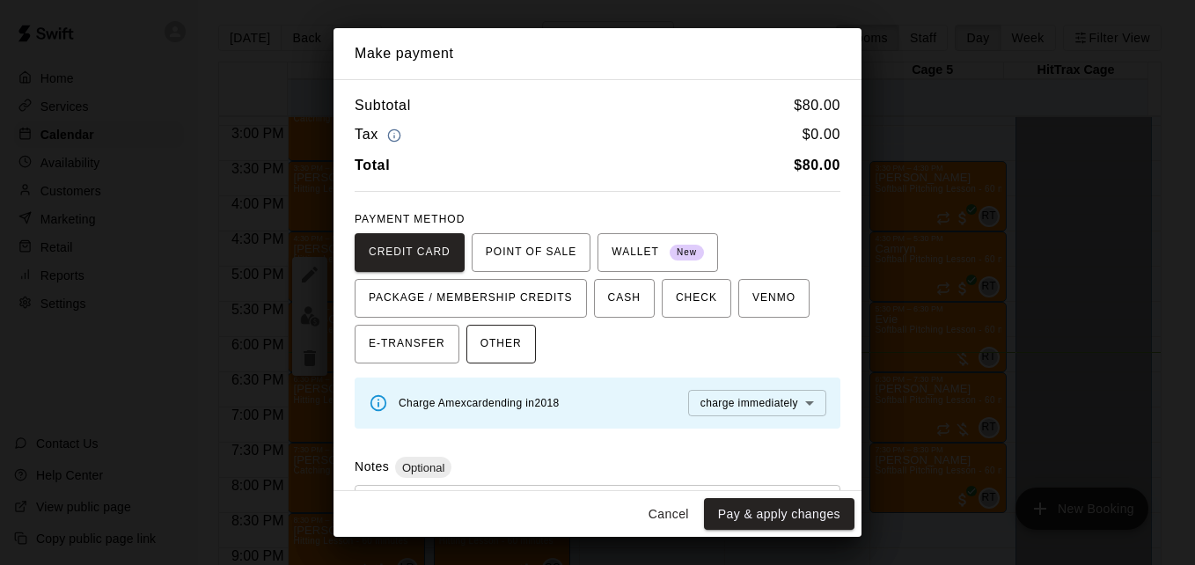
click at [497, 335] on span "OTHER" at bounding box center [500, 344] width 41 height 28
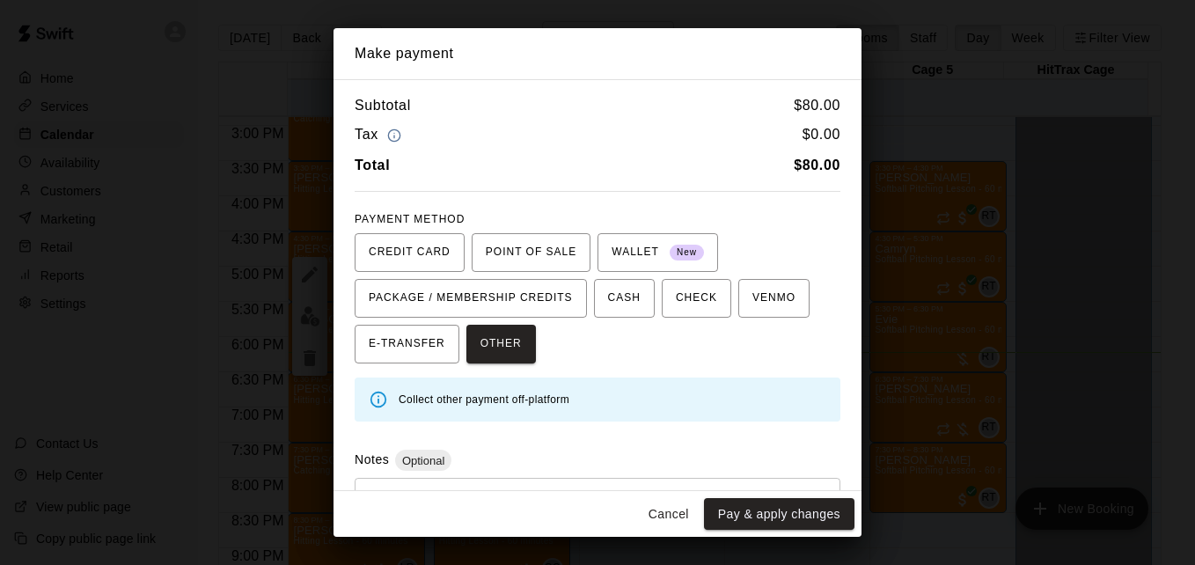
scroll to position [84, 0]
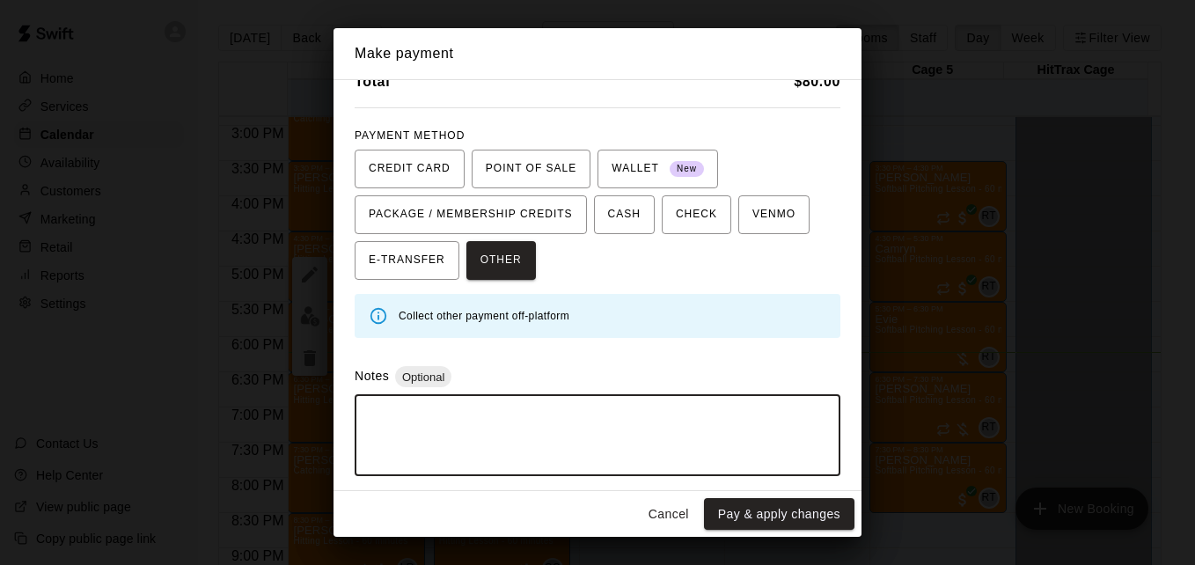
click at [643, 428] on textarea at bounding box center [597, 435] width 461 height 53
type textarea "*****"
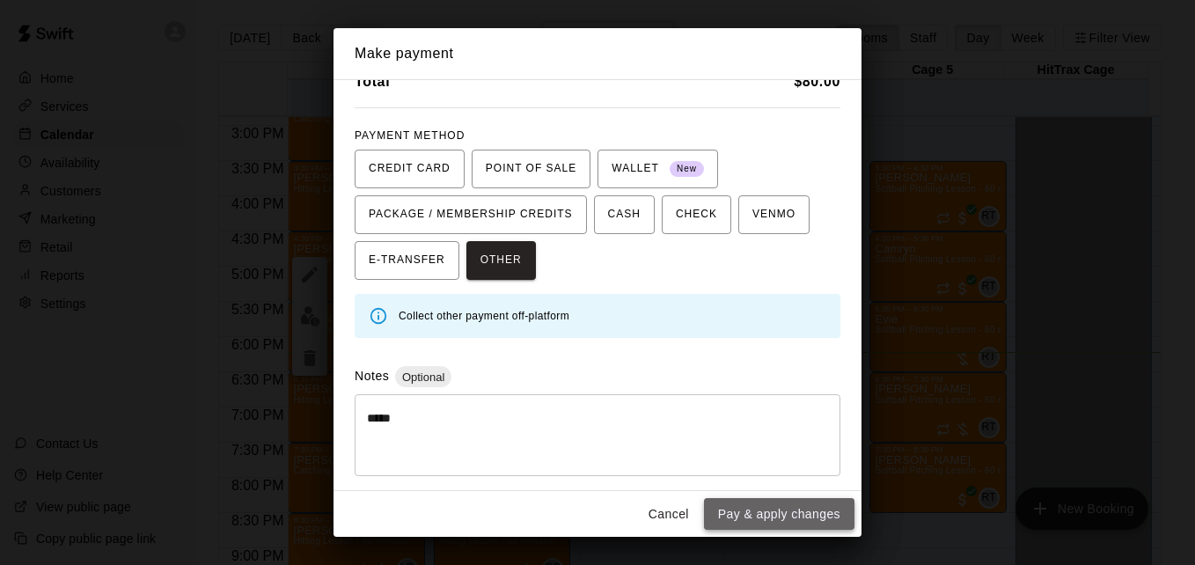
click at [823, 508] on button "Pay & apply changes" at bounding box center [779, 514] width 150 height 33
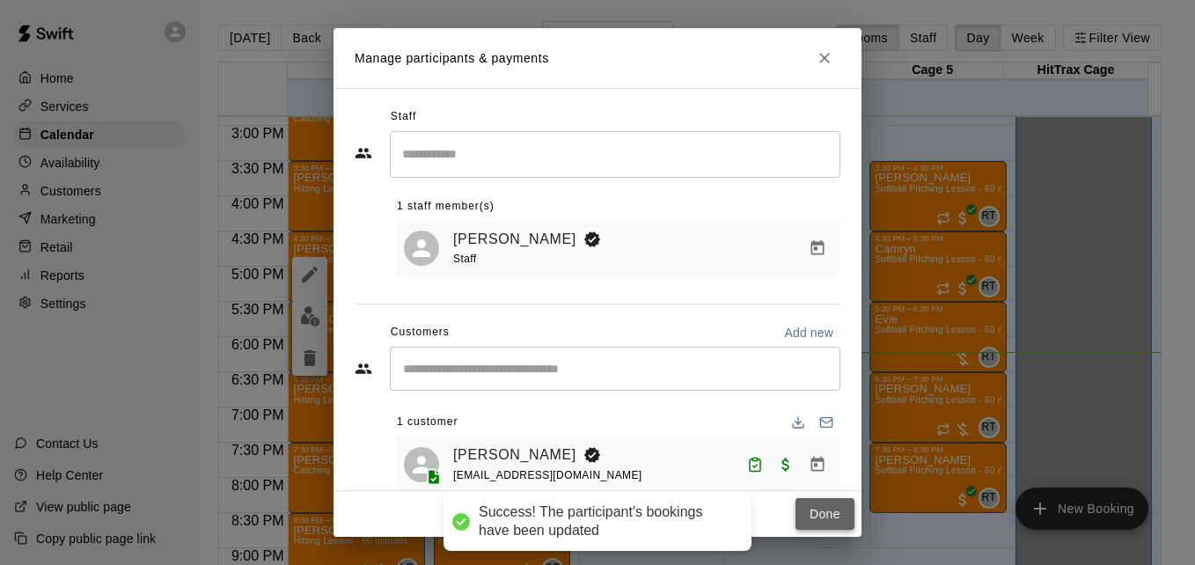
click at [832, 515] on button "Done" at bounding box center [825, 514] width 59 height 33
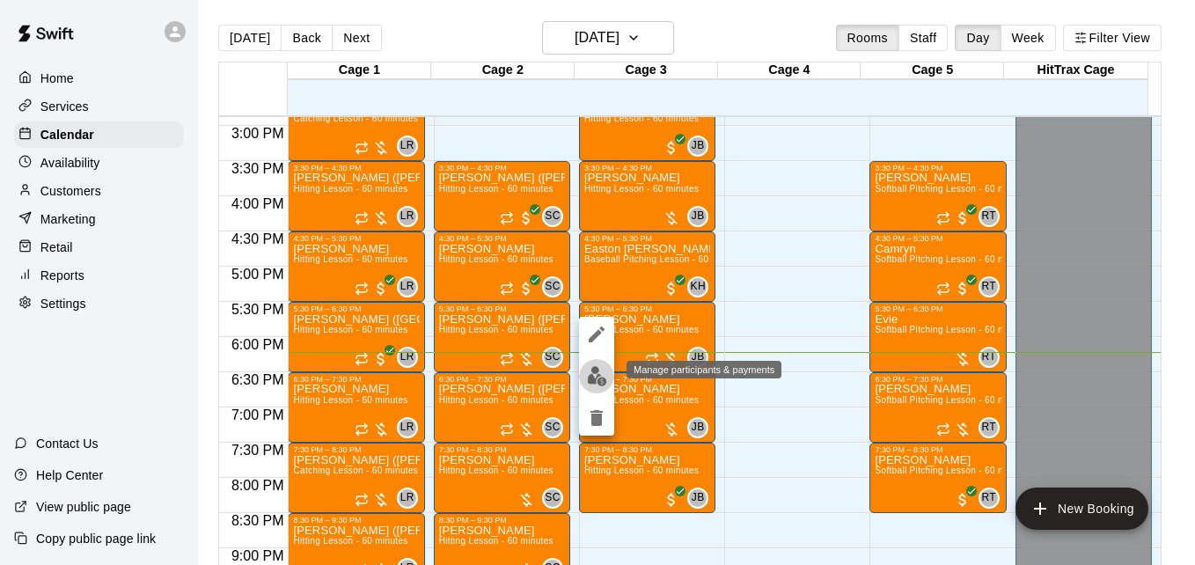
click at [598, 375] on img "edit" at bounding box center [597, 376] width 20 height 20
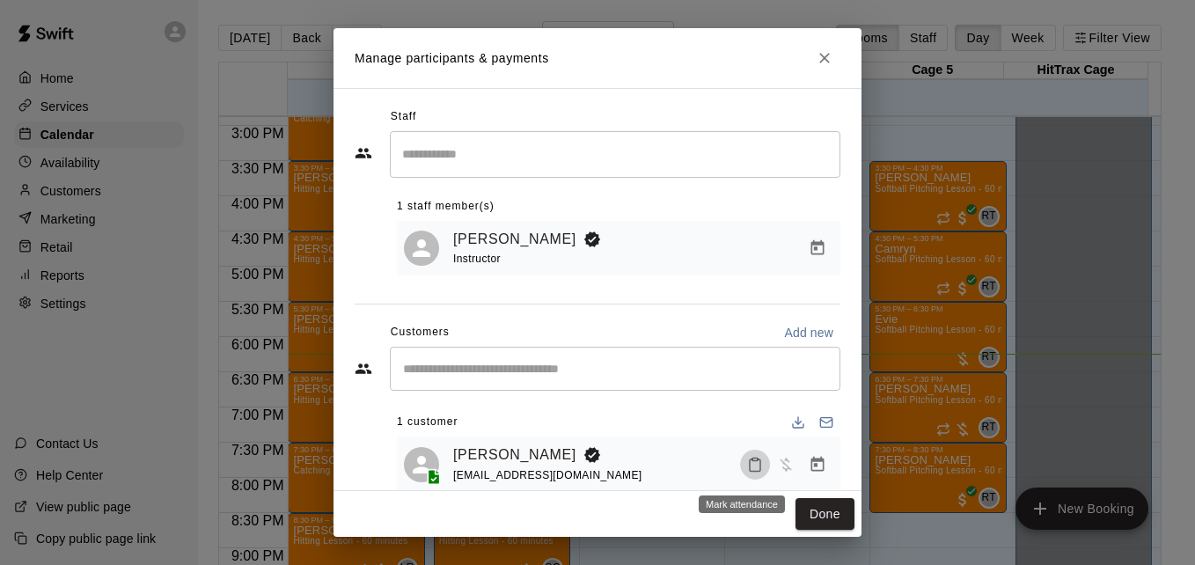
click at [748, 468] on icon "Mark attendance" at bounding box center [755, 465] width 16 height 16
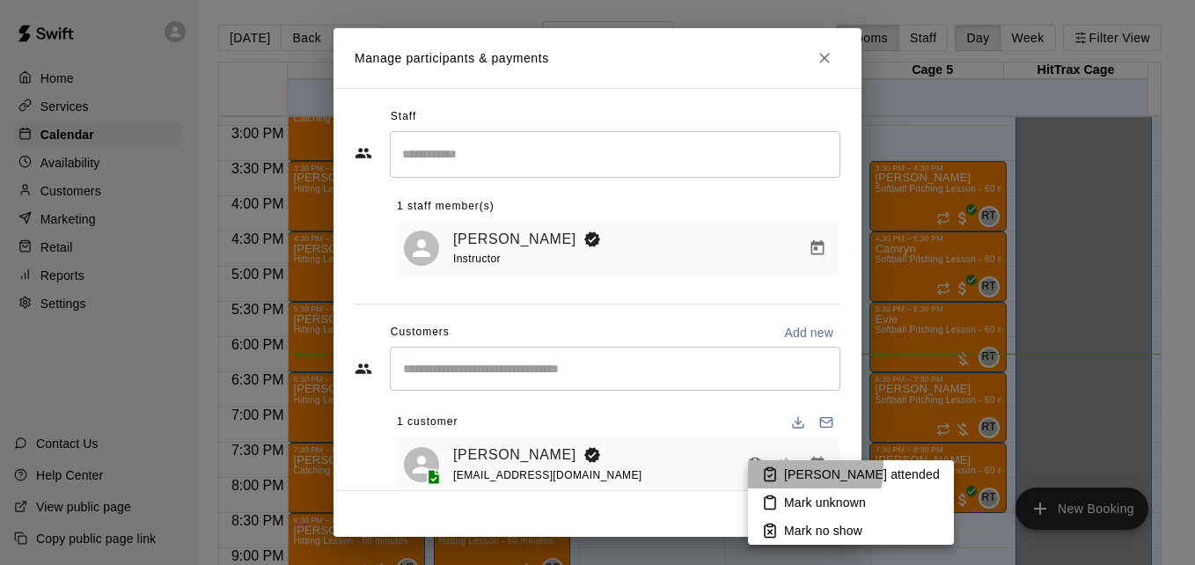
click at [789, 468] on p "[PERSON_NAME] attended" at bounding box center [862, 475] width 156 height 18
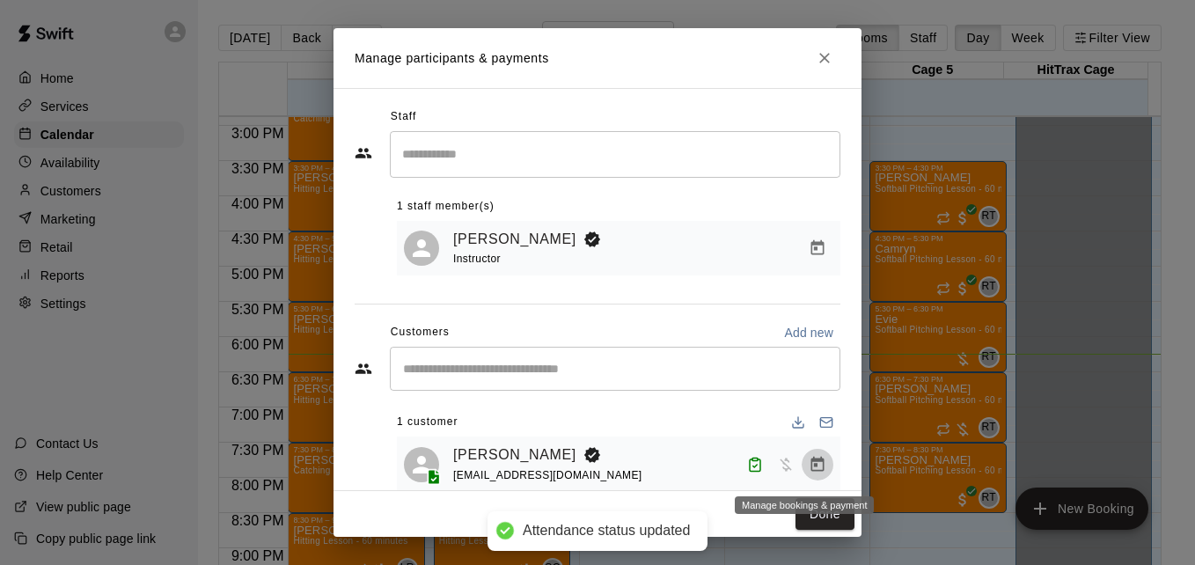
click at [813, 469] on button "Manage bookings & payment" at bounding box center [818, 465] width 32 height 32
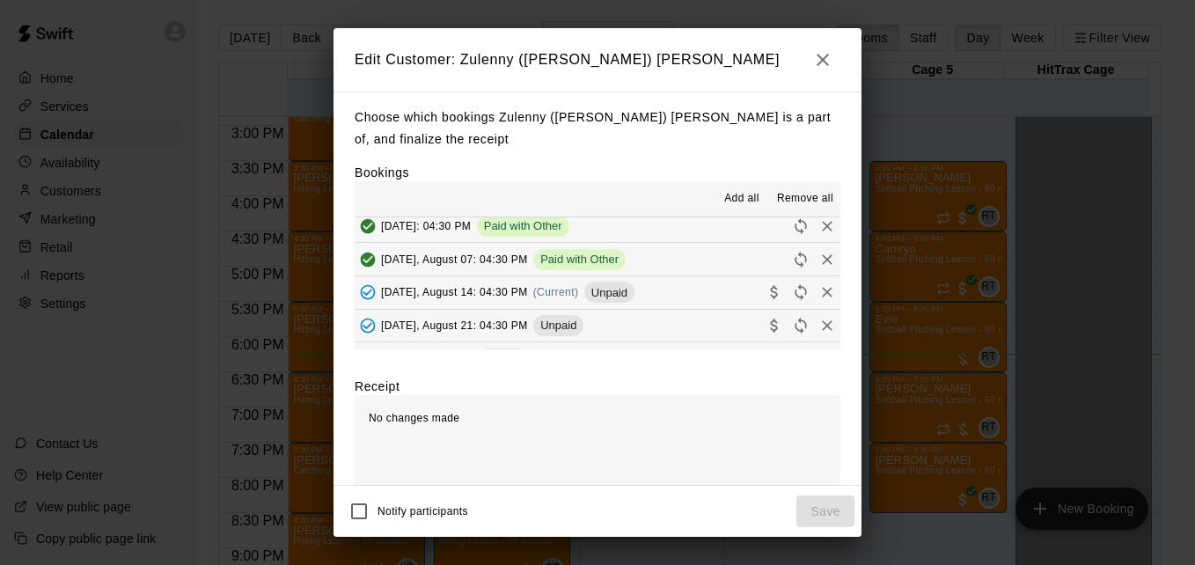
scroll to position [141, 0]
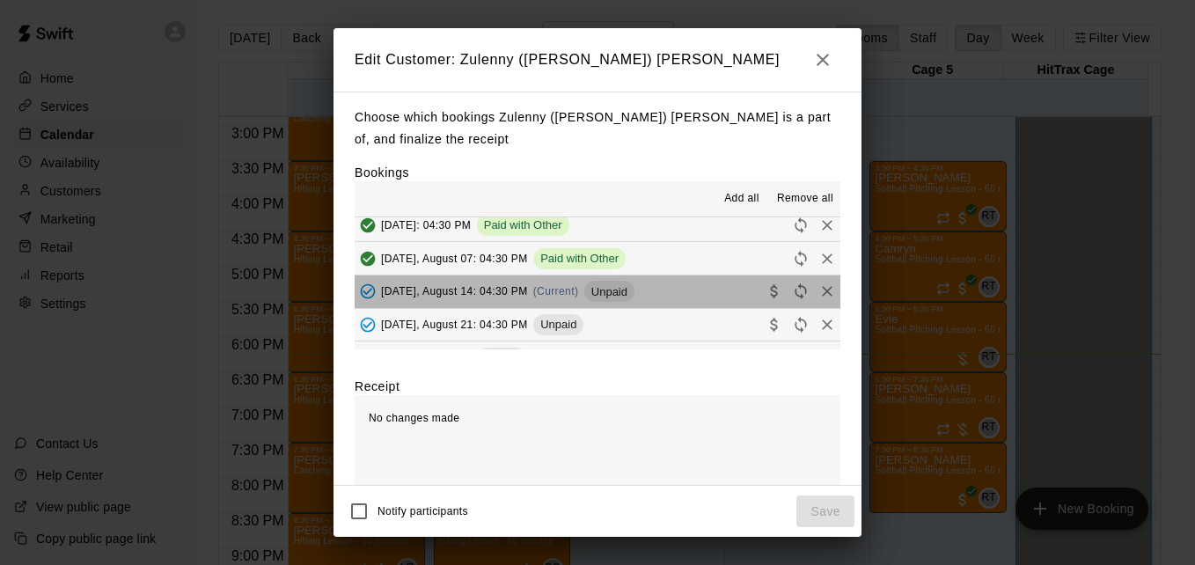
click at [701, 297] on button "[DATE], August 14: 04:30 PM (Current) Unpaid" at bounding box center [598, 291] width 486 height 33
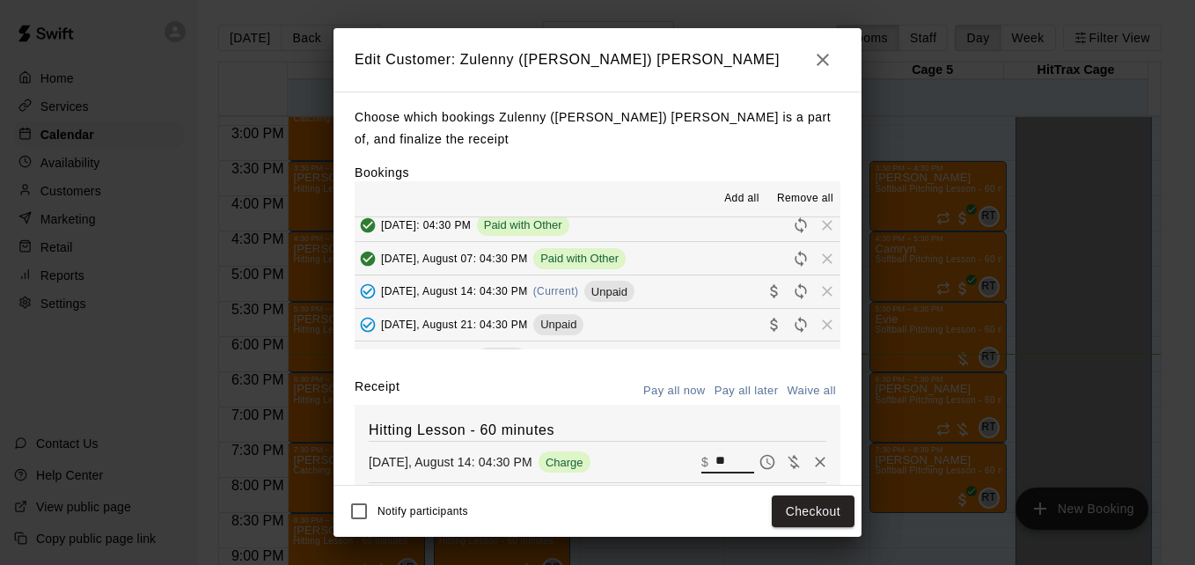
click at [715, 466] on input "**" at bounding box center [734, 462] width 39 height 23
click at [796, 507] on button "Checkout" at bounding box center [813, 511] width 83 height 33
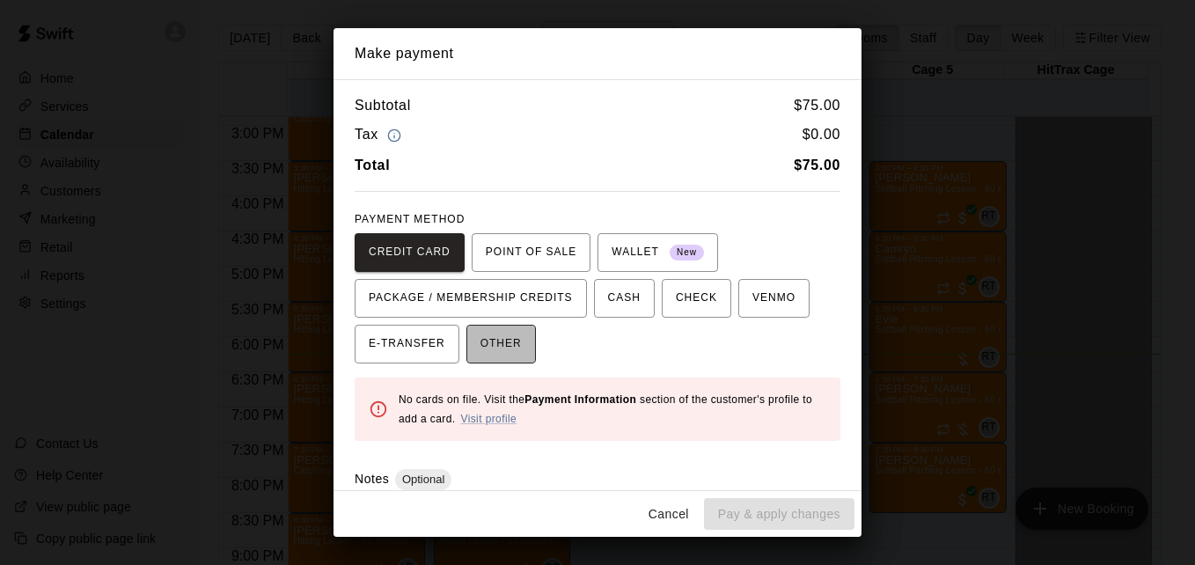
click at [503, 352] on span "OTHER" at bounding box center [500, 344] width 41 height 28
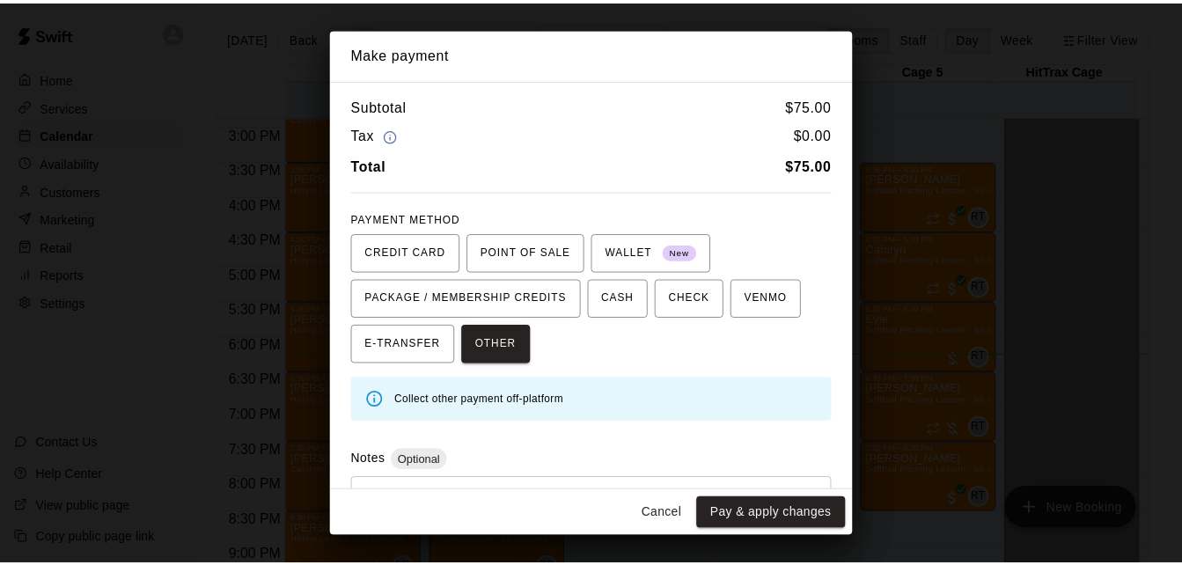
scroll to position [84, 0]
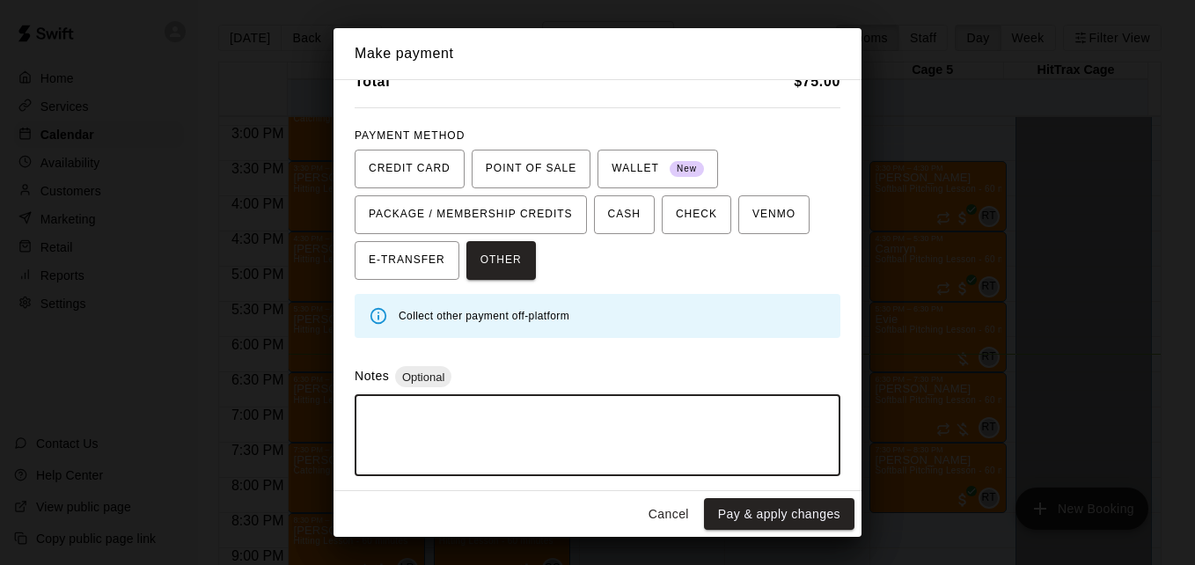
click at [667, 417] on textarea at bounding box center [597, 435] width 461 height 53
type textarea "*****"
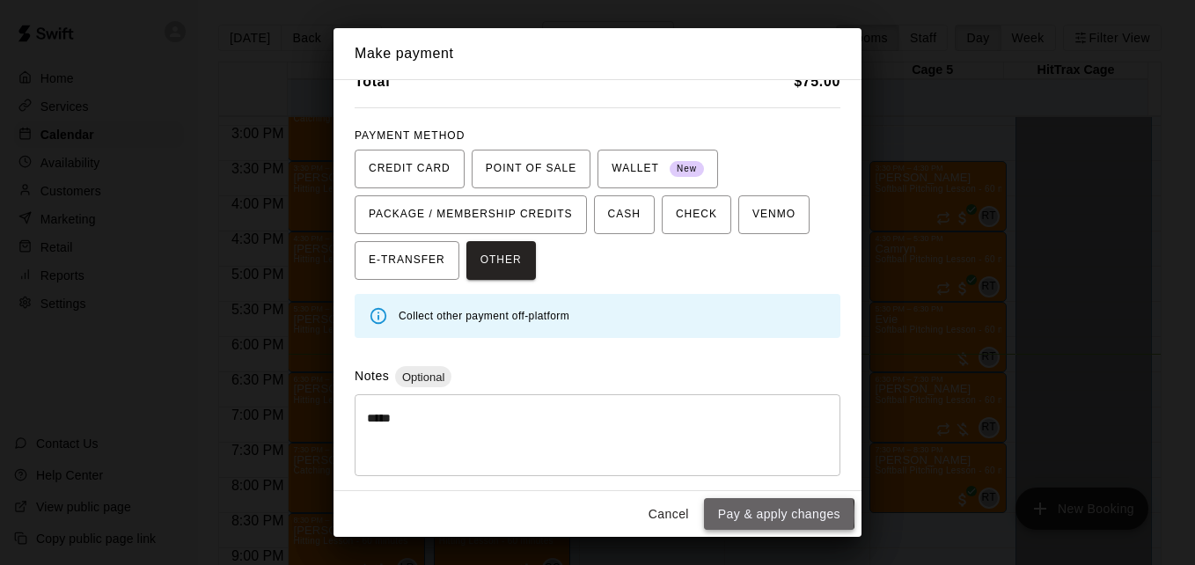
click at [749, 515] on button "Pay & apply changes" at bounding box center [779, 514] width 150 height 33
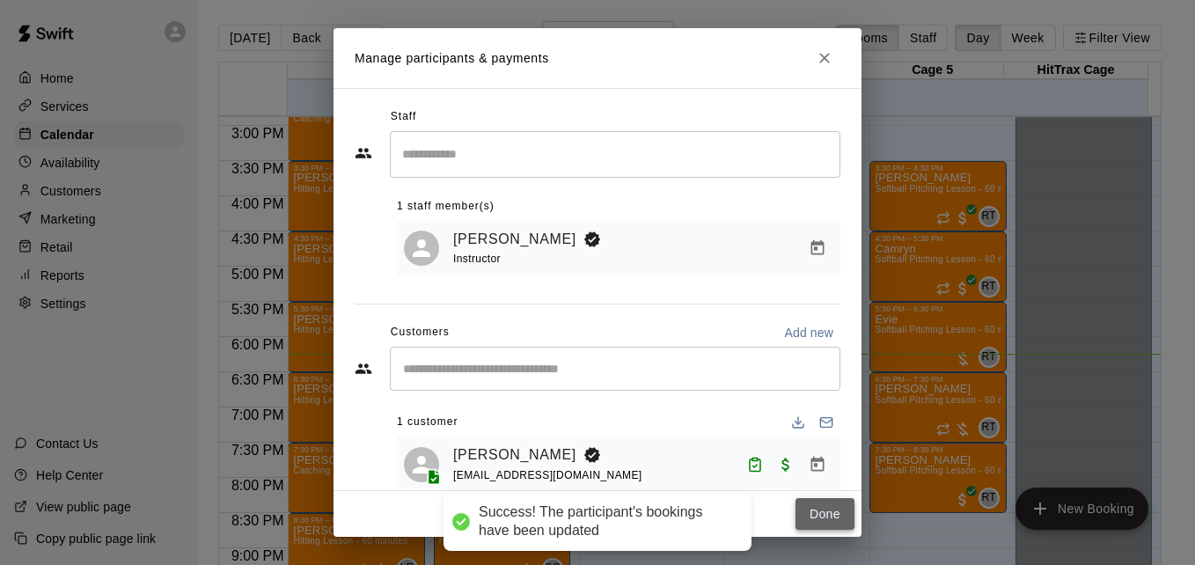
click at [818, 521] on button "Done" at bounding box center [825, 514] width 59 height 33
